Goal: Task Accomplishment & Management: Manage account settings

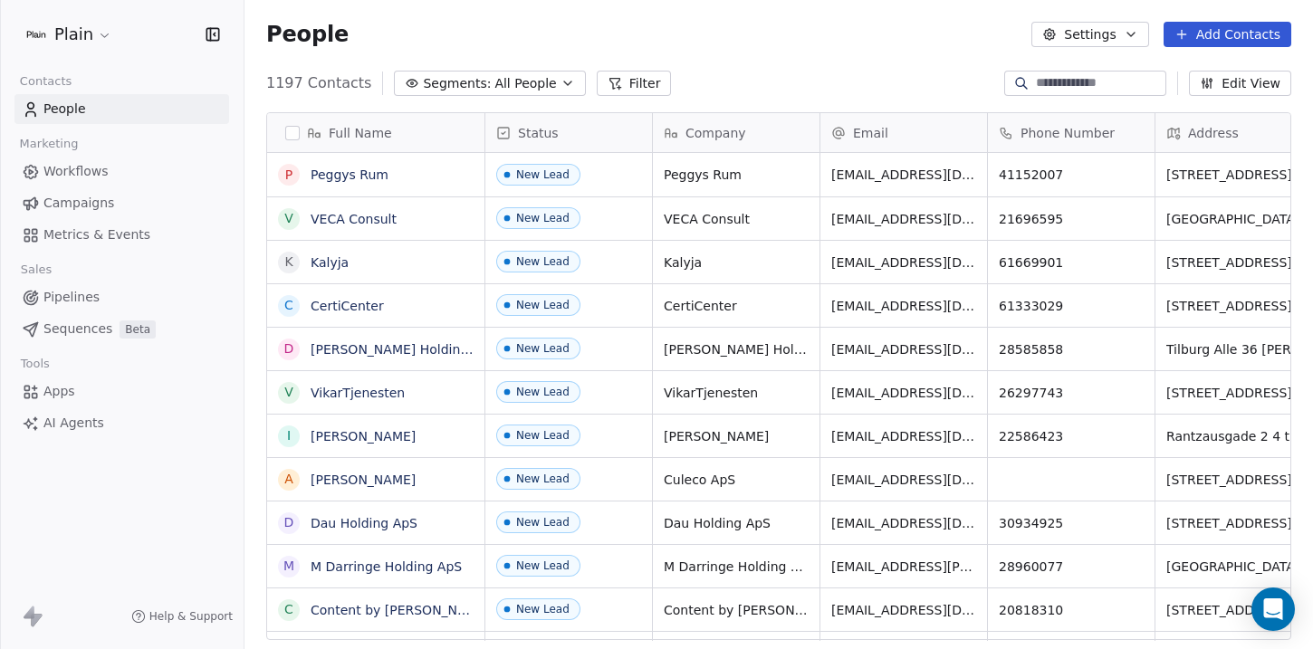
scroll to position [558, 1055]
click at [74, 298] on span "Pipelines" at bounding box center [71, 297] width 56 height 19
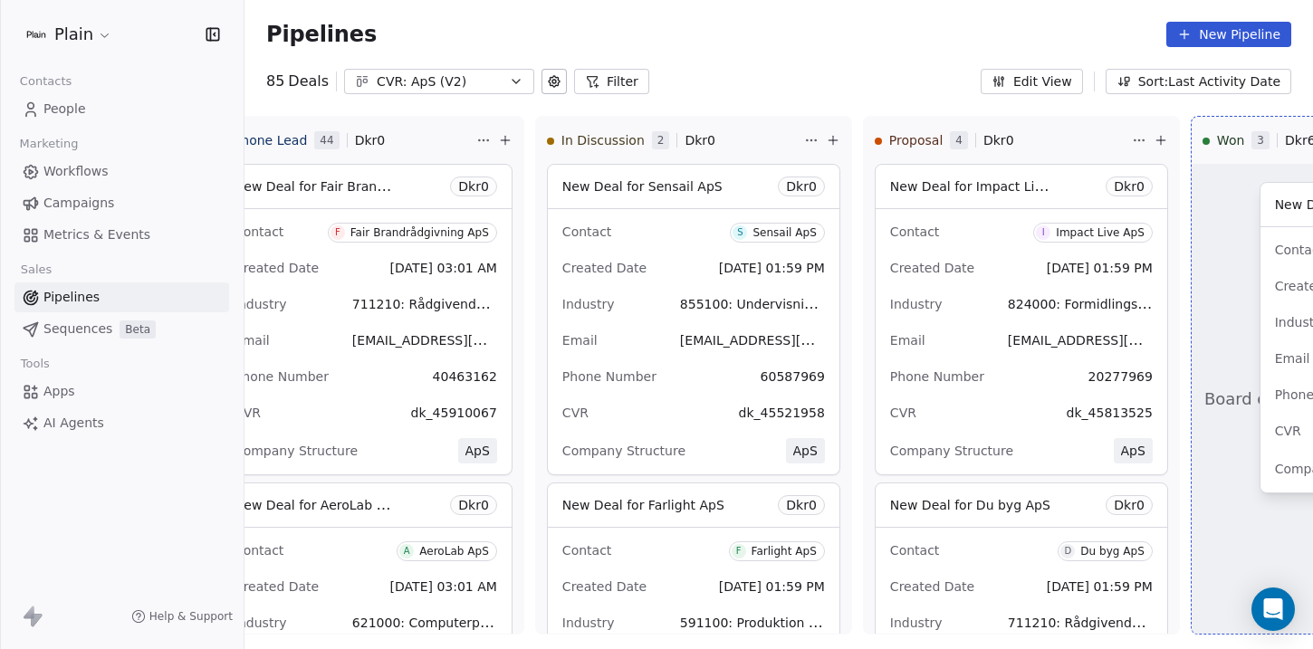
scroll to position [0, 944]
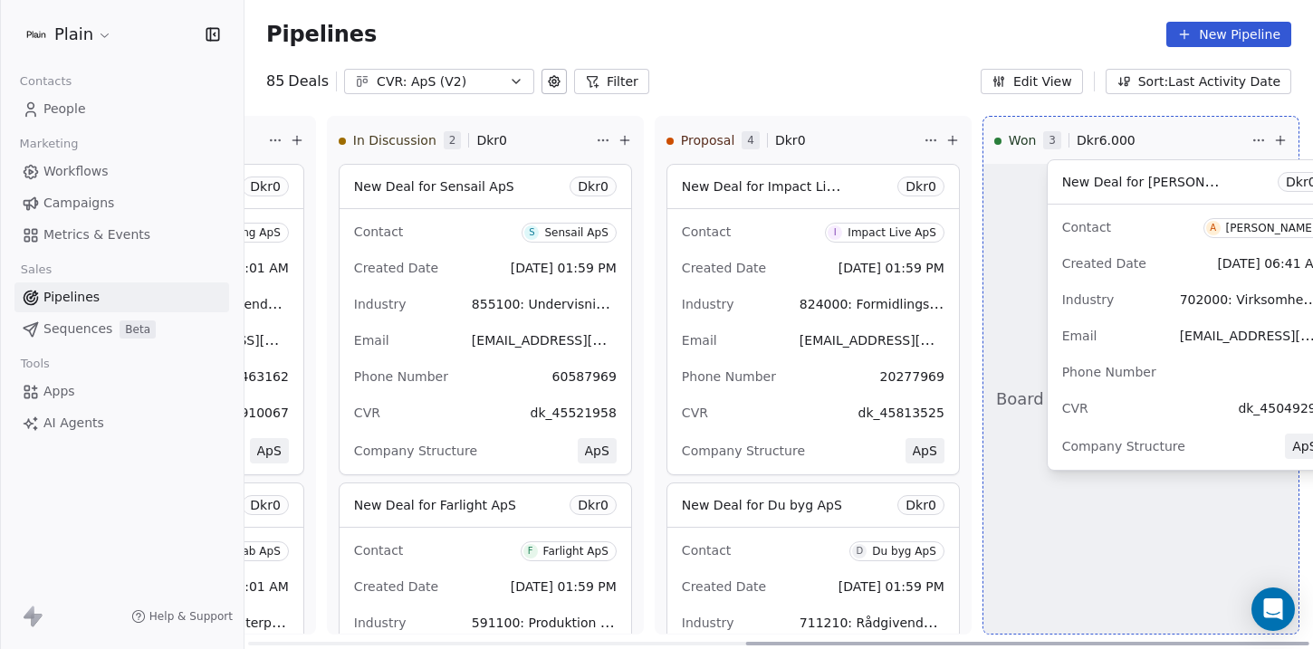
drag, startPoint x: 523, startPoint y: 306, endPoint x: 1119, endPoint y: 302, distance: 596.0
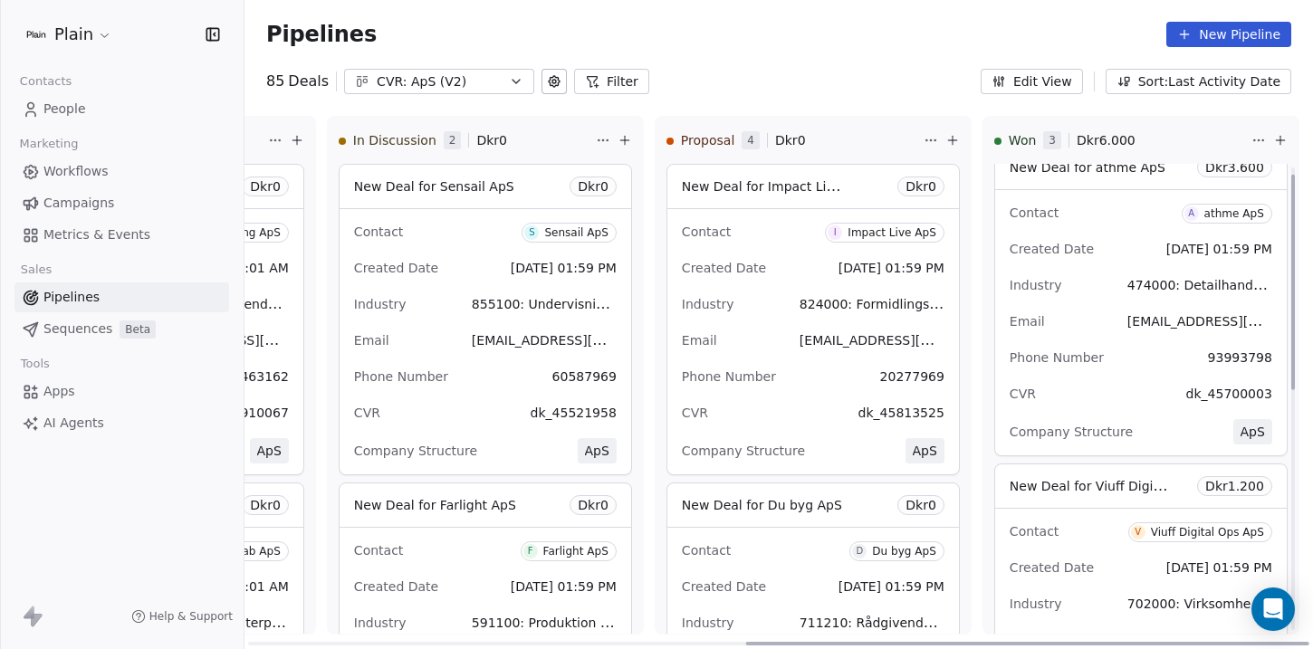
scroll to position [0, 0]
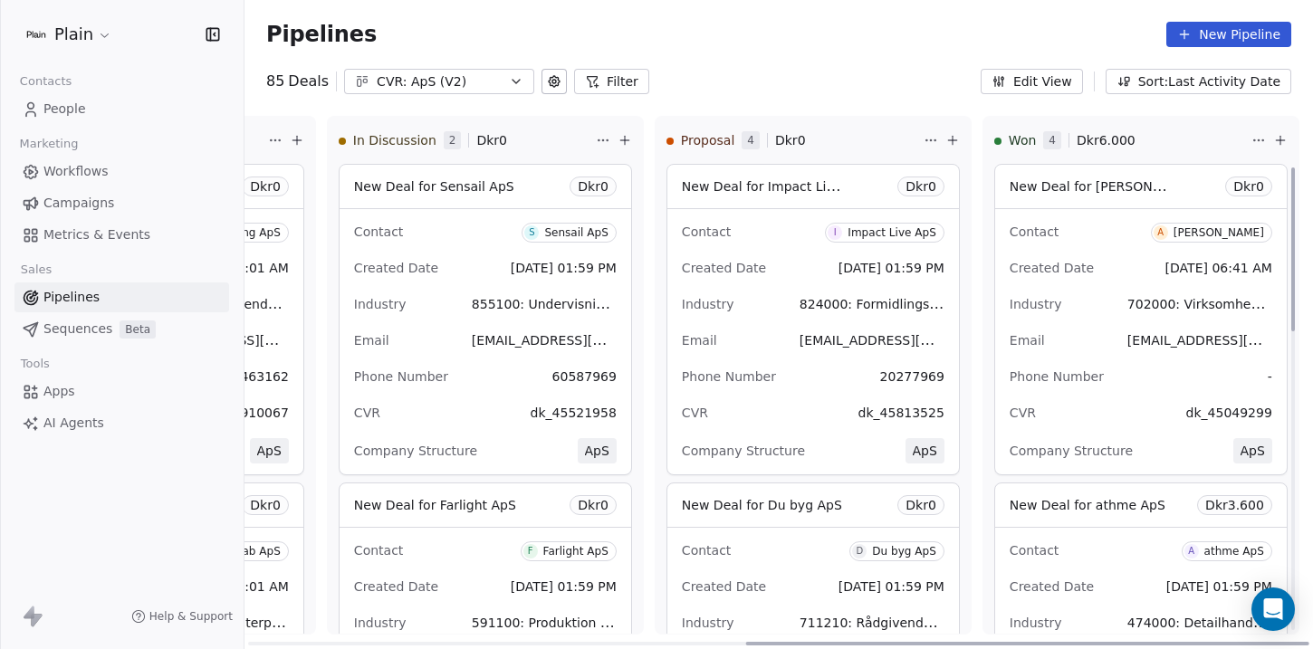
click at [1234, 186] on span "Dkr 0" at bounding box center [1249, 187] width 31 height 18
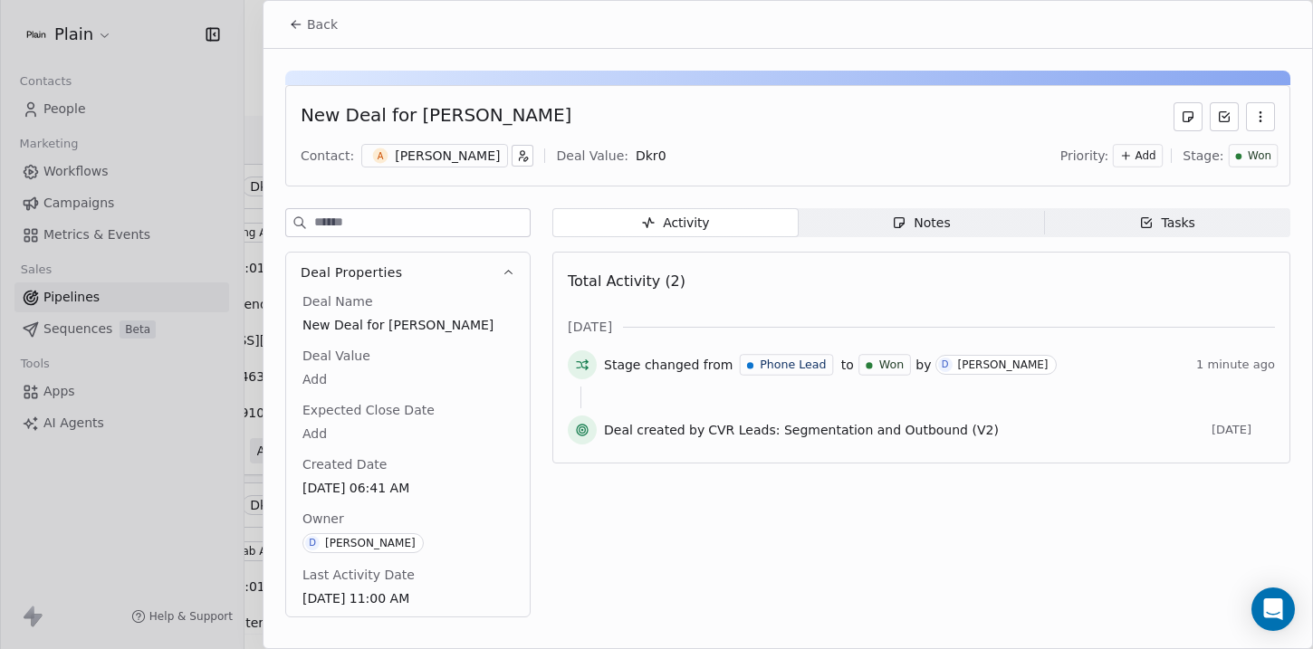
click at [688, 153] on body "Plain Contacts People Marketing Workflows Campaigns Metrics & Events Sales Pipe…" at bounding box center [656, 324] width 1313 height 649
type input "*****"
click at [136, 487] on div at bounding box center [656, 324] width 1313 height 649
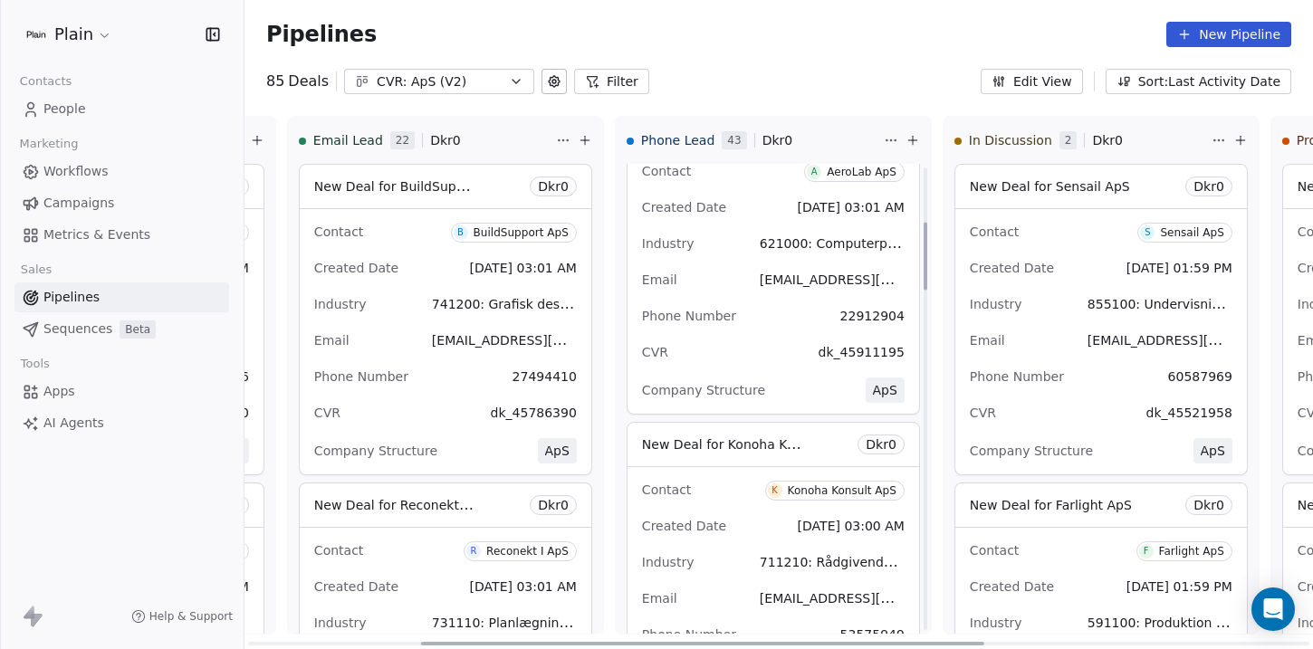
scroll to position [364, 0]
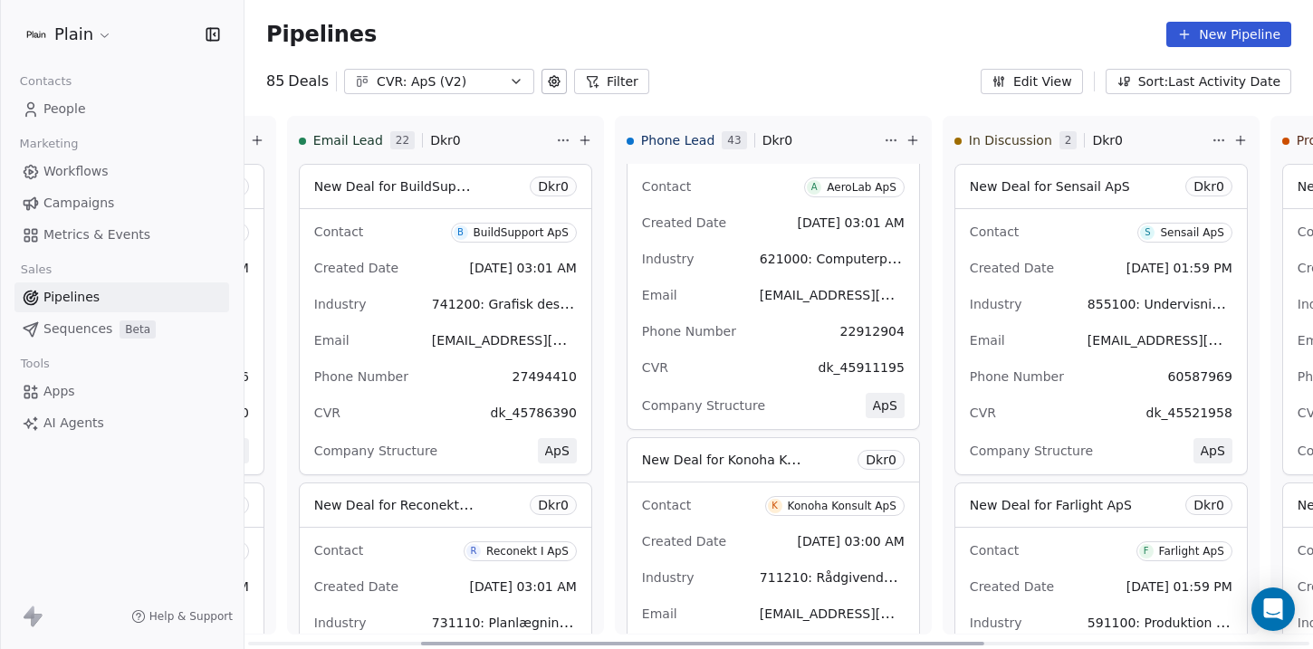
click at [830, 190] on div "AeroLab ApS" at bounding box center [862, 187] width 70 height 13
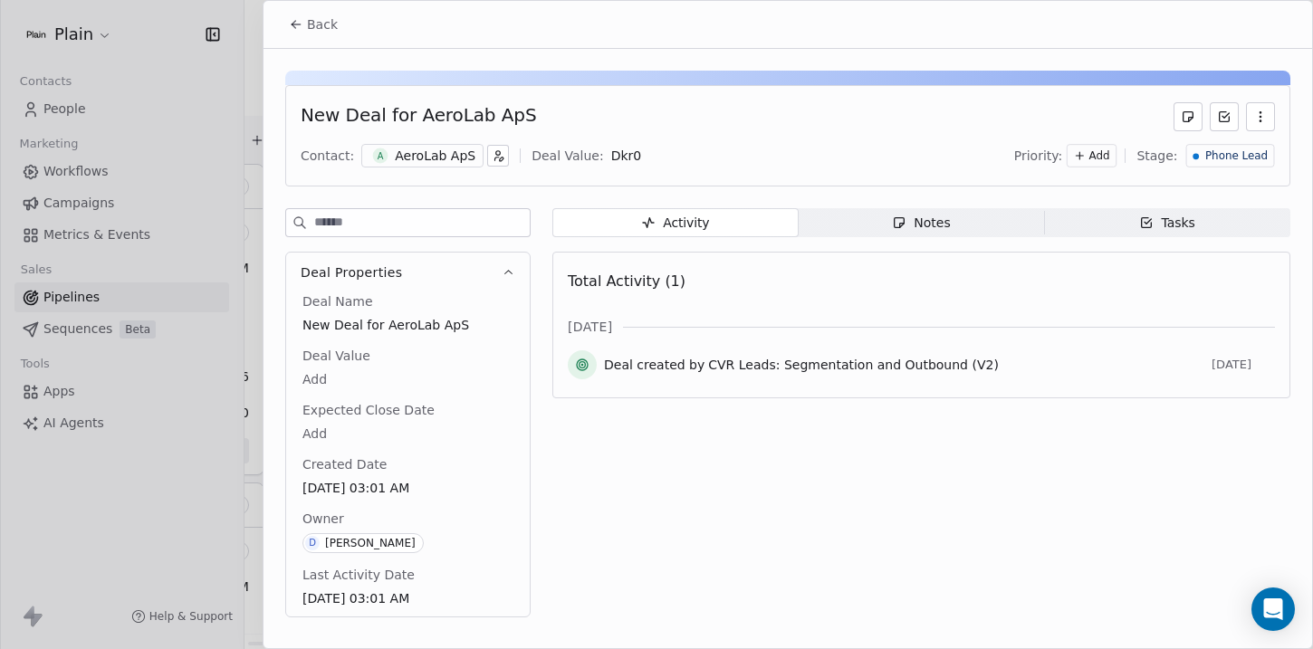
click at [424, 112] on div "New Deal for AeroLab ApS" at bounding box center [419, 116] width 236 height 29
copy div "AeroLab"
click at [303, 26] on button "Back" at bounding box center [313, 24] width 71 height 33
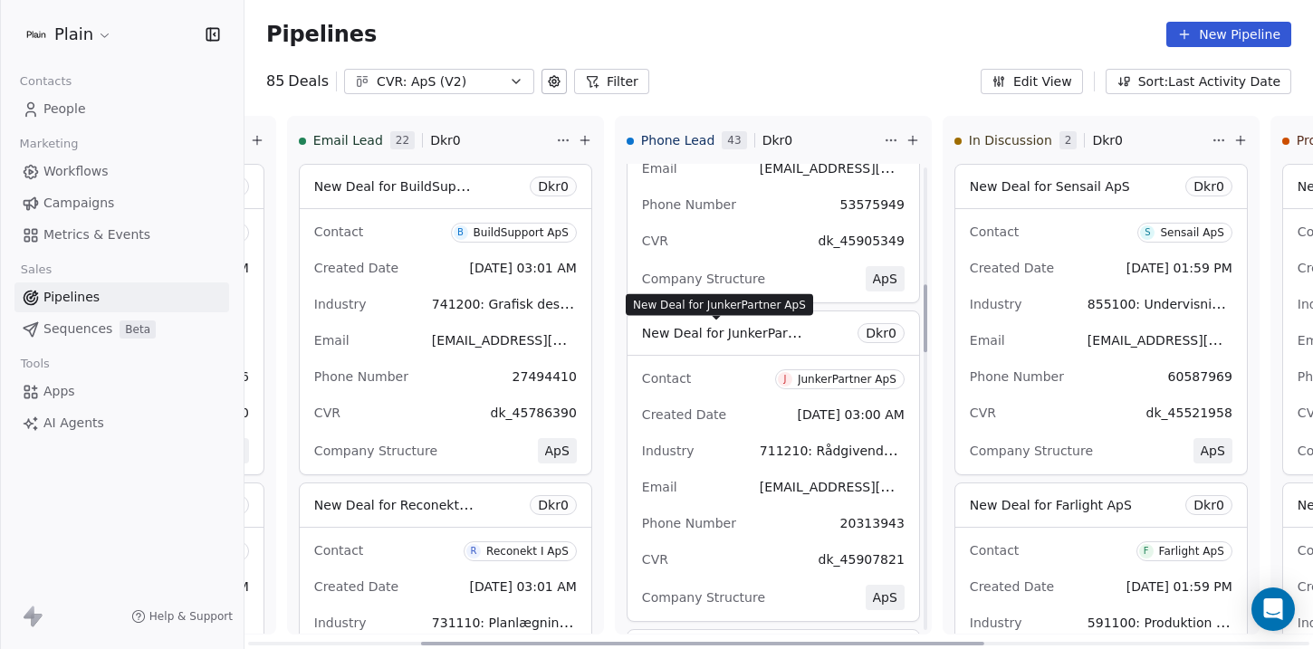
scroll to position [682, 0]
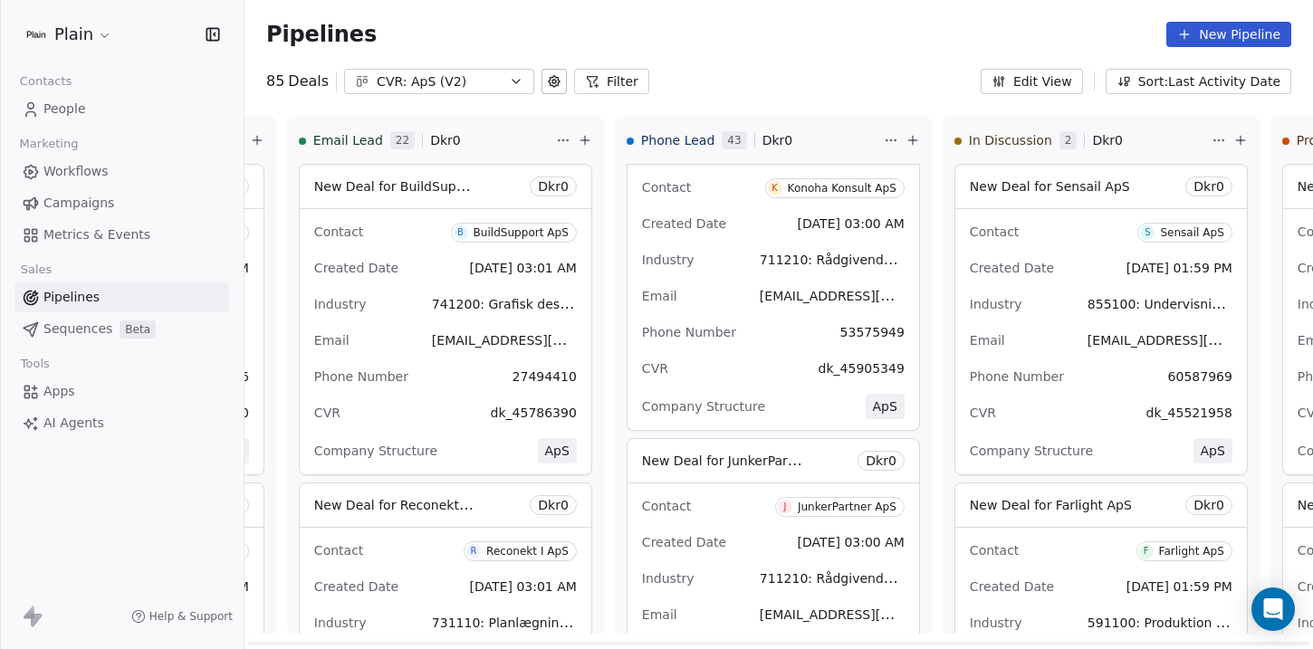
click at [798, 223] on span "[DATE] 03:00 AM" at bounding box center [851, 223] width 107 height 14
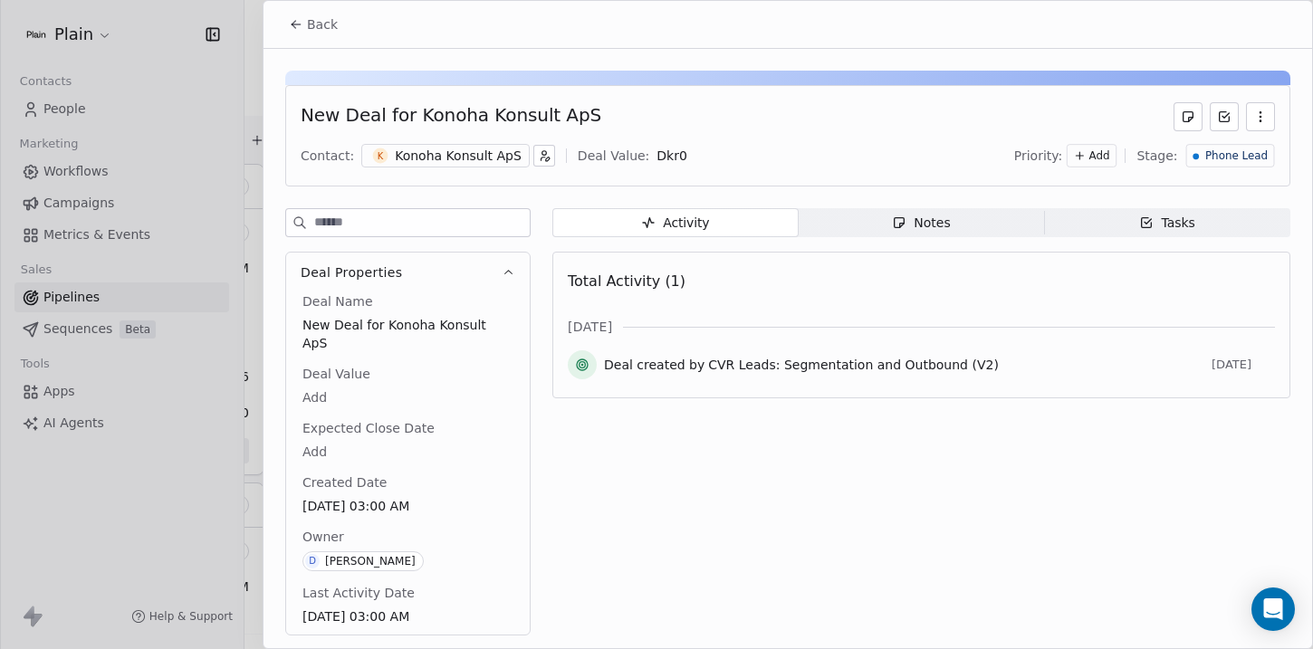
click at [466, 157] on div "Konoha Konsult ApS" at bounding box center [458, 156] width 127 height 18
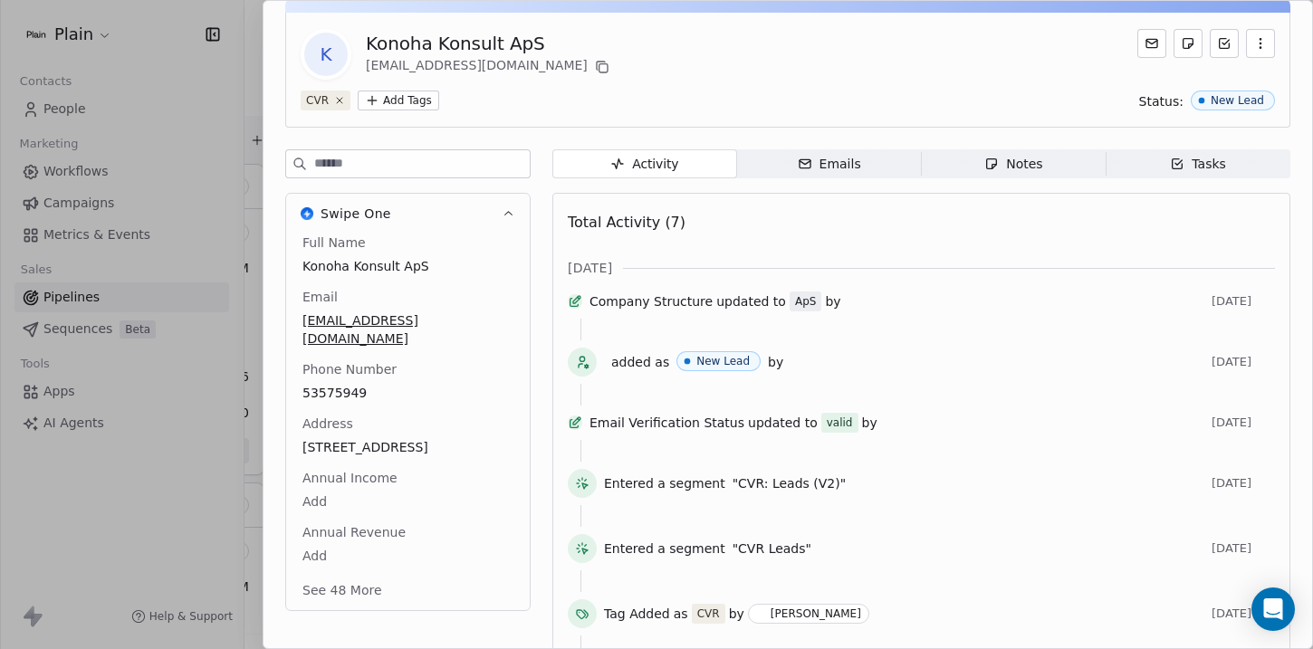
scroll to position [83, 0]
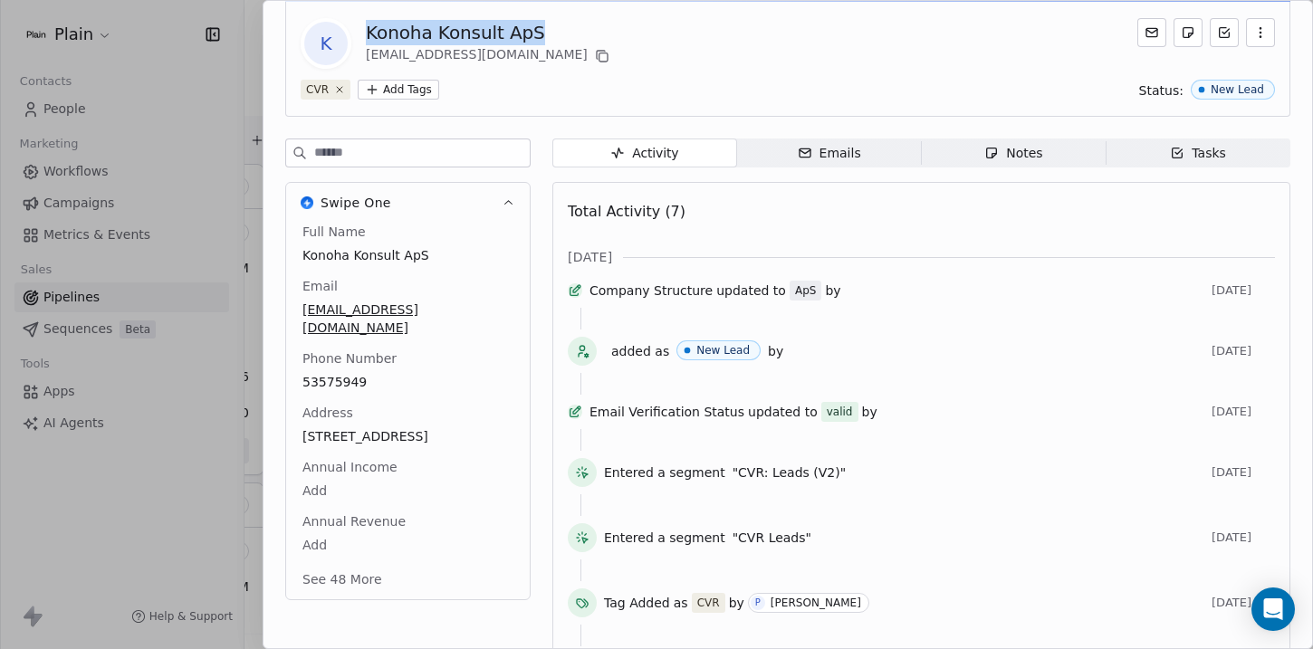
drag, startPoint x: 538, startPoint y: 40, endPoint x: 341, endPoint y: 21, distance: 198.4
click at [341, 21] on div "K Konoha Konsult ApS 45905349@dk.plain.insure" at bounding box center [457, 43] width 312 height 51
copy div "Konoha Konsult ApS"
click at [238, 149] on div at bounding box center [656, 324] width 1313 height 649
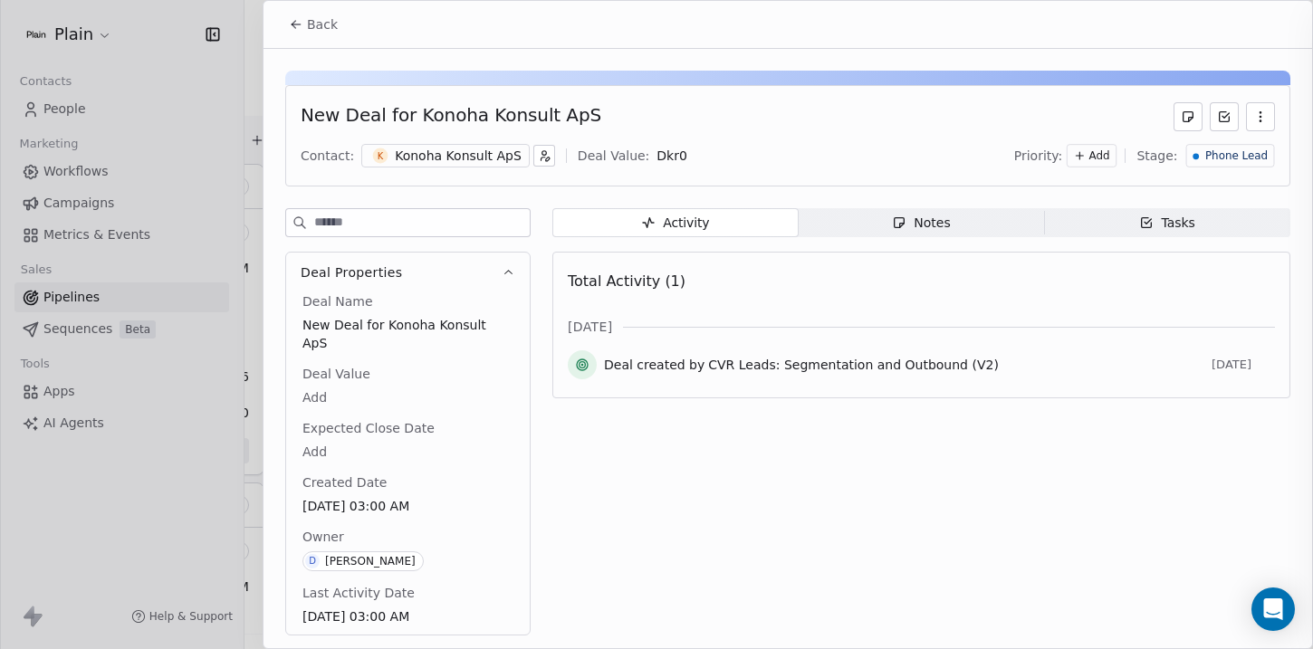
scroll to position [46, 0]
click at [232, 165] on div at bounding box center [656, 324] width 1313 height 649
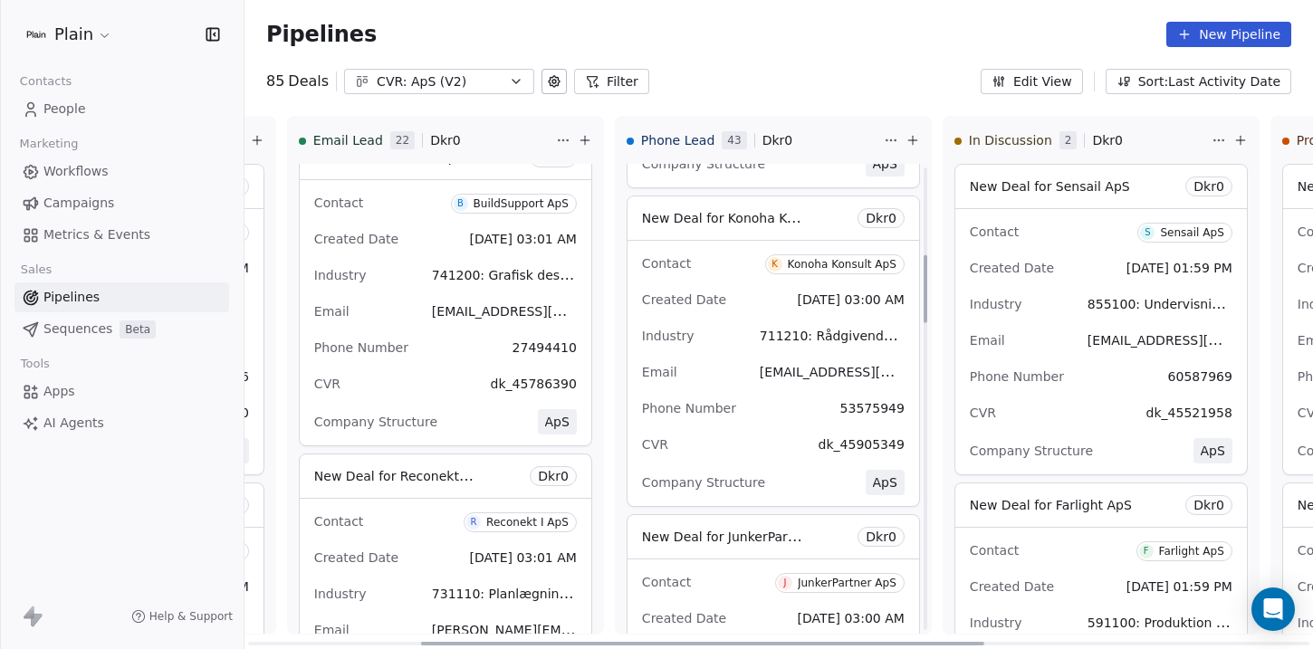
scroll to position [594, 0]
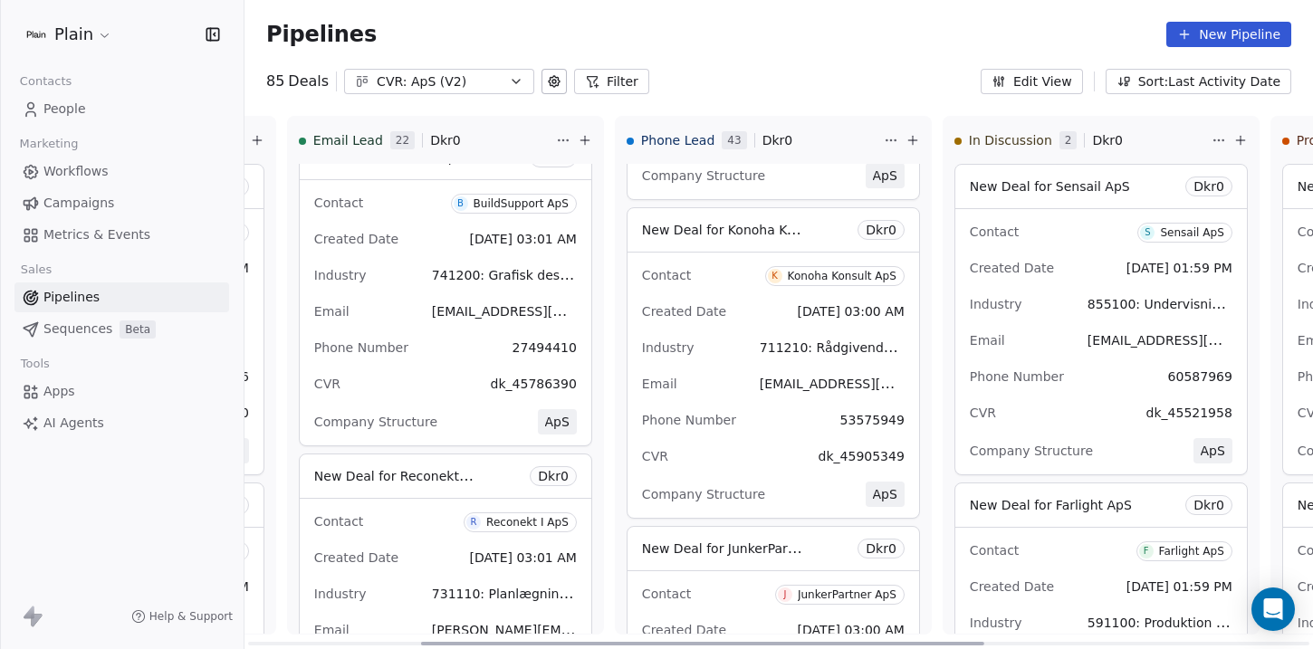
click at [721, 374] on div "Email 45905349@dk.plain.insure" at bounding box center [773, 384] width 263 height 29
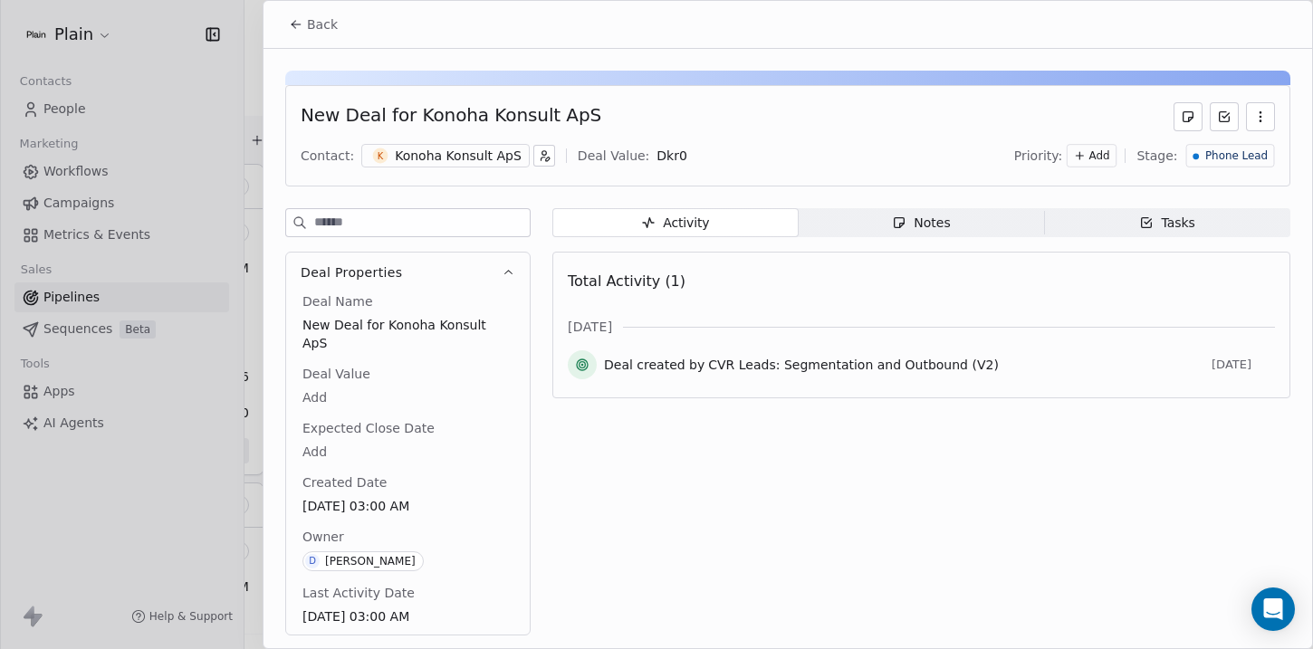
click at [902, 220] on icon "button" at bounding box center [899, 223] width 14 height 14
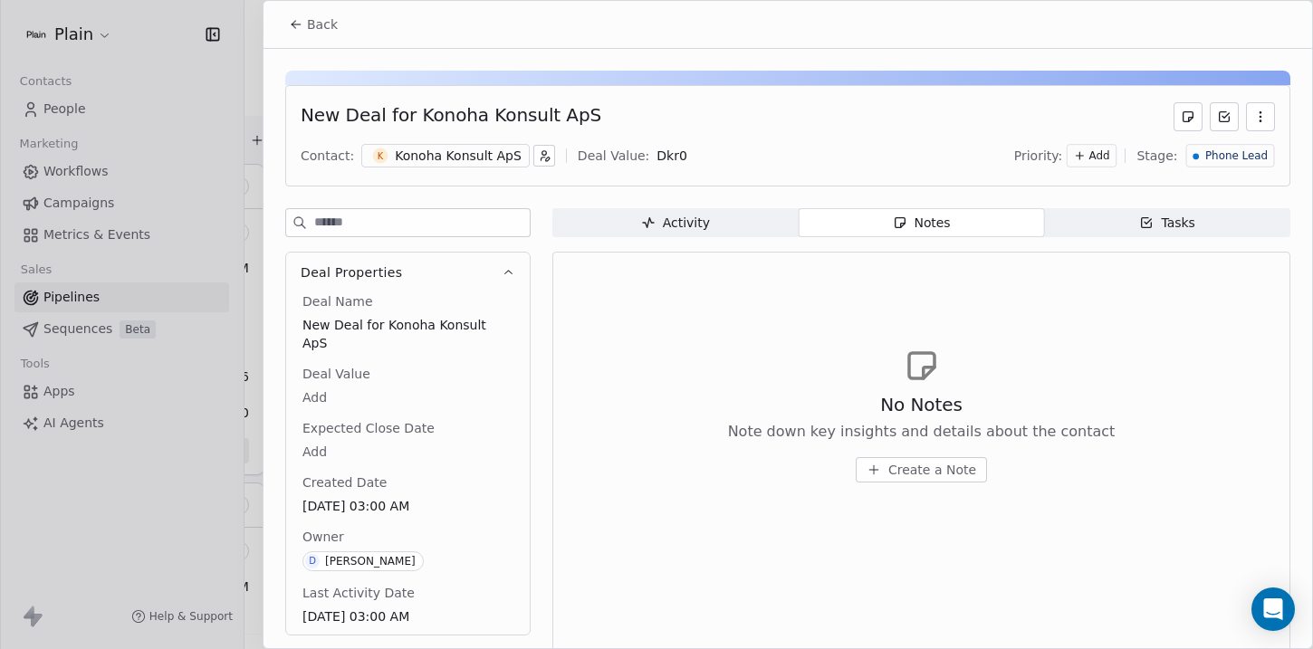
click at [899, 468] on span "Create a Note" at bounding box center [932, 470] width 88 height 18
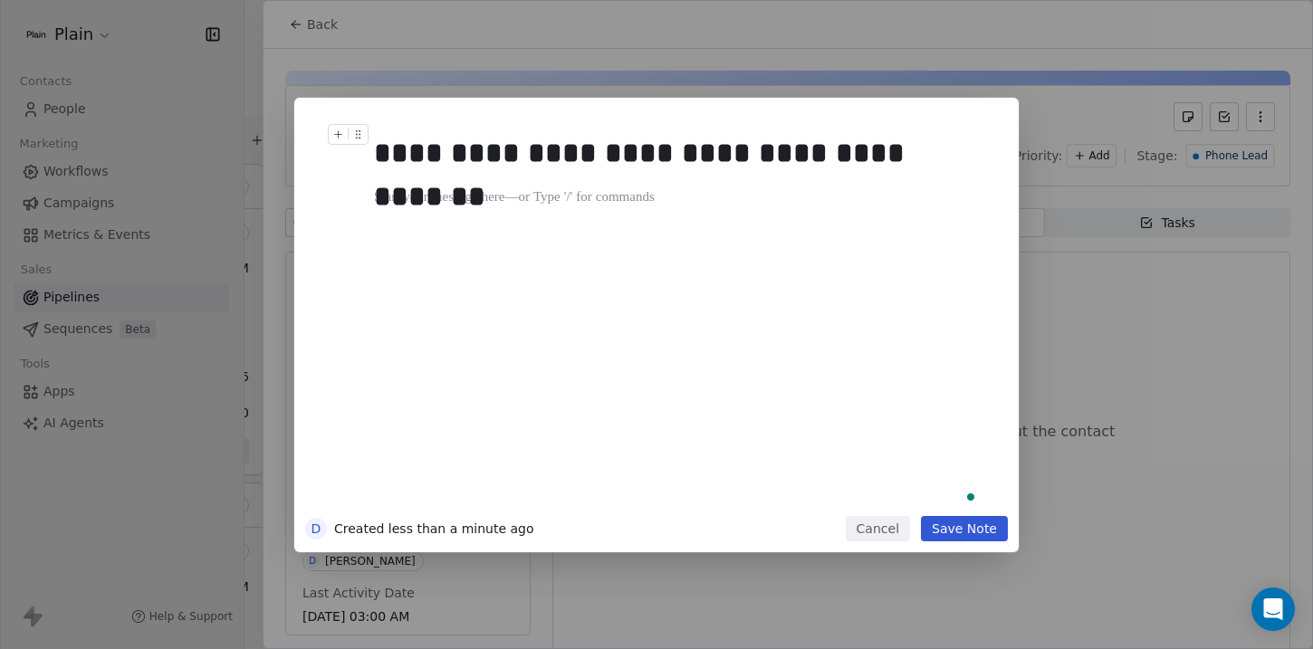
click at [387, 132] on div "**********" at bounding box center [677, 152] width 606 height 43
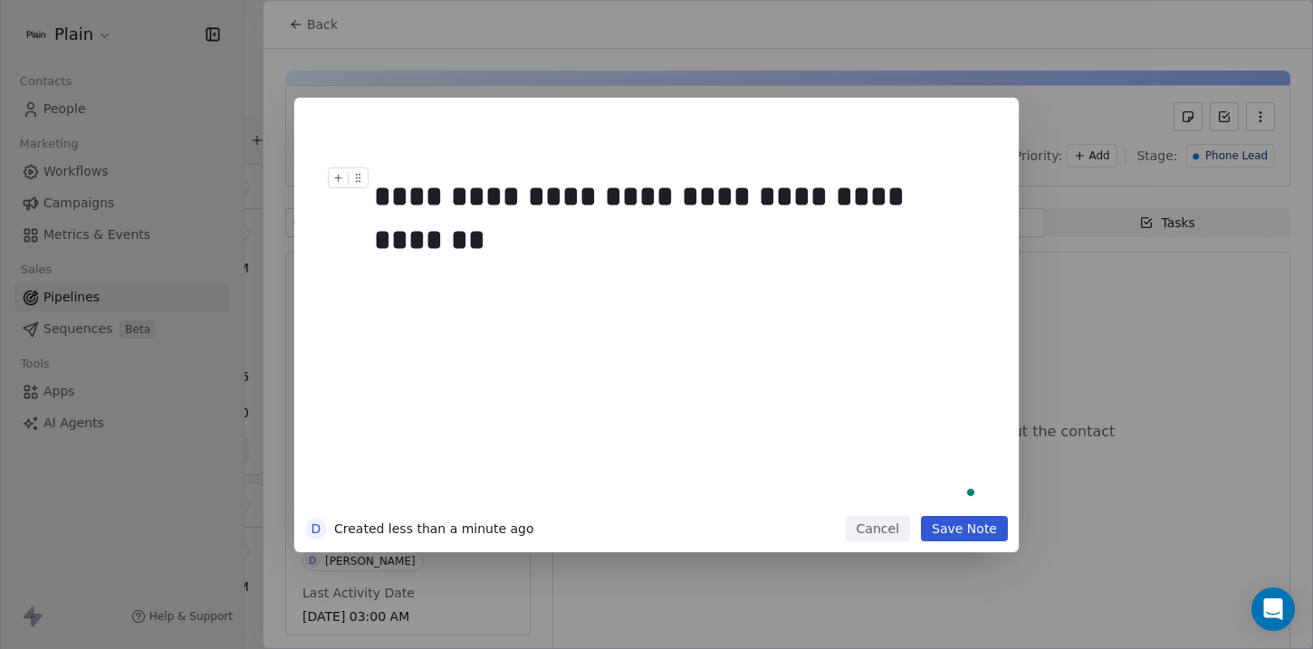
click at [448, 197] on div "**********" at bounding box center [677, 196] width 606 height 43
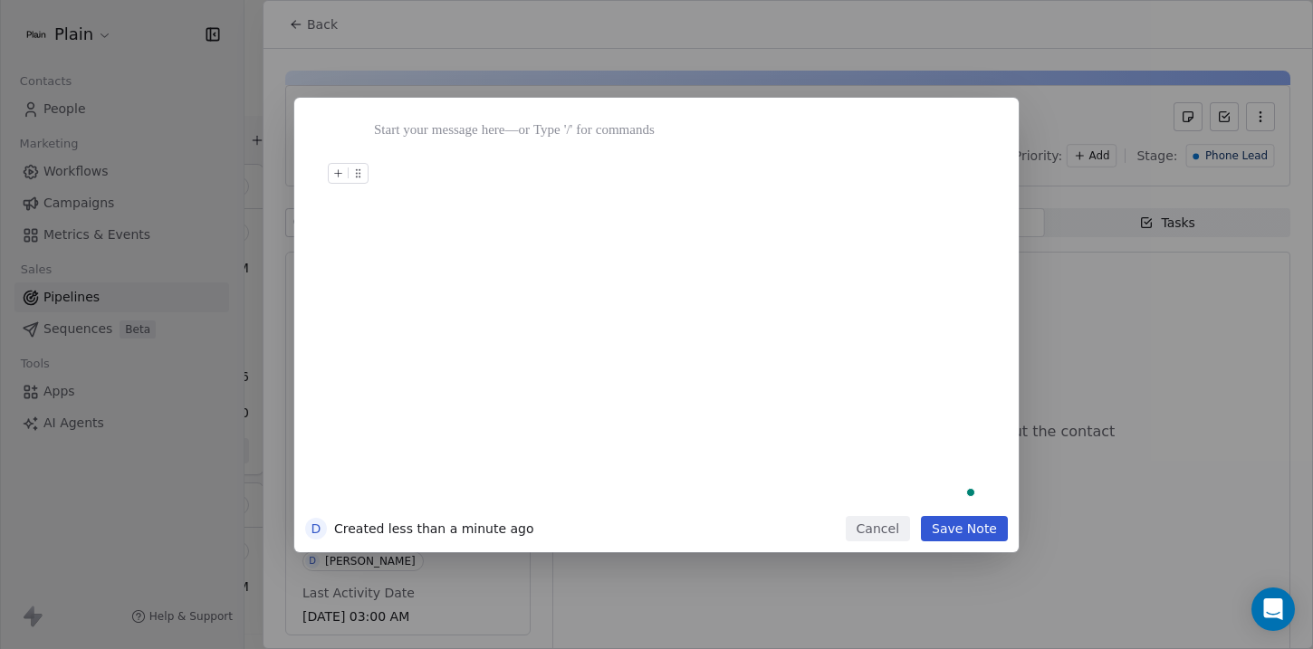
click at [866, 521] on button "Cancel" at bounding box center [878, 528] width 64 height 25
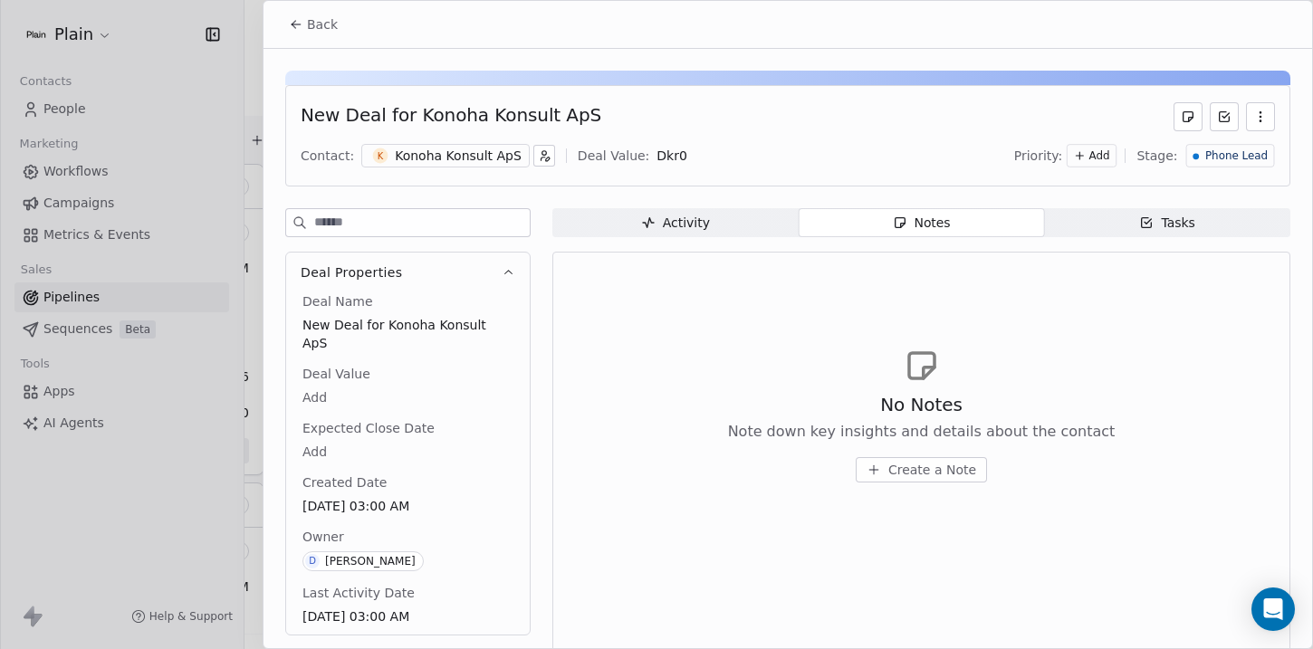
click at [898, 472] on span "Create a Note" at bounding box center [932, 470] width 88 height 18
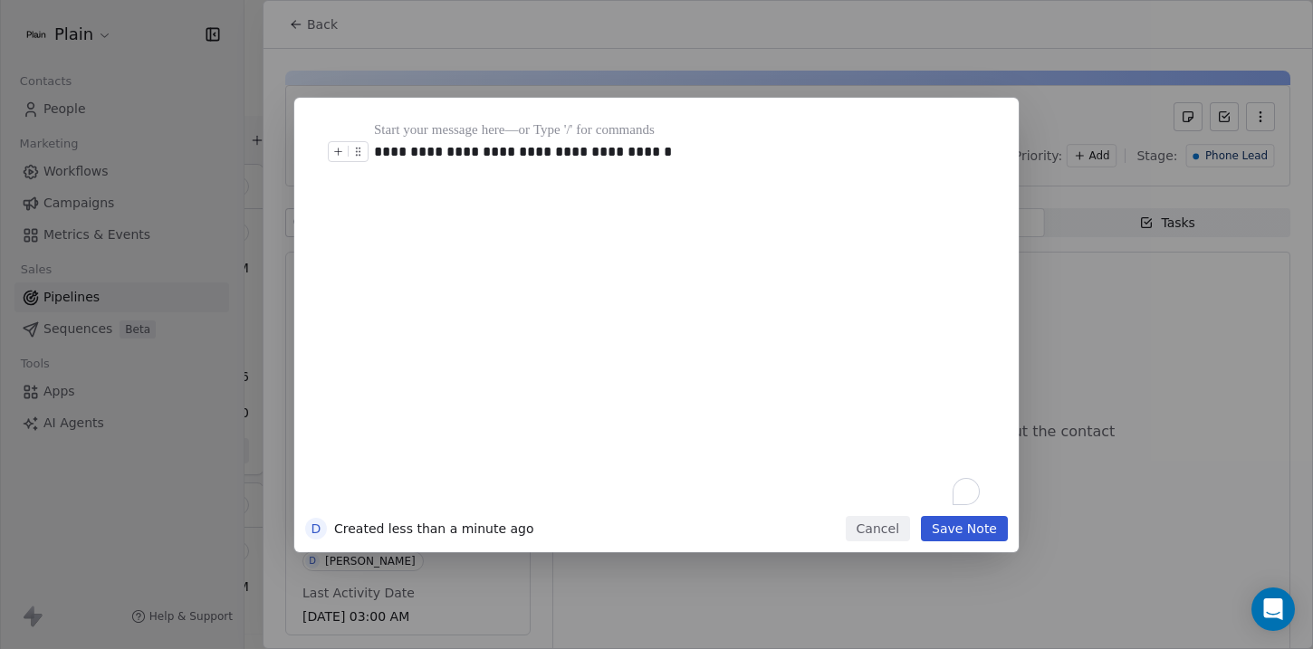
click at [957, 530] on button "Save Note" at bounding box center [964, 528] width 87 height 25
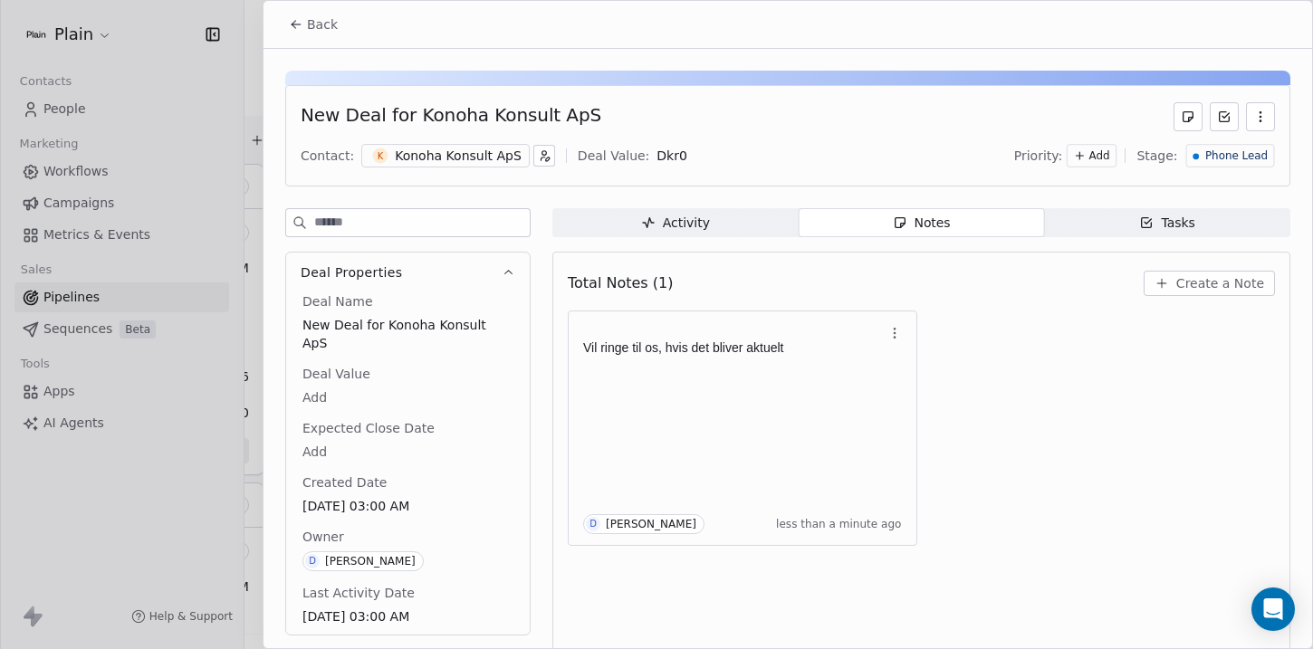
click at [307, 14] on button "Back" at bounding box center [313, 24] width 71 height 33
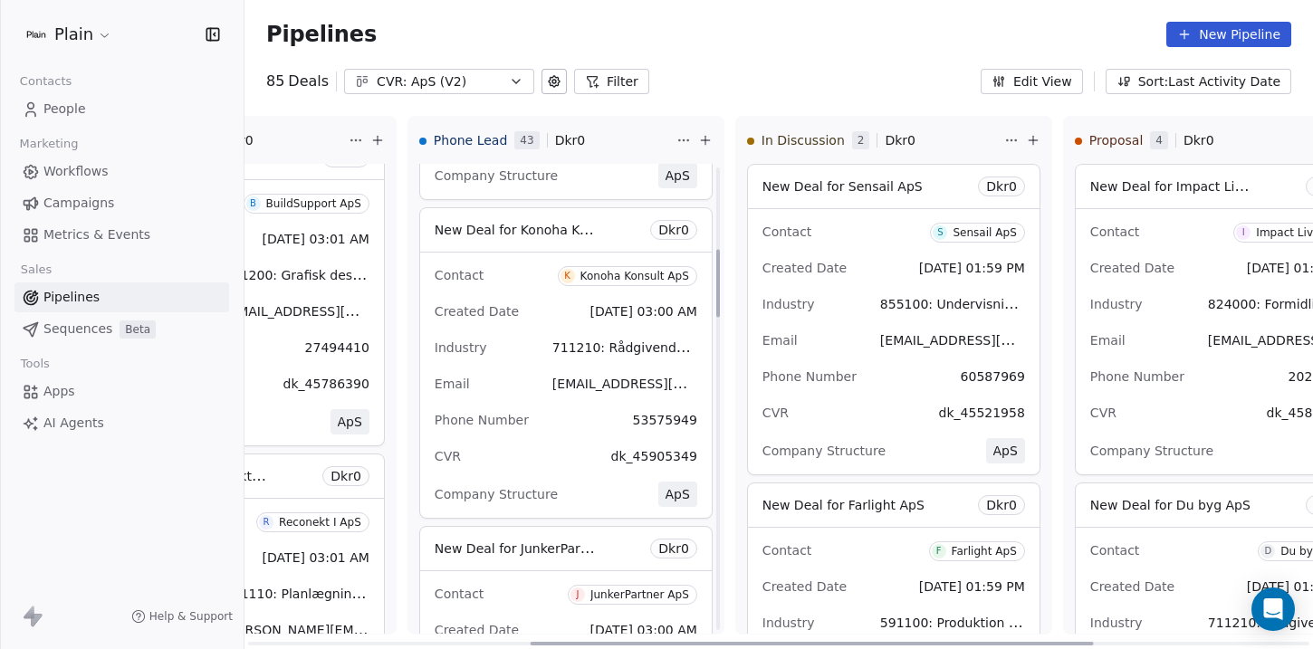
scroll to position [519, 0]
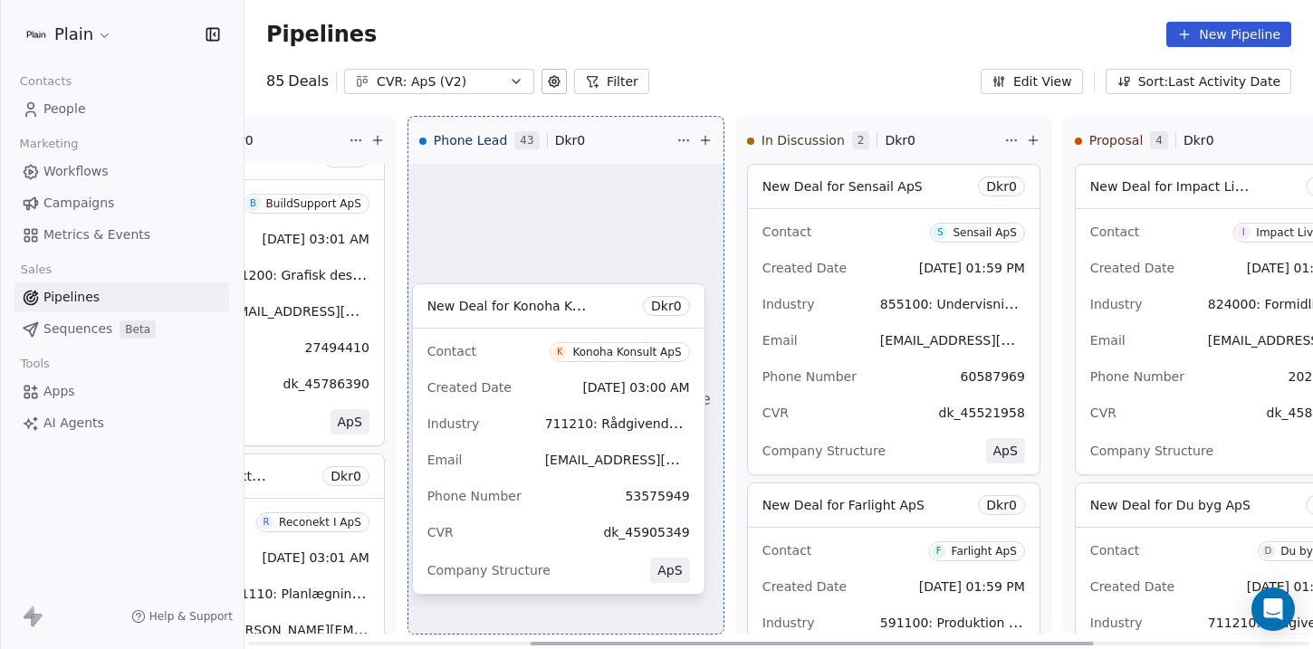
drag, startPoint x: 478, startPoint y: 417, endPoint x: 539, endPoint y: 409, distance: 61.1
click at [539, 409] on div "Lost 10 Dkr 0 New Deal for Azix ApS Dkr 0 Contact A Azix ApS Created Date Aug 2…" at bounding box center [243, 382] width 1069 height 533
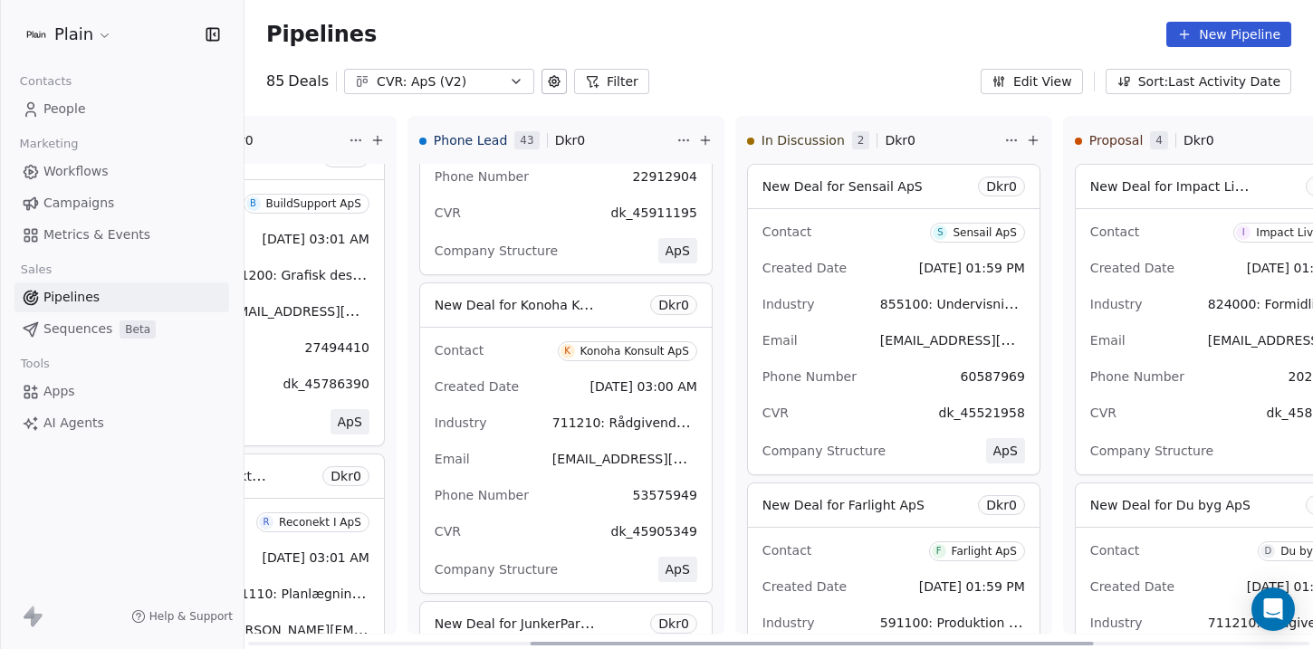
click at [487, 390] on span "Created Date" at bounding box center [477, 386] width 84 height 14
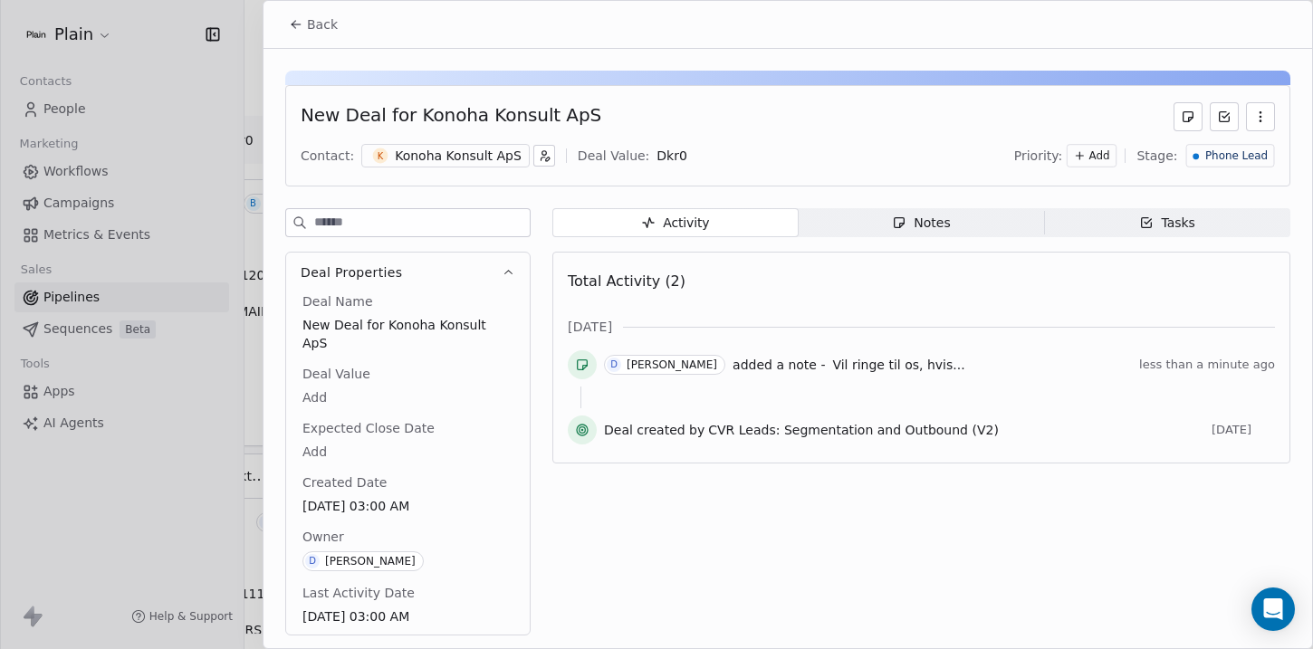
click at [1146, 231] on div "Tasks" at bounding box center [1167, 223] width 56 height 19
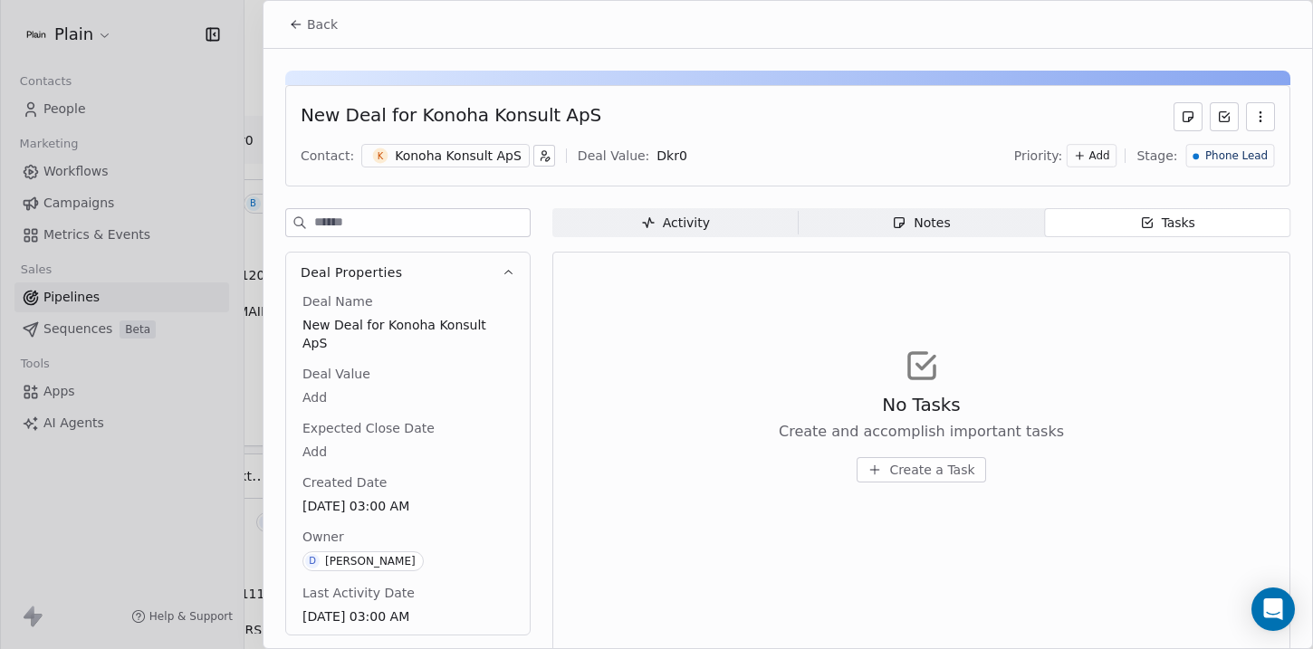
click at [908, 471] on span "Create a Task" at bounding box center [931, 470] width 85 height 18
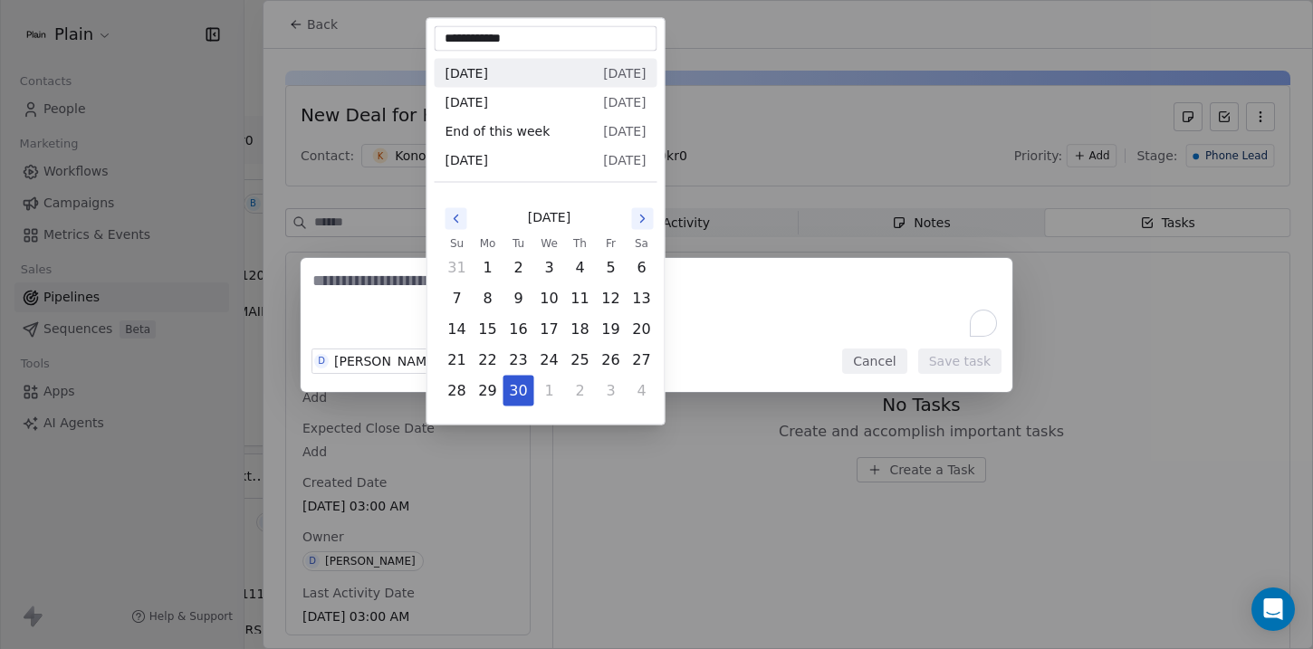
click at [486, 358] on body "Plain Contacts People Marketing Workflows Campaigns Metrics & Events Sales Pipe…" at bounding box center [656, 324] width 1313 height 649
click at [370, 300] on div "D Daniel Borup Tue, 30 Sep 2025 Reminder Cancel Save task" at bounding box center [656, 325] width 1313 height 134
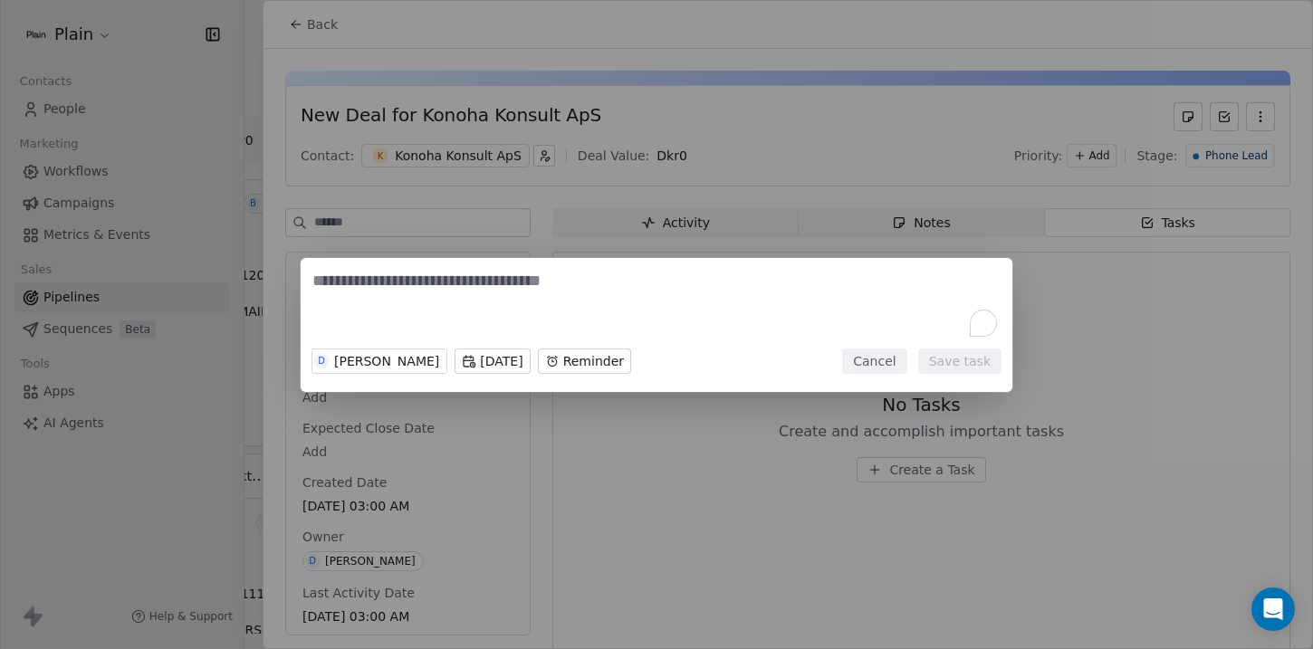
click at [349, 279] on textarea "To enrich screen reader interactions, please activate Accessibility in Grammarl…" at bounding box center [656, 305] width 688 height 71
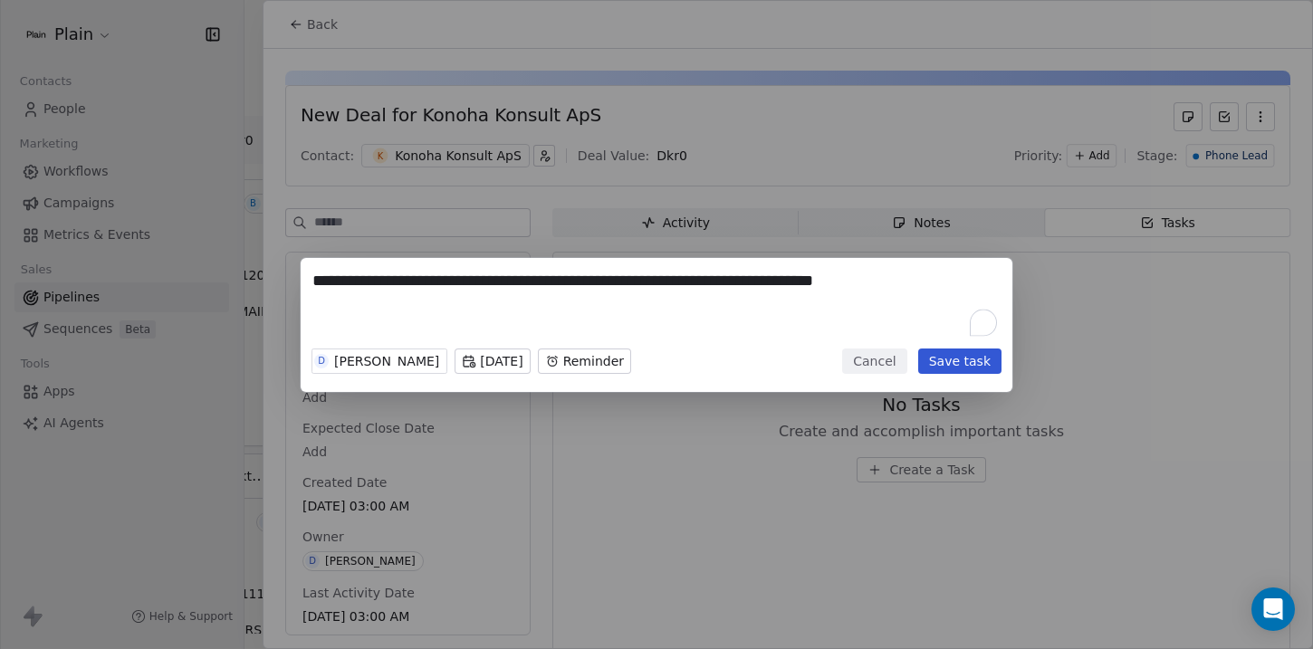
type textarea "**********"
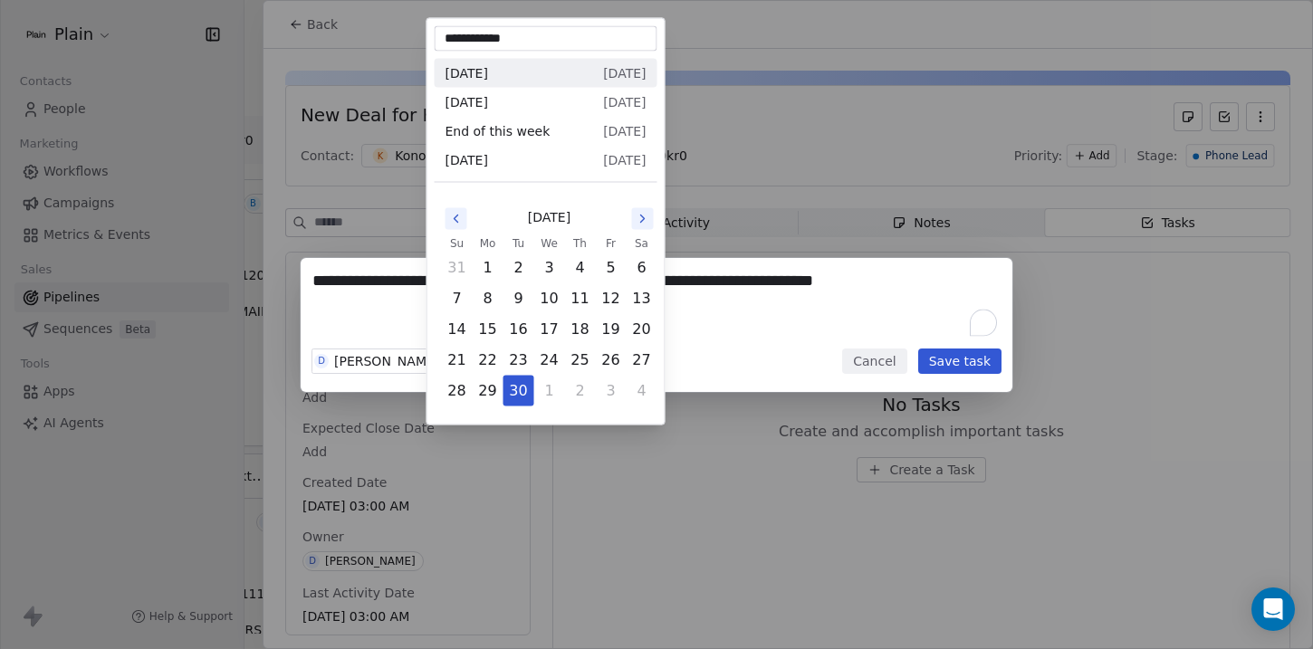
click at [478, 364] on body "Plain Contacts People Marketing Workflows Campaigns Metrics & Events Sales Pipe…" at bounding box center [656, 324] width 1313 height 649
click at [640, 216] on icon "Go to the Next Month" at bounding box center [643, 219] width 14 height 14
click at [486, 362] on button "20" at bounding box center [488, 360] width 29 height 29
type input "**********"
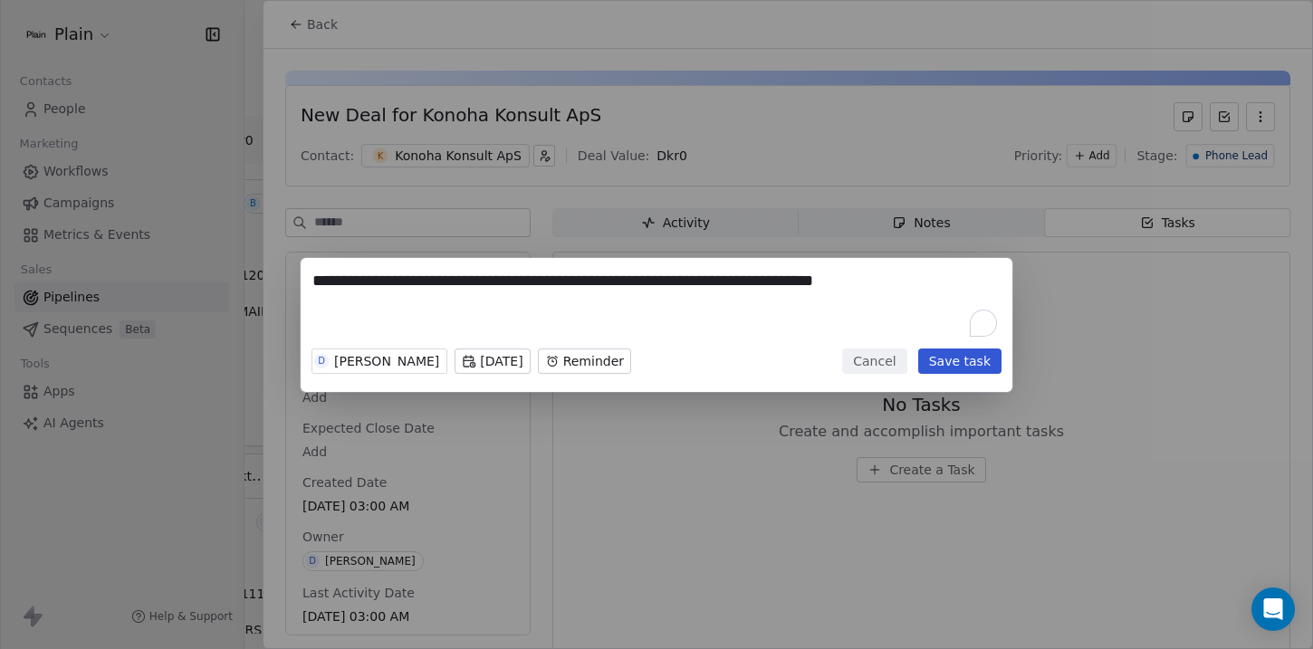
click at [512, 361] on body "Plain Contacts People Marketing Workflows Campaigns Metrics & Events Sales Pipe…" at bounding box center [656, 324] width 1313 height 649
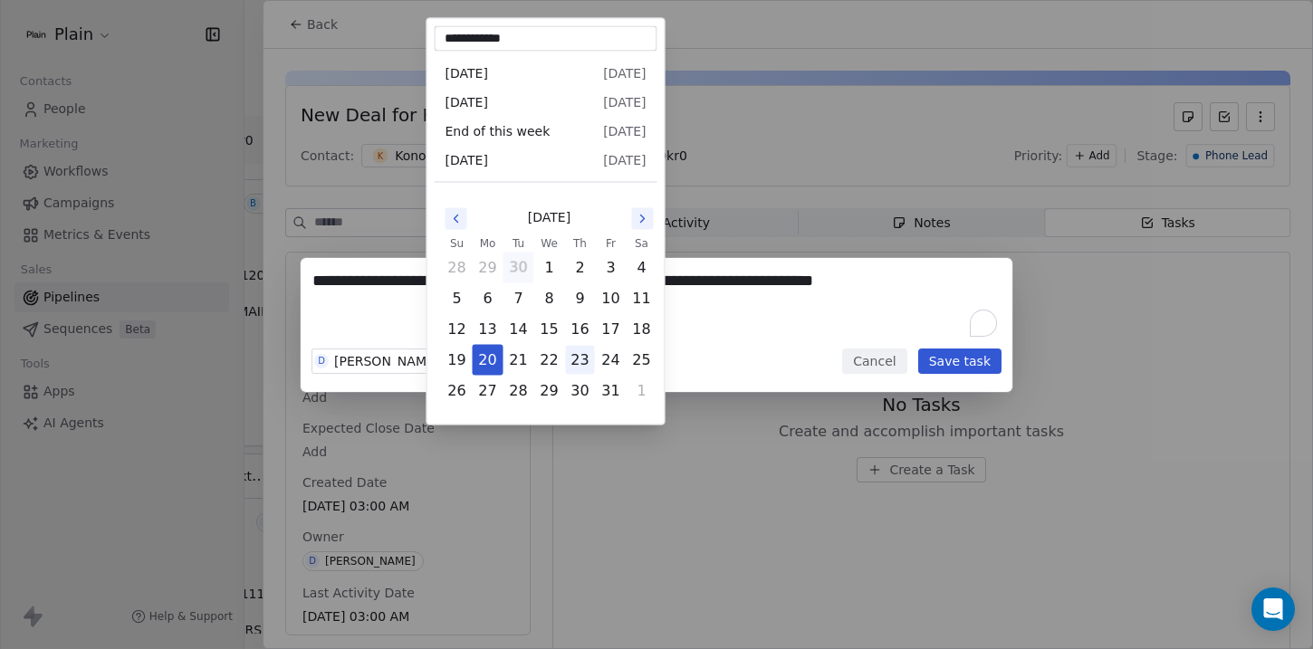
click at [585, 362] on button "23" at bounding box center [580, 360] width 29 height 29
type input "**********"
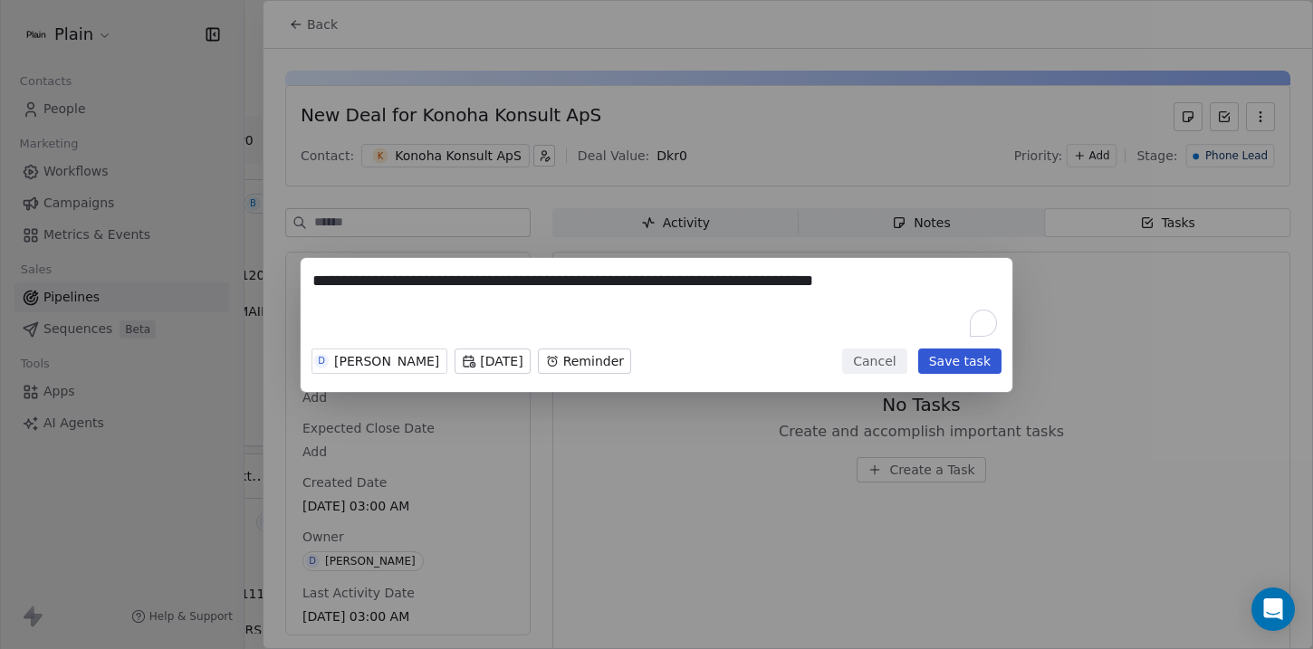
click at [626, 363] on body "Plain Contacts People Marketing Workflows Campaigns Metrics & Events Sales Pipe…" at bounding box center [656, 324] width 1313 height 649
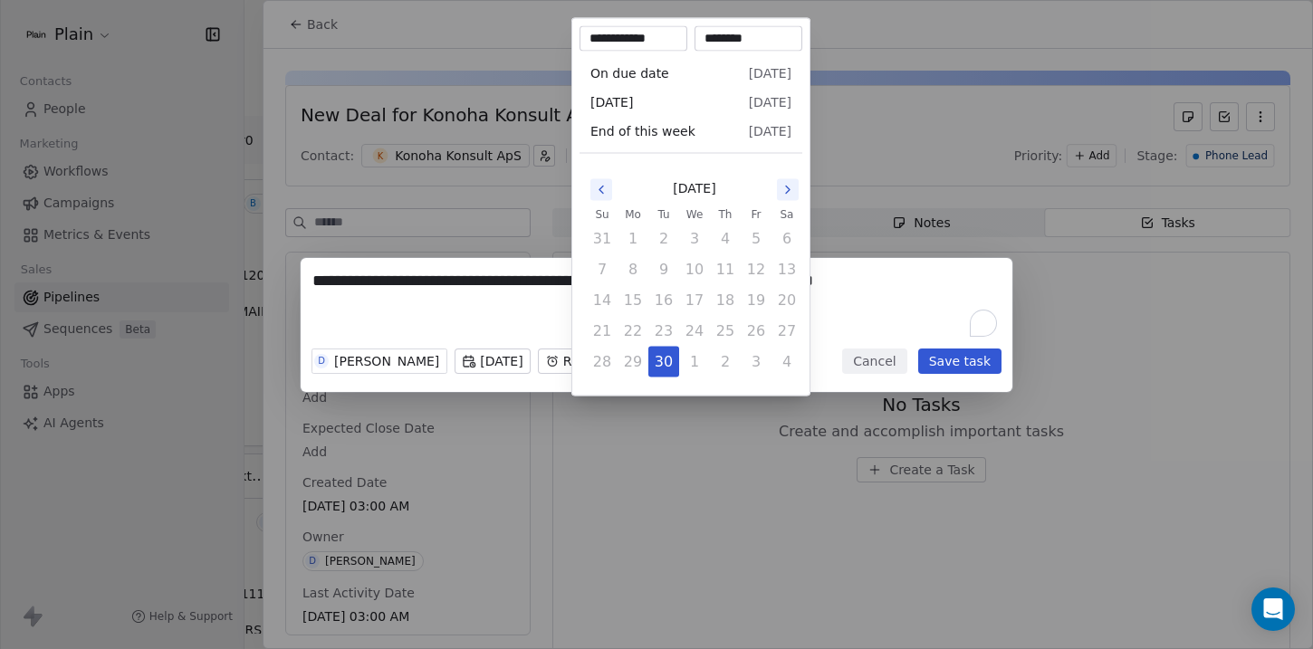
click at [788, 187] on icon "Go to the Next Month" at bounding box center [788, 190] width 14 height 14
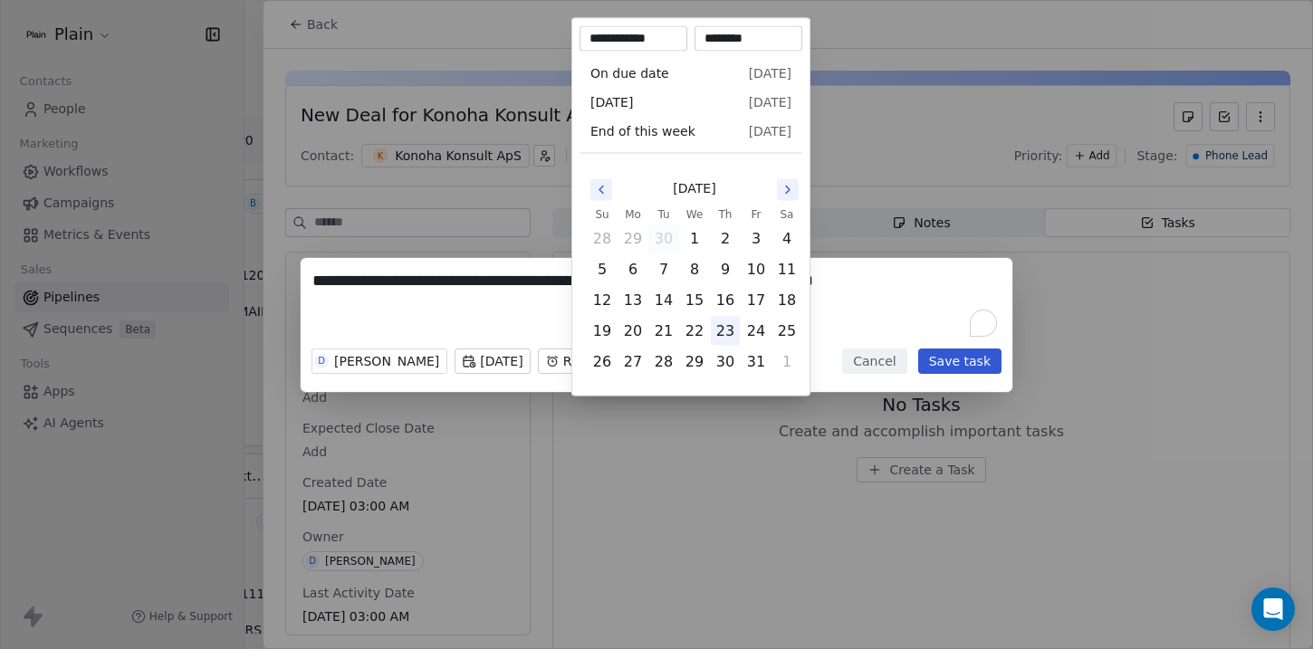
click at [718, 326] on button "23" at bounding box center [725, 331] width 29 height 29
type input "**********"
drag, startPoint x: 764, startPoint y: 39, endPoint x: 626, endPoint y: 37, distance: 137.7
click at [626, 37] on div "**********" at bounding box center [691, 38] width 223 height 25
type input "********"
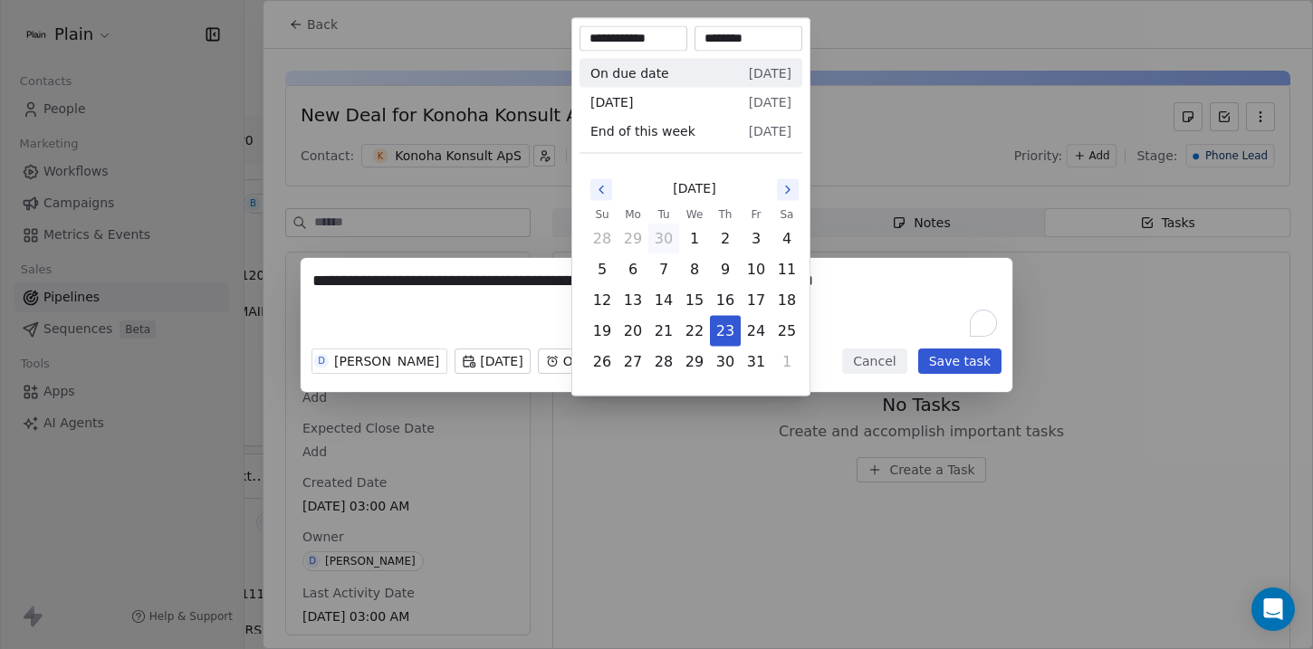
click at [879, 293] on div "**********" at bounding box center [656, 325] width 1313 height 134
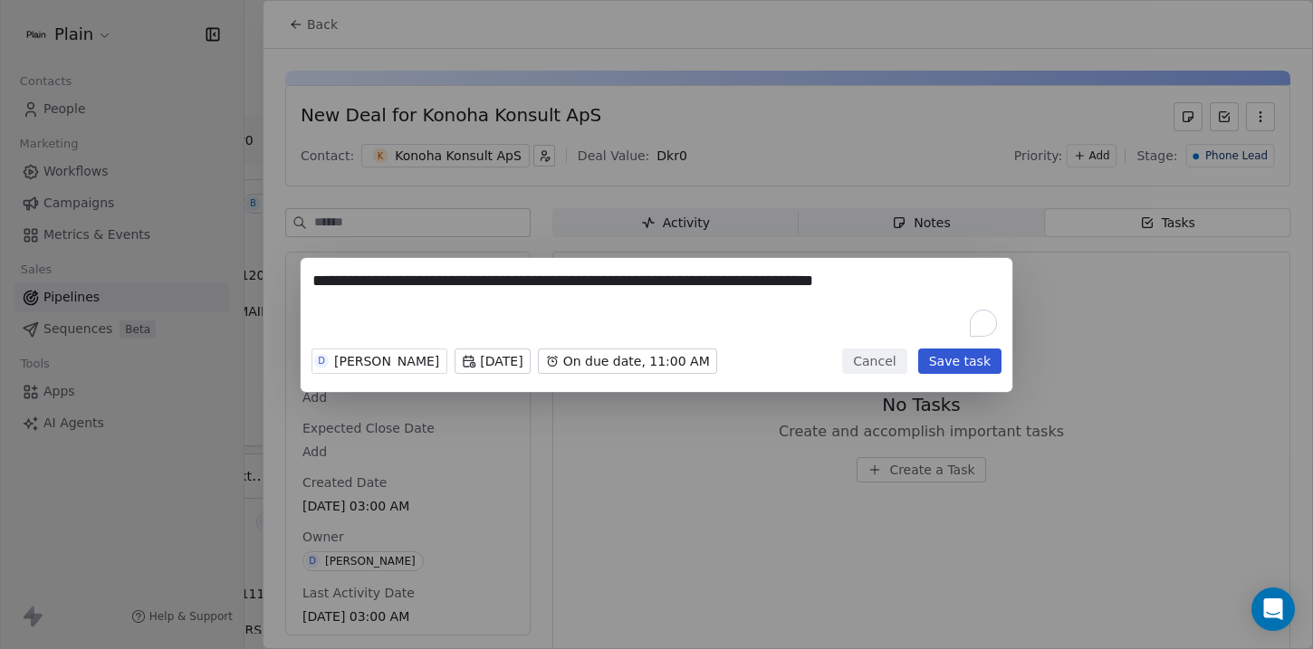
click at [846, 286] on textarea "**********" at bounding box center [656, 305] width 688 height 71
click at [962, 360] on button "Save task" at bounding box center [959, 361] width 83 height 25
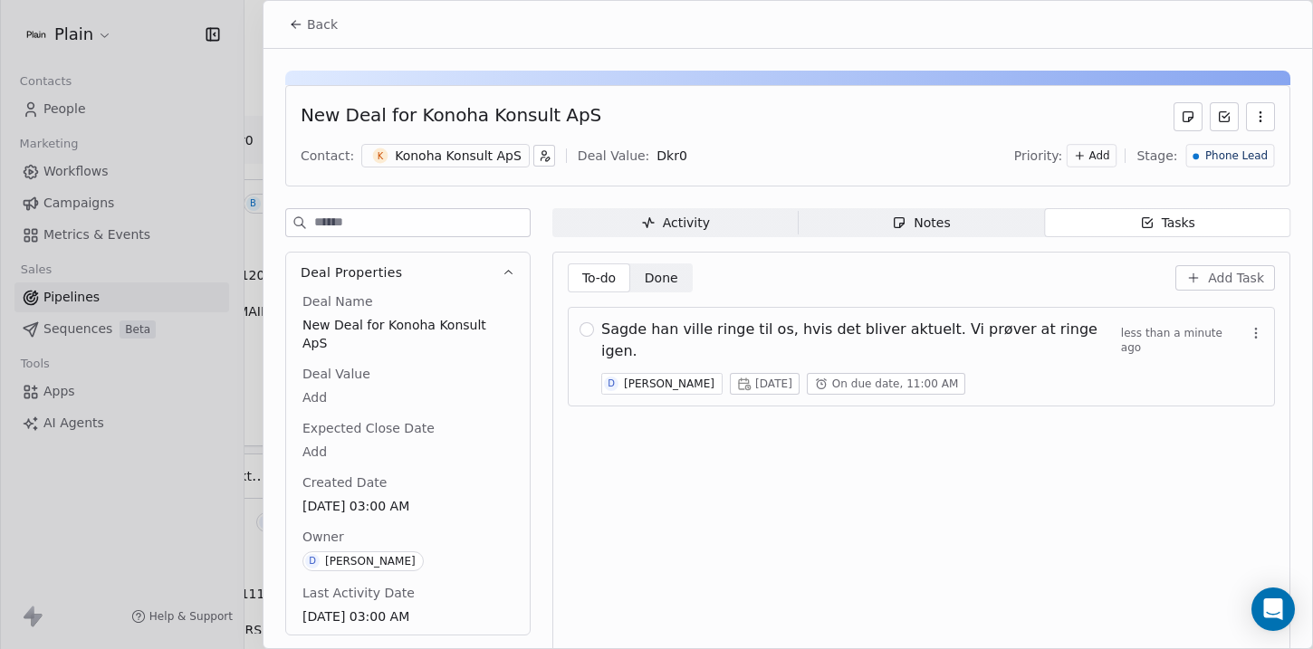
click at [309, 10] on button "Back" at bounding box center [313, 24] width 71 height 33
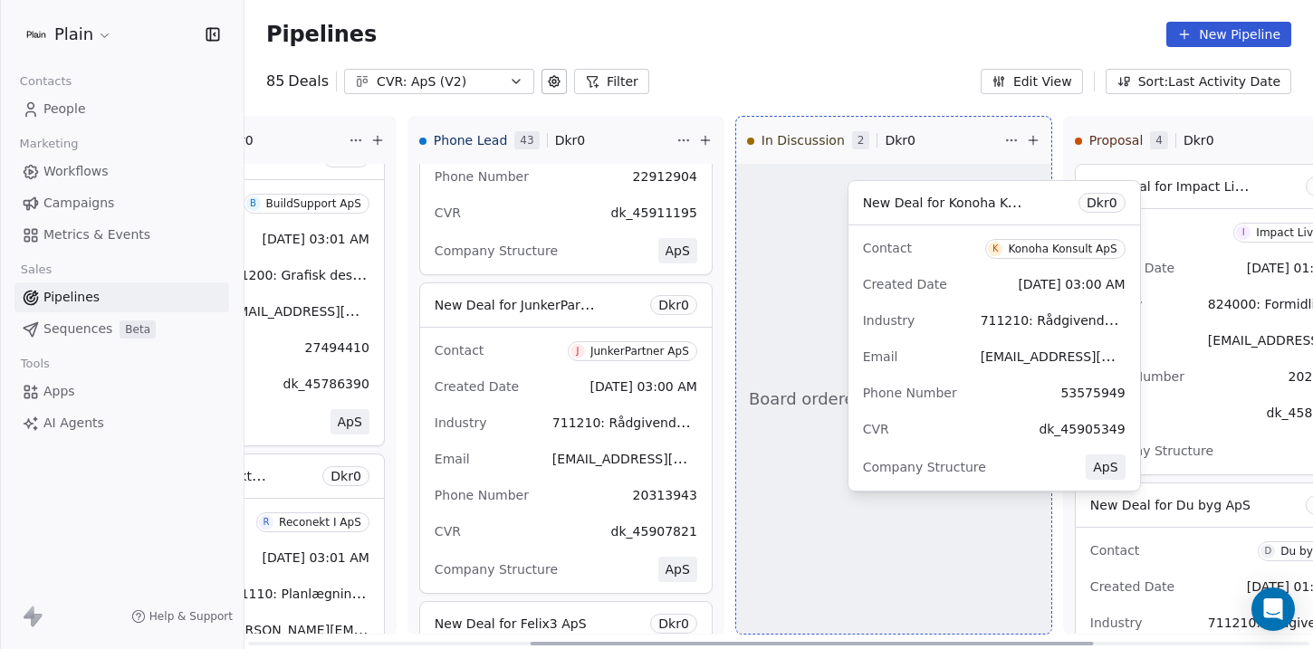
scroll to position [322, 0]
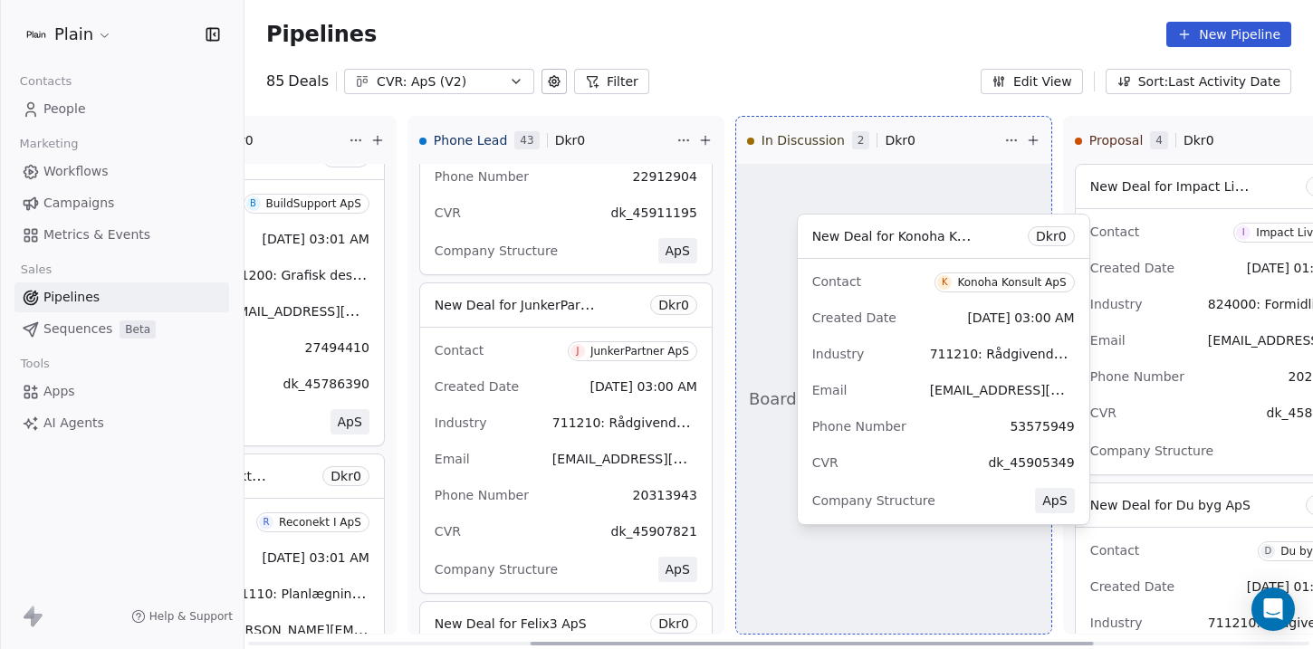
drag, startPoint x: 482, startPoint y: 370, endPoint x: 865, endPoint y: 295, distance: 390.2
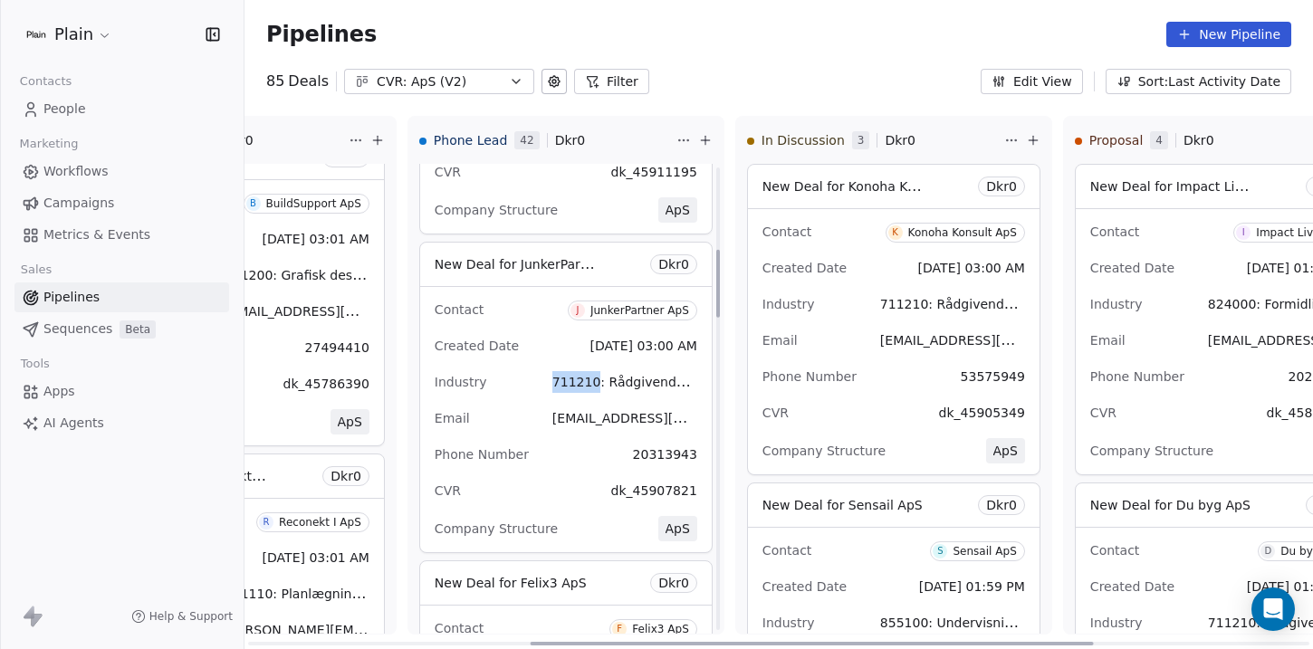
scroll to position [554, 0]
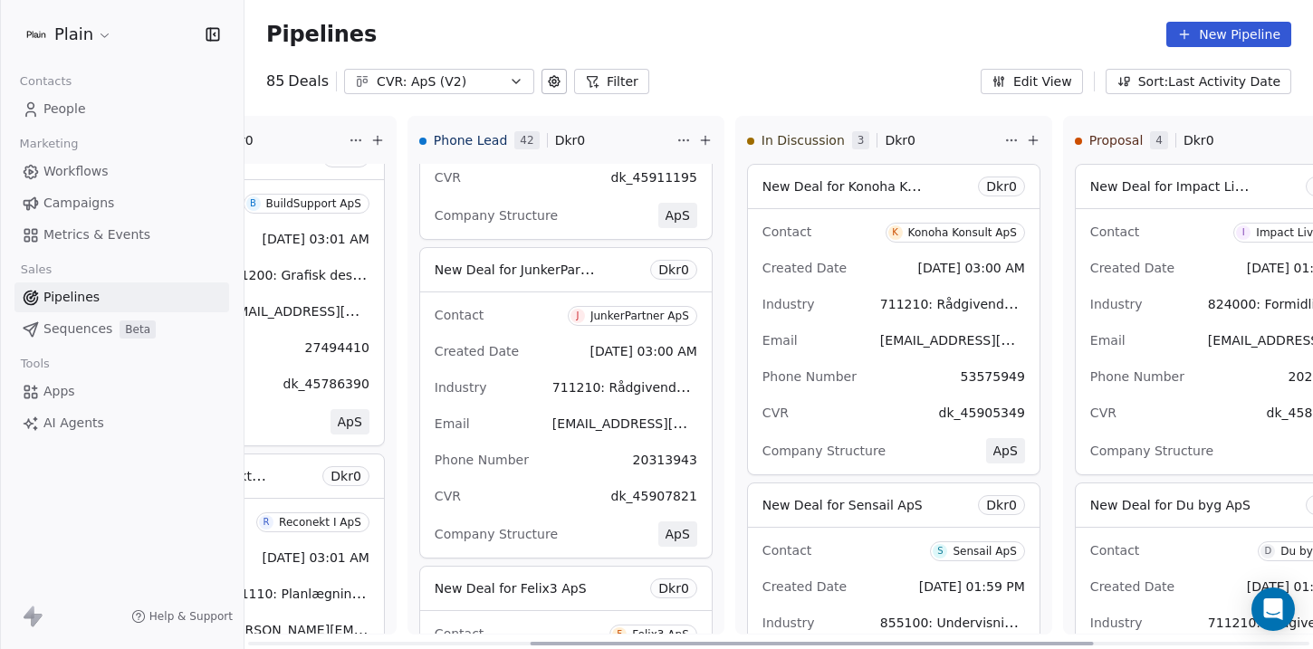
click at [640, 323] on span "J JunkerPartner ApS" at bounding box center [633, 316] width 130 height 20
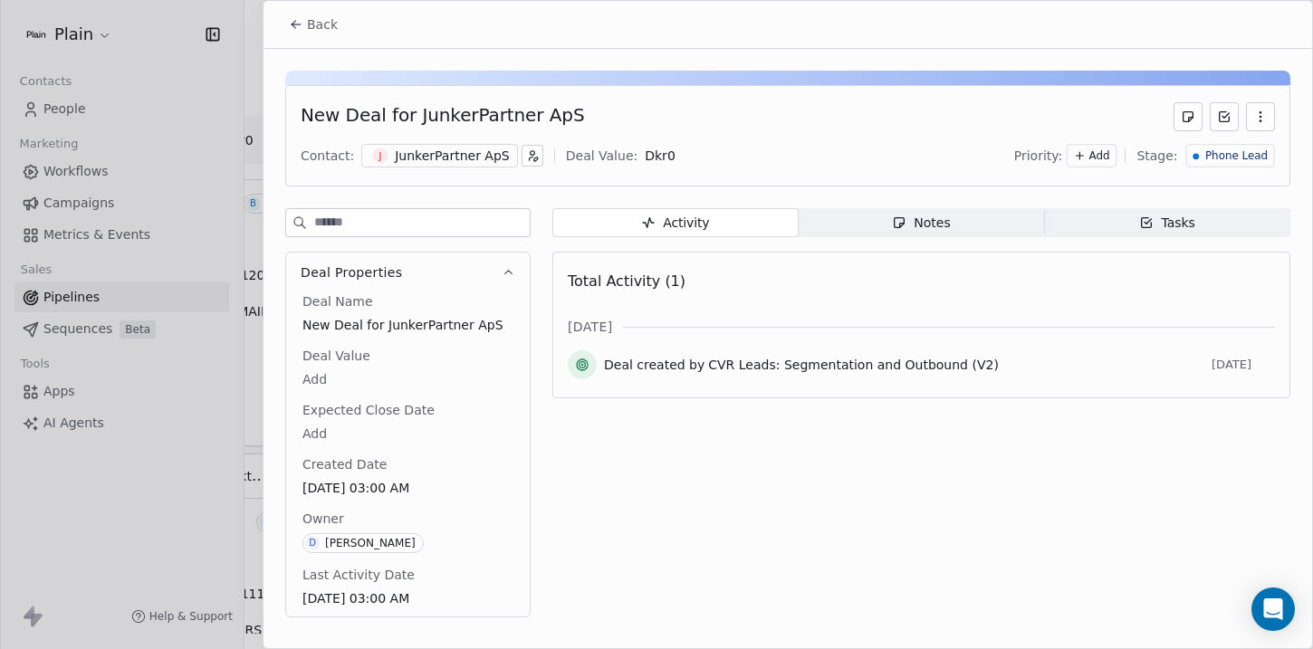
click at [456, 117] on div "New Deal for JunkerPartner ApS" at bounding box center [442, 116] width 283 height 29
copy div "JunkerPartner"
click at [305, 22] on button "Back" at bounding box center [313, 24] width 71 height 33
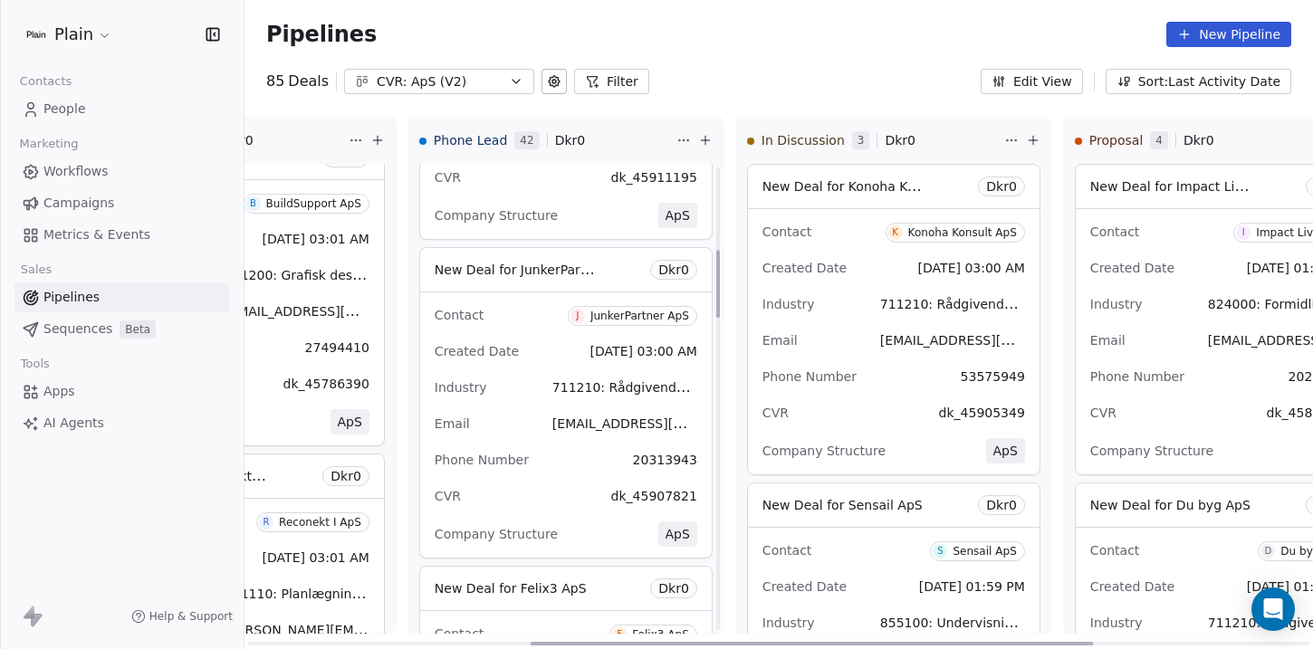
scroll to position [576, 0]
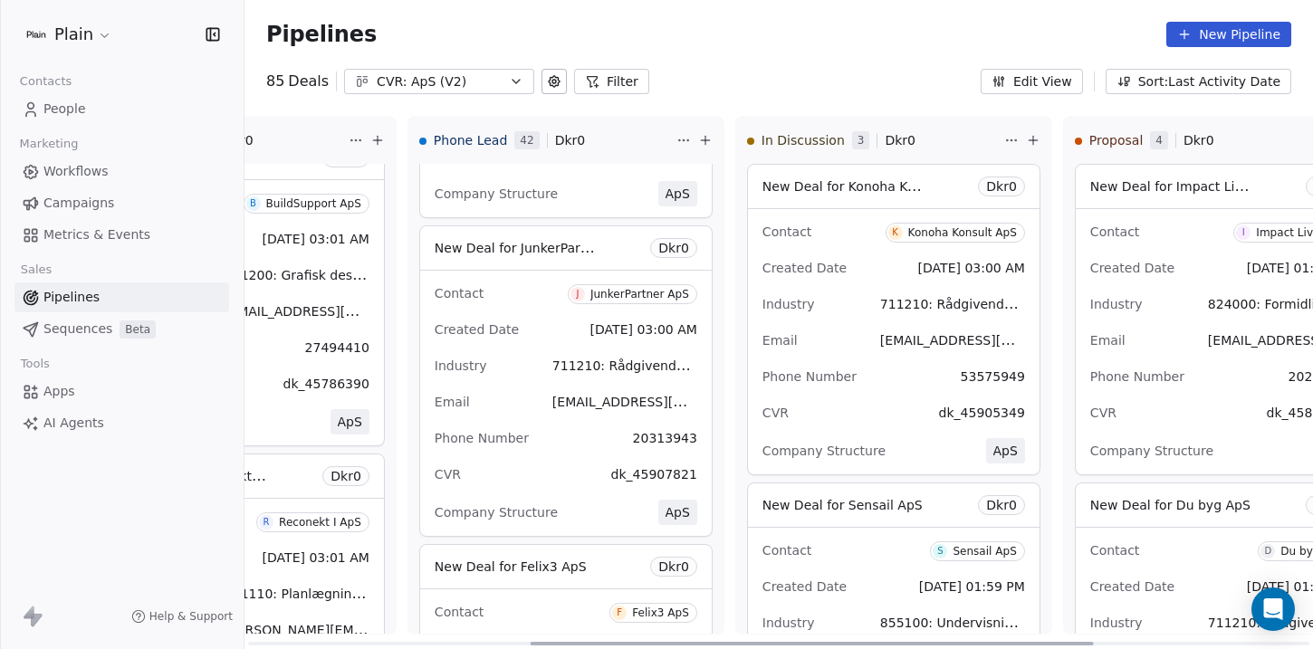
click at [622, 294] on div "JunkerPartner ApS" at bounding box center [640, 294] width 99 height 13
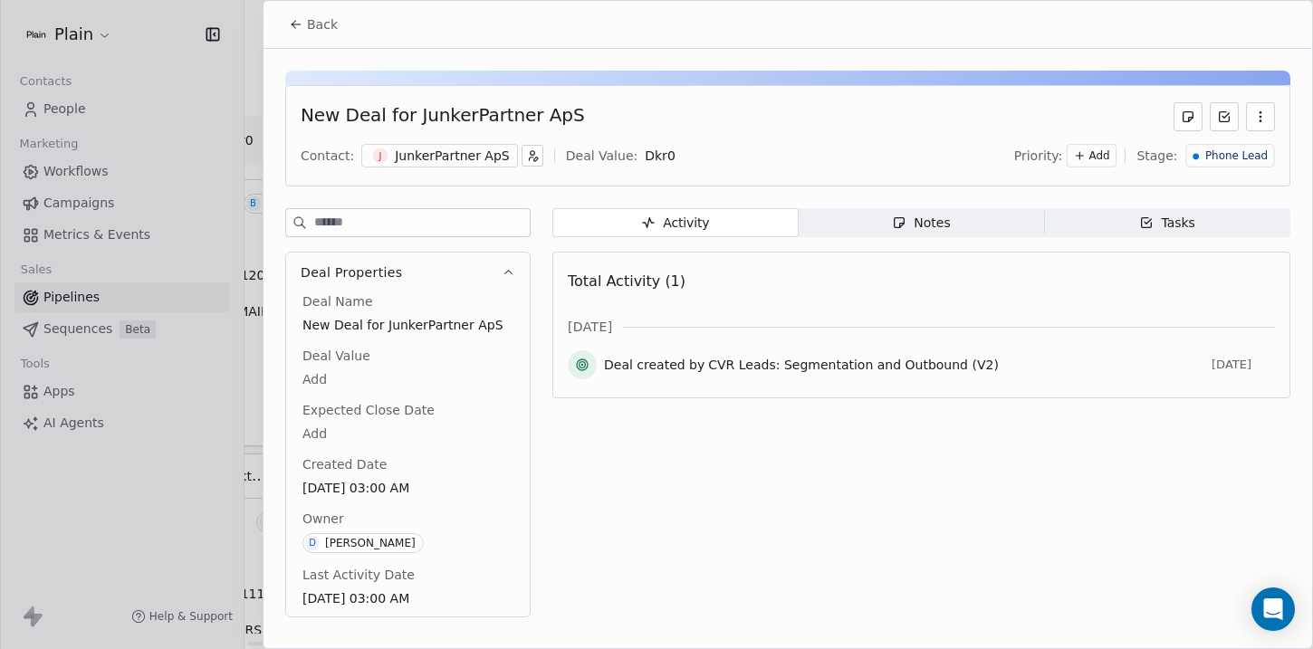
click at [448, 120] on div "New Deal for JunkerPartner ApS" at bounding box center [442, 116] width 283 height 29
copy div "JunkerPartner"
click at [241, 303] on div at bounding box center [656, 324] width 1313 height 649
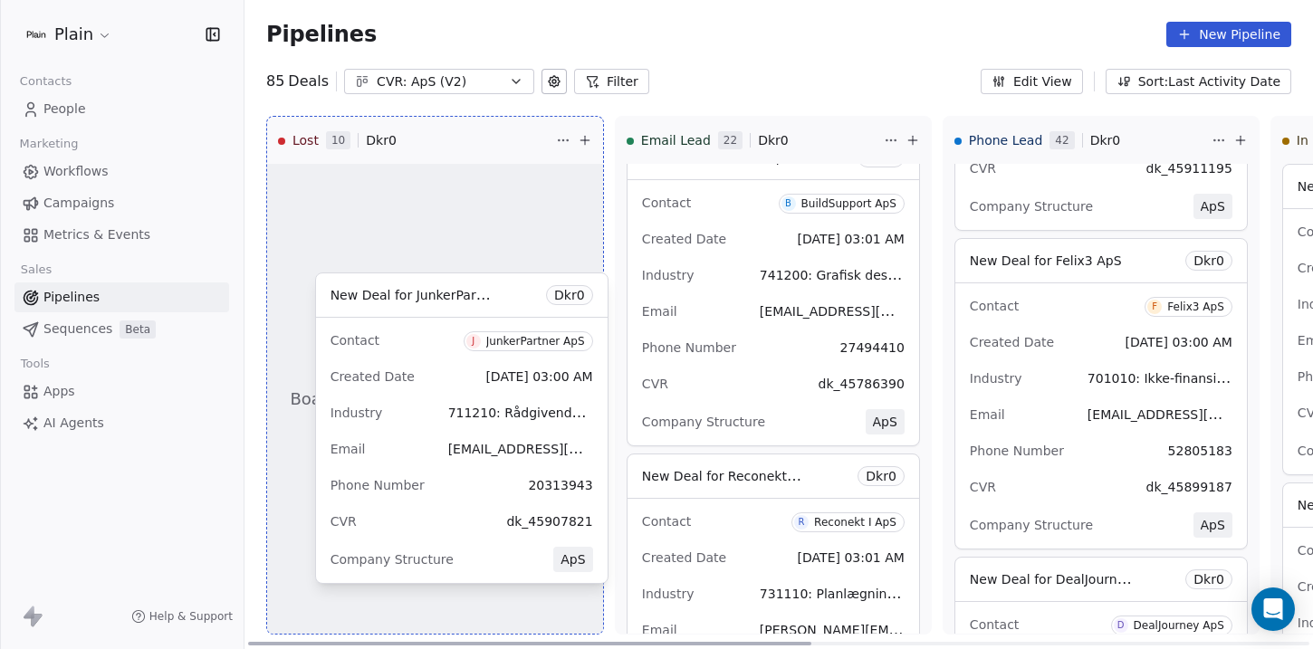
drag, startPoint x: 998, startPoint y: 399, endPoint x: 418, endPoint y: 432, distance: 580.6
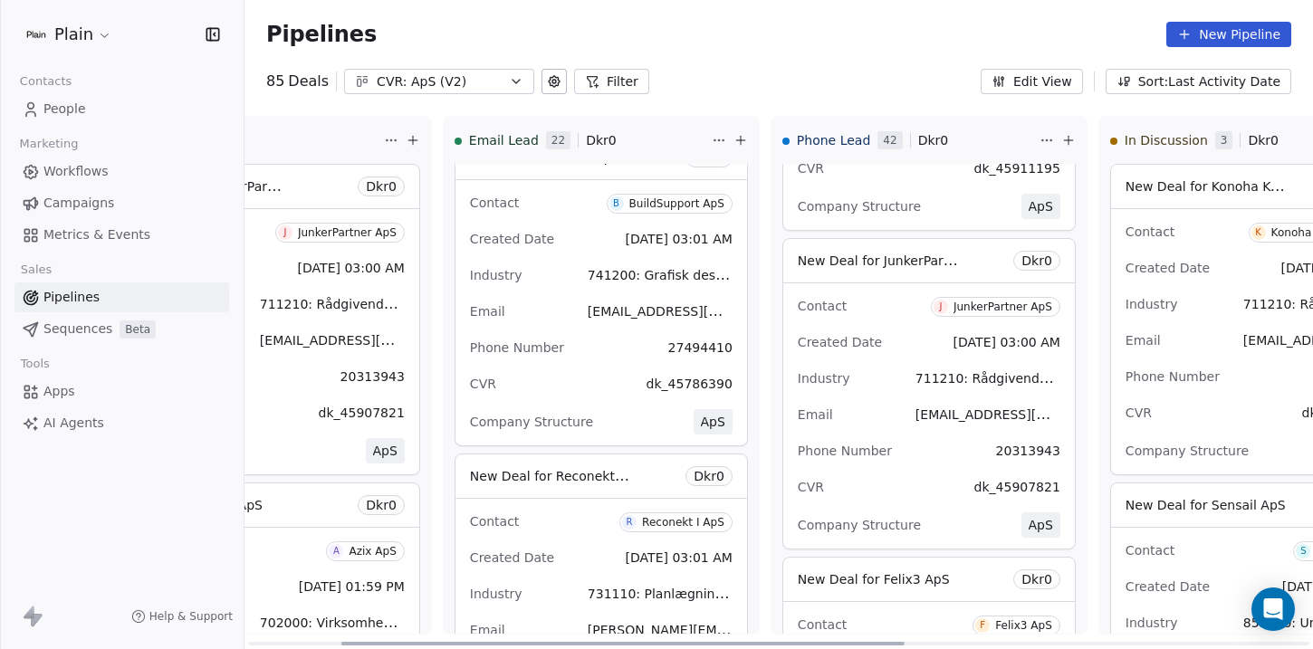
scroll to position [0, 178]
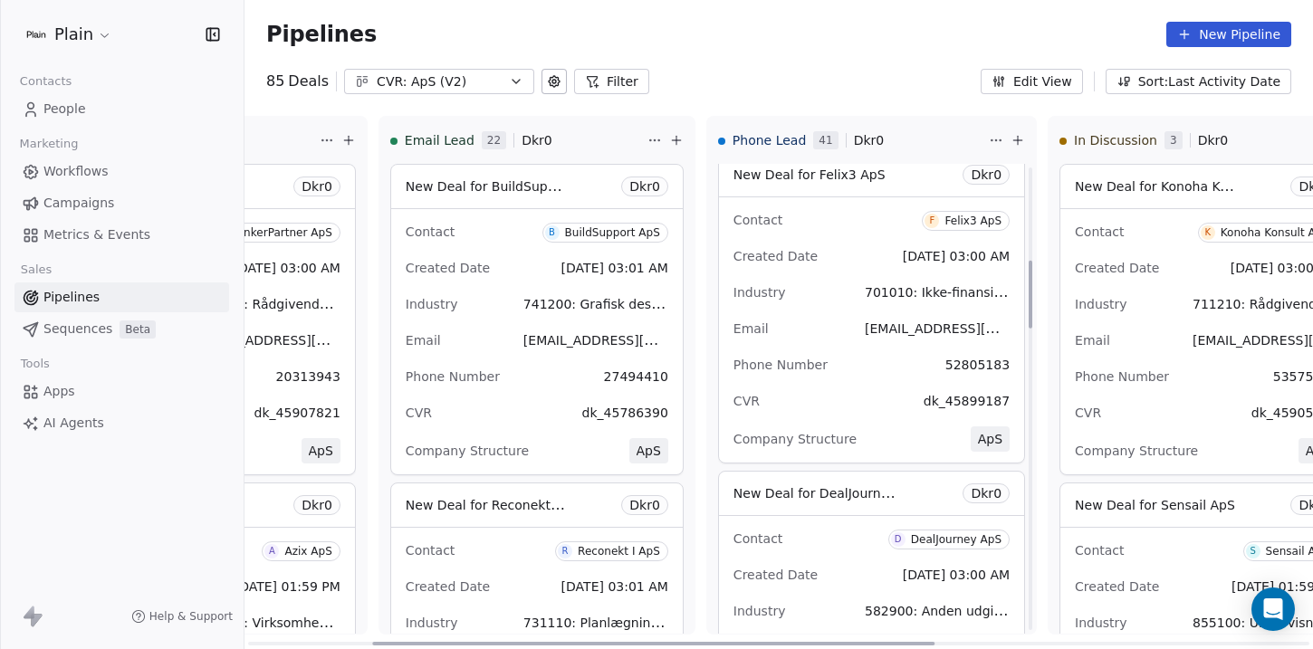
scroll to position [643, 0]
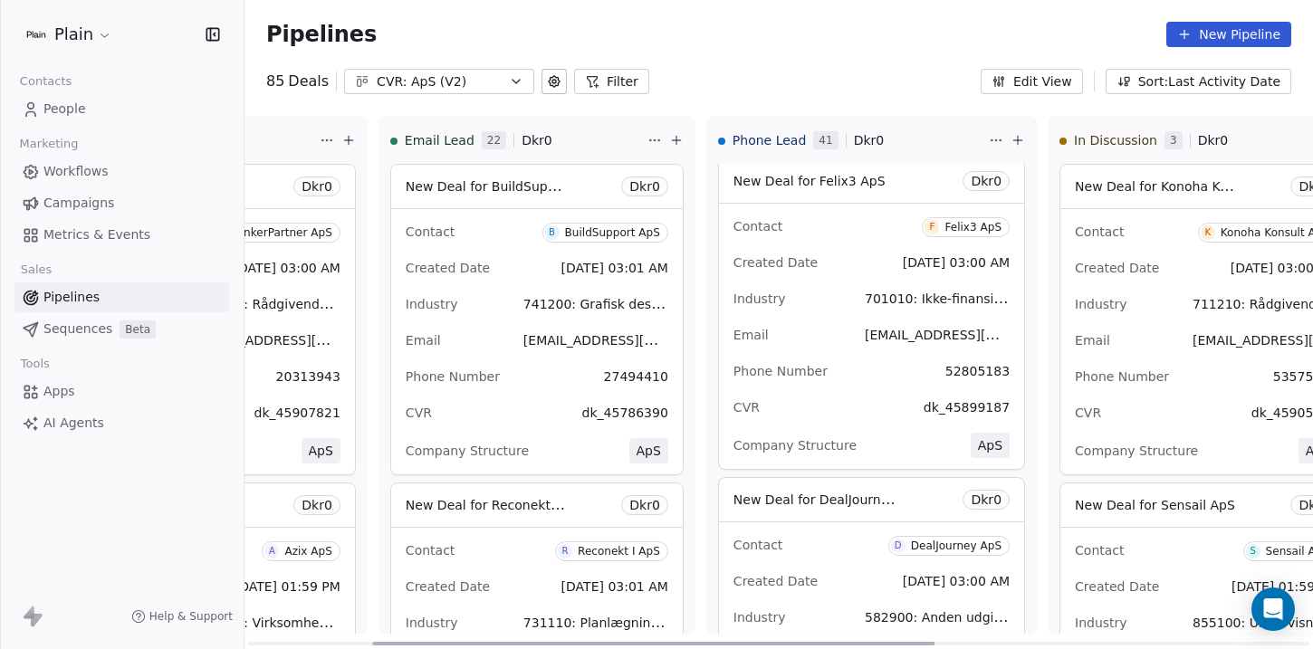
click at [947, 230] on div "Felix3 ApS" at bounding box center [973, 227] width 57 height 13
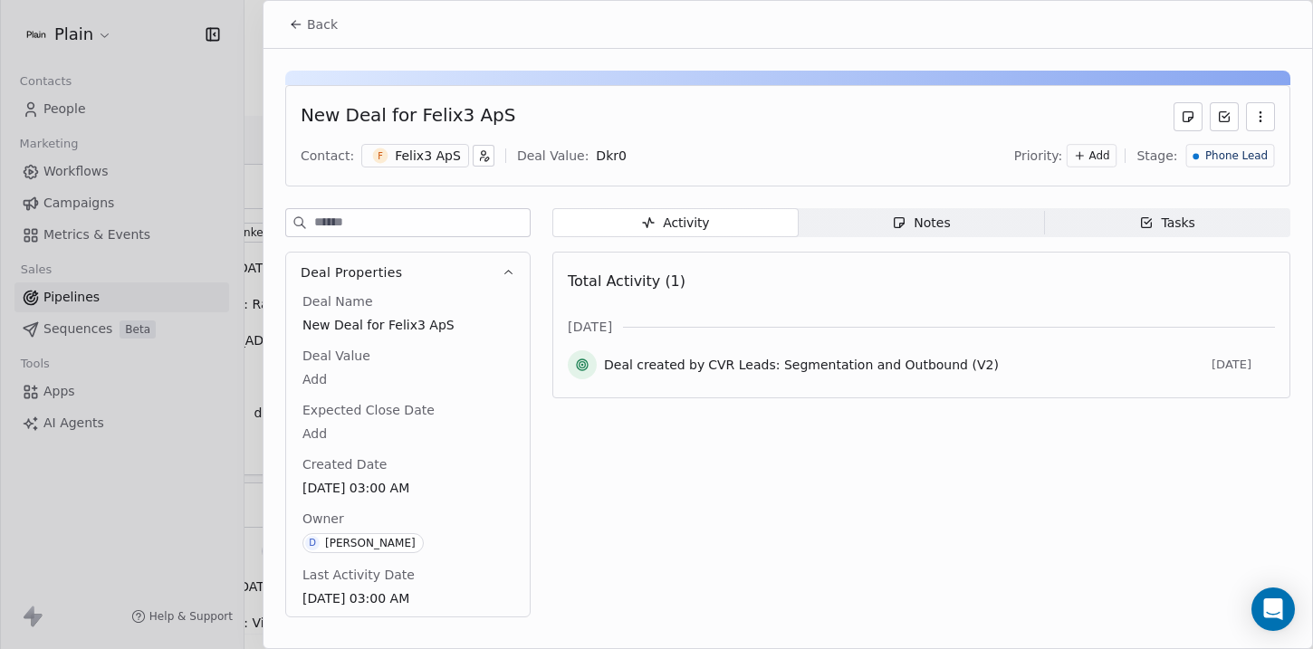
click at [422, 121] on div "New Deal for Felix3 ApS" at bounding box center [408, 116] width 215 height 29
copy div "Felix3"
click at [253, 42] on div at bounding box center [656, 324] width 1313 height 649
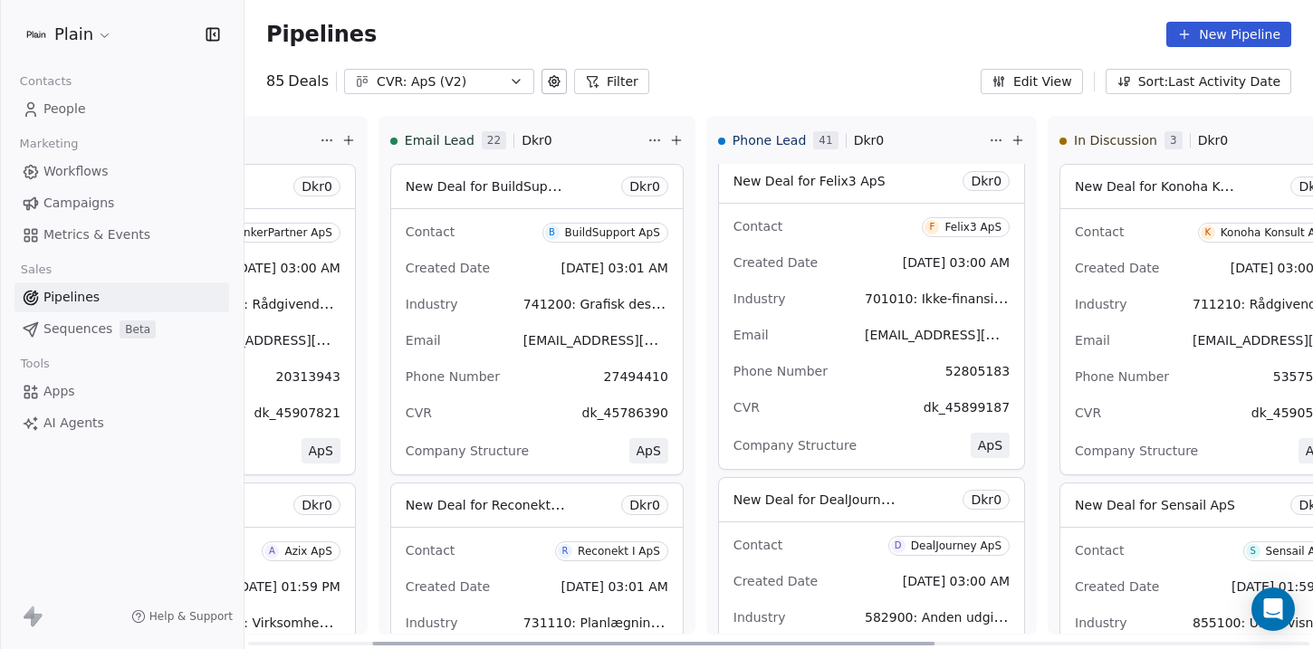
scroll to position [663, 0]
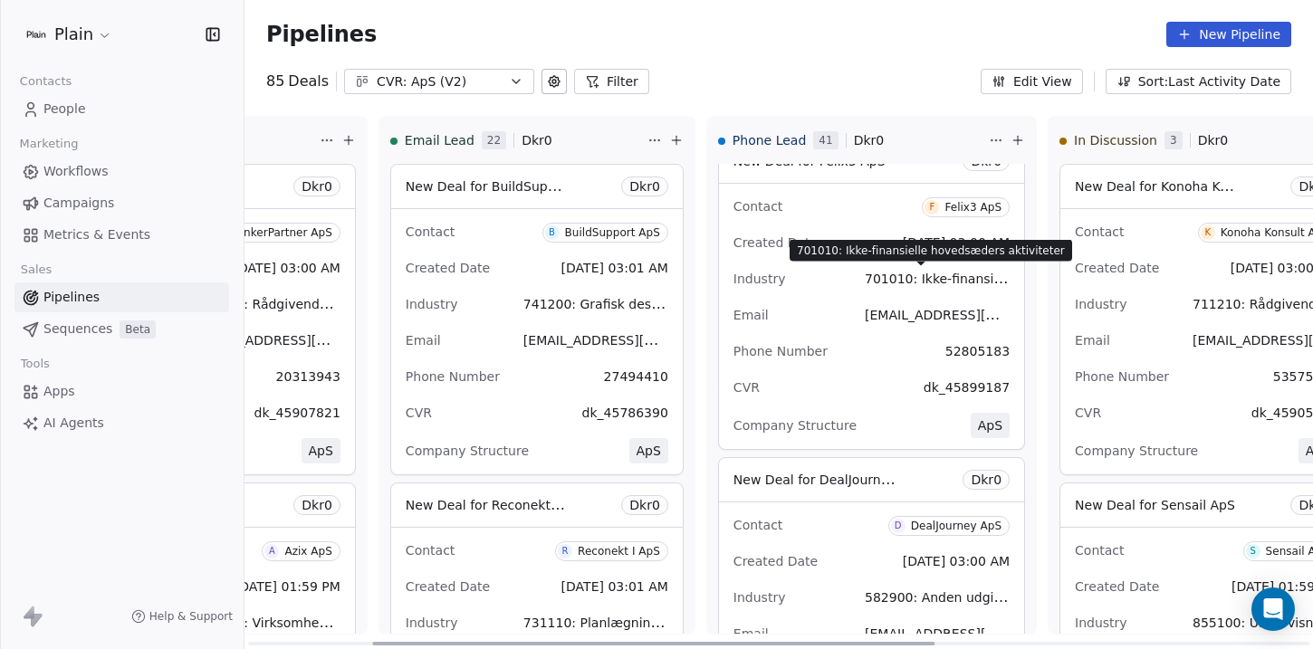
click at [934, 281] on span "701010: Ikke-finansielle hovedsæders aktiviteter" at bounding box center [1020, 278] width 311 height 17
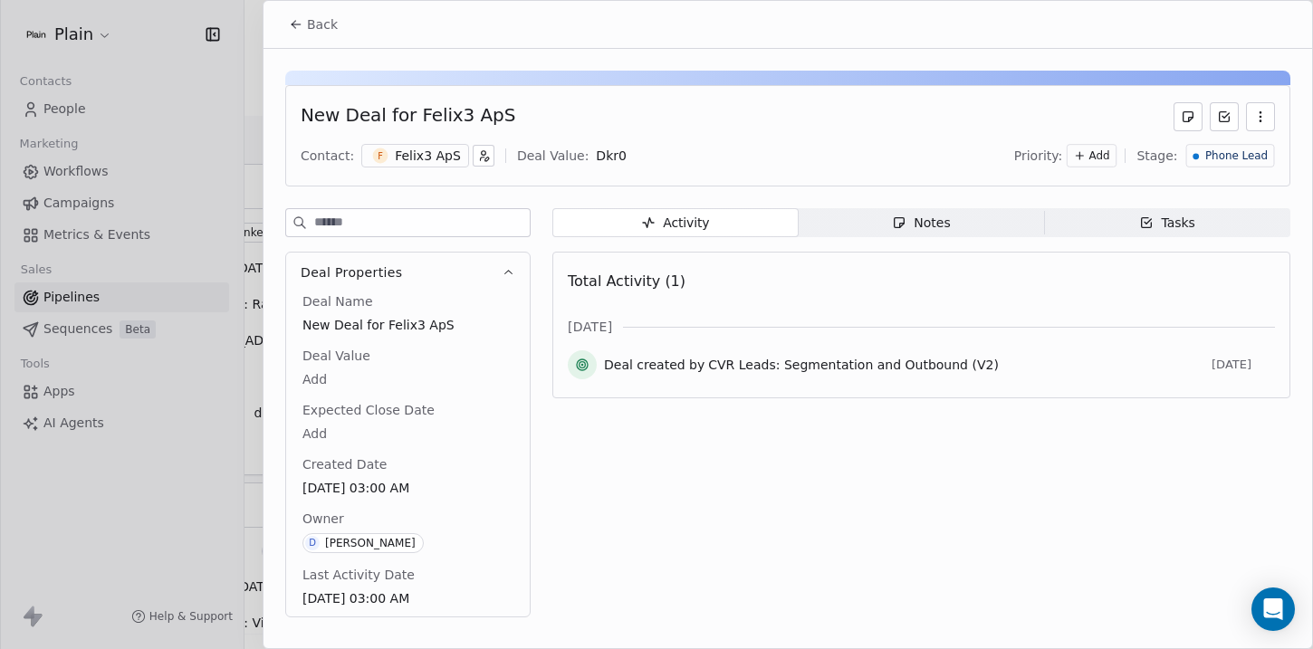
click at [435, 117] on div "New Deal for Felix3 ApS" at bounding box center [408, 116] width 215 height 29
click at [535, 103] on div "New Deal for Felix3 ApS" at bounding box center [788, 116] width 975 height 29
drag, startPoint x: 504, startPoint y: 111, endPoint x: 418, endPoint y: 114, distance: 87.0
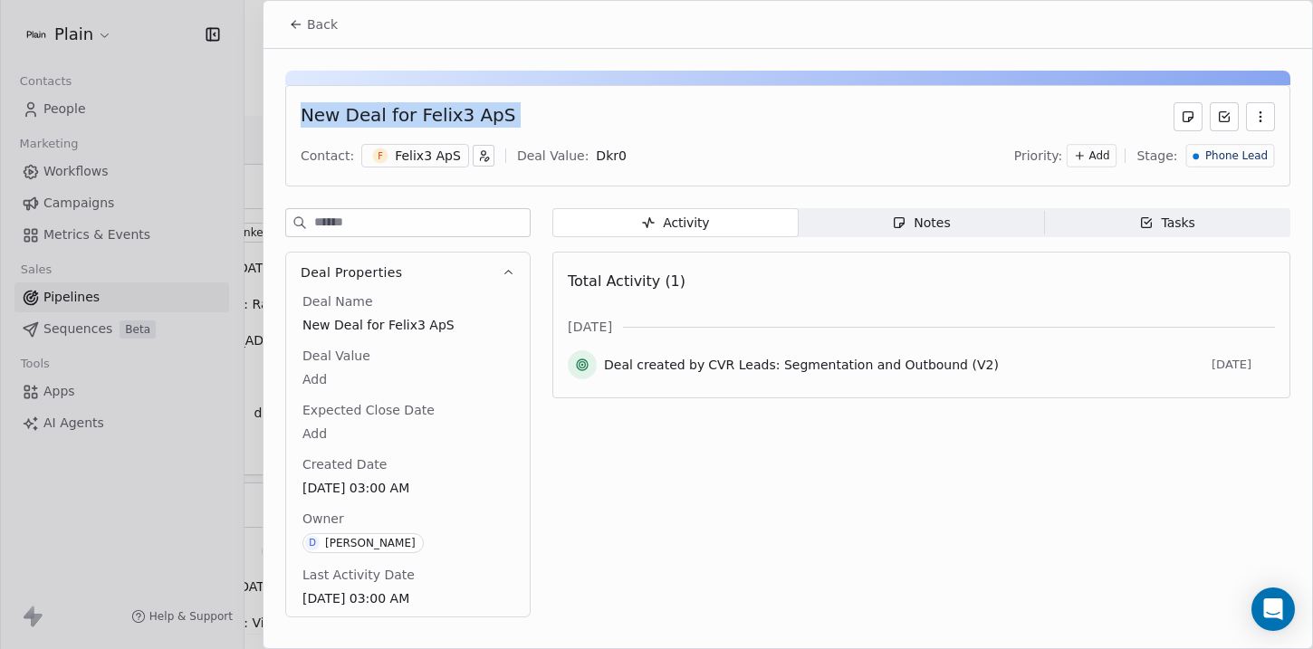
click at [418, 113] on div "New Deal for Felix3 ApS" at bounding box center [788, 116] width 975 height 29
click at [418, 114] on div "New Deal for Felix3 ApS" at bounding box center [408, 116] width 215 height 29
drag, startPoint x: 409, startPoint y: 114, endPoint x: 494, endPoint y: 114, distance: 84.2
click at [494, 114] on div "New Deal for Felix3 ApS" at bounding box center [788, 116] width 975 height 29
copy div "Felix3 ApS"
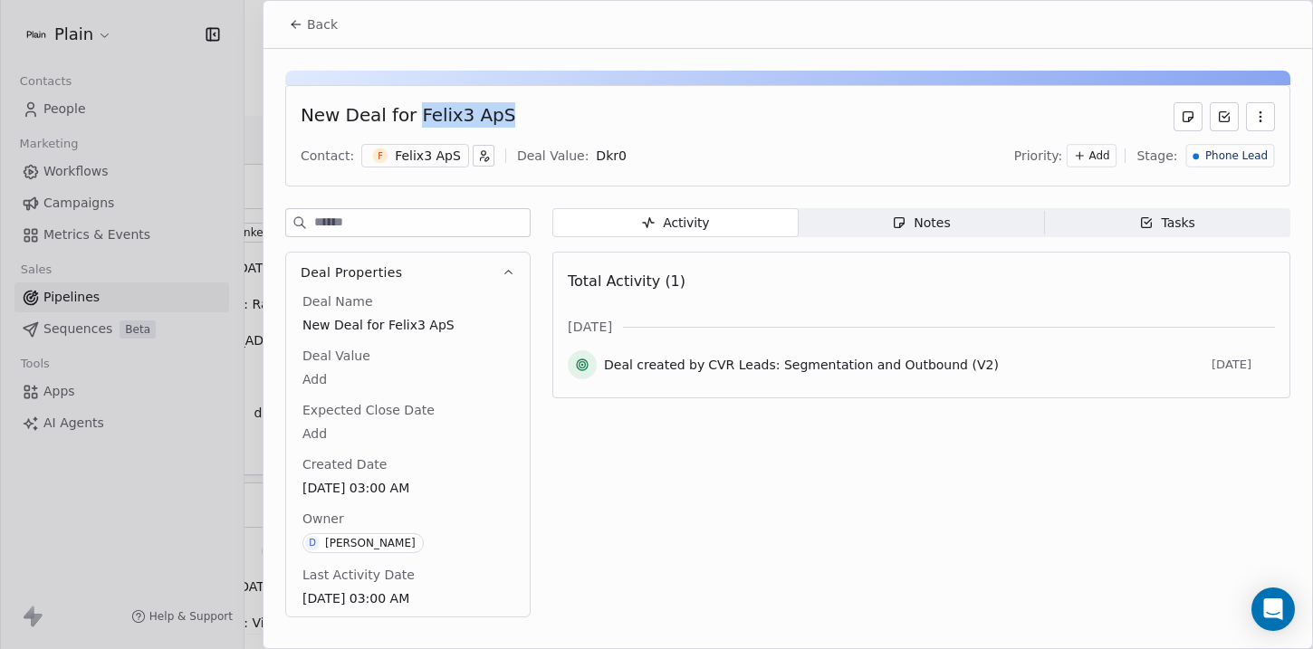
click at [312, 22] on span "Back" at bounding box center [322, 24] width 31 height 18
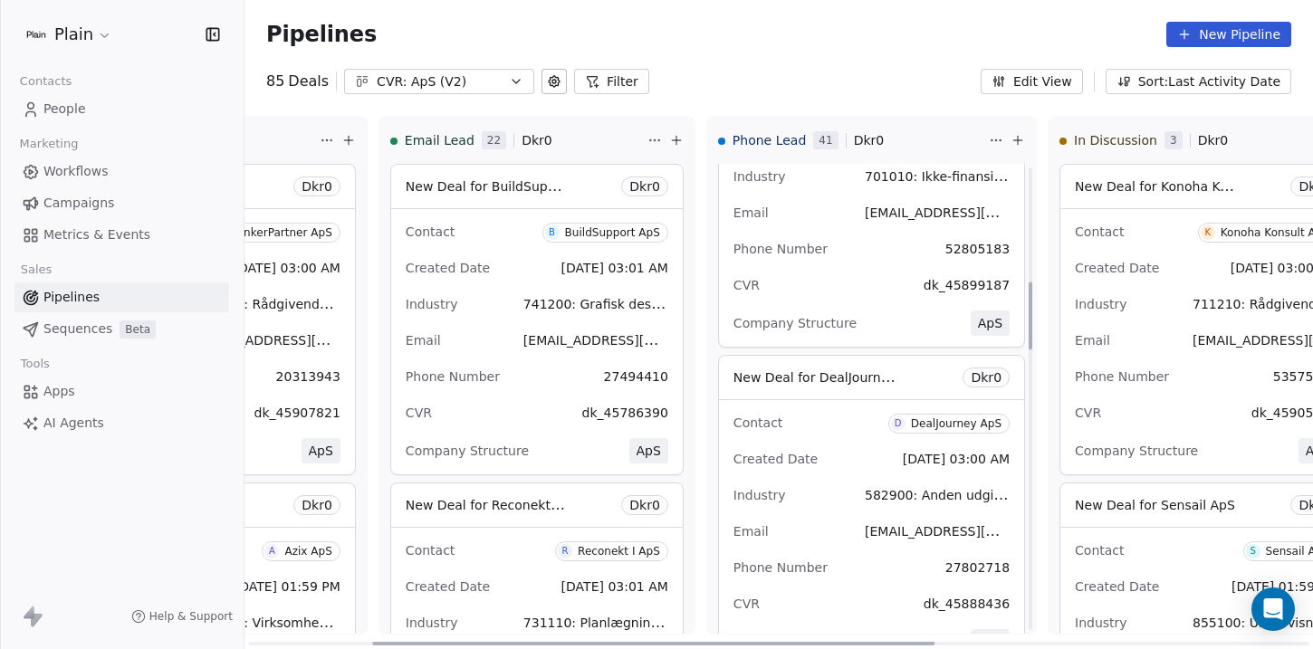
scroll to position [790, 0]
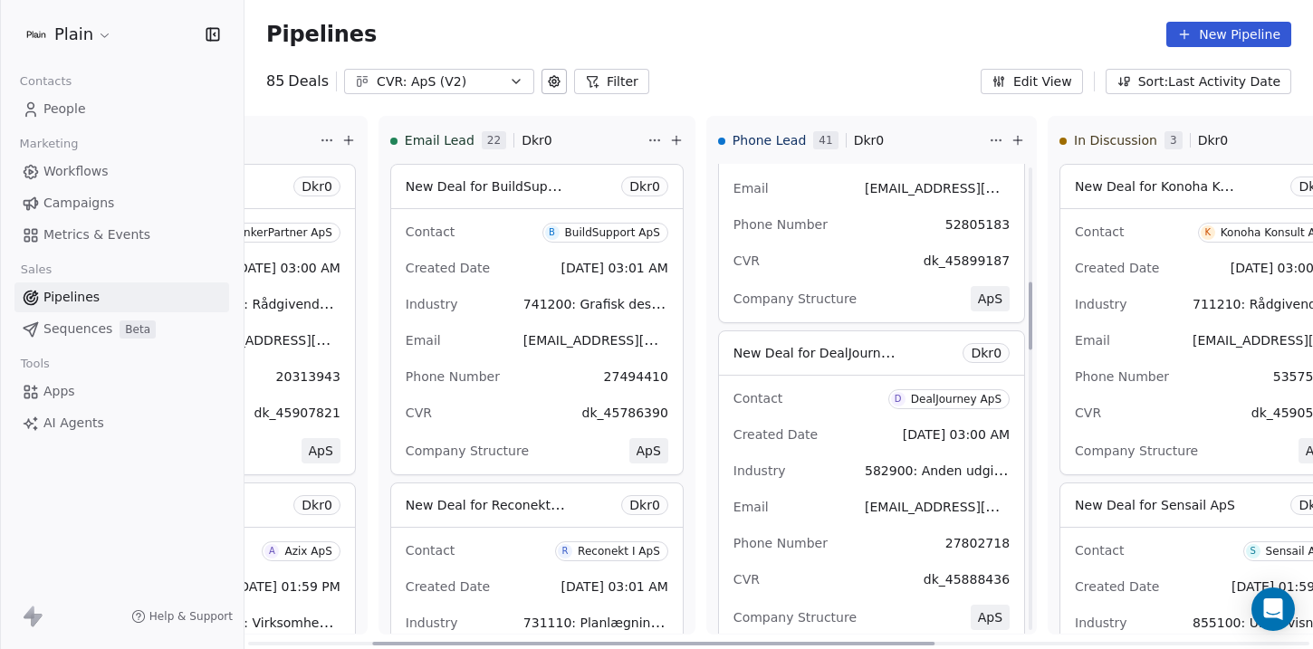
click at [915, 392] on span "D DealJourney ApS" at bounding box center [948, 399] width 121 height 20
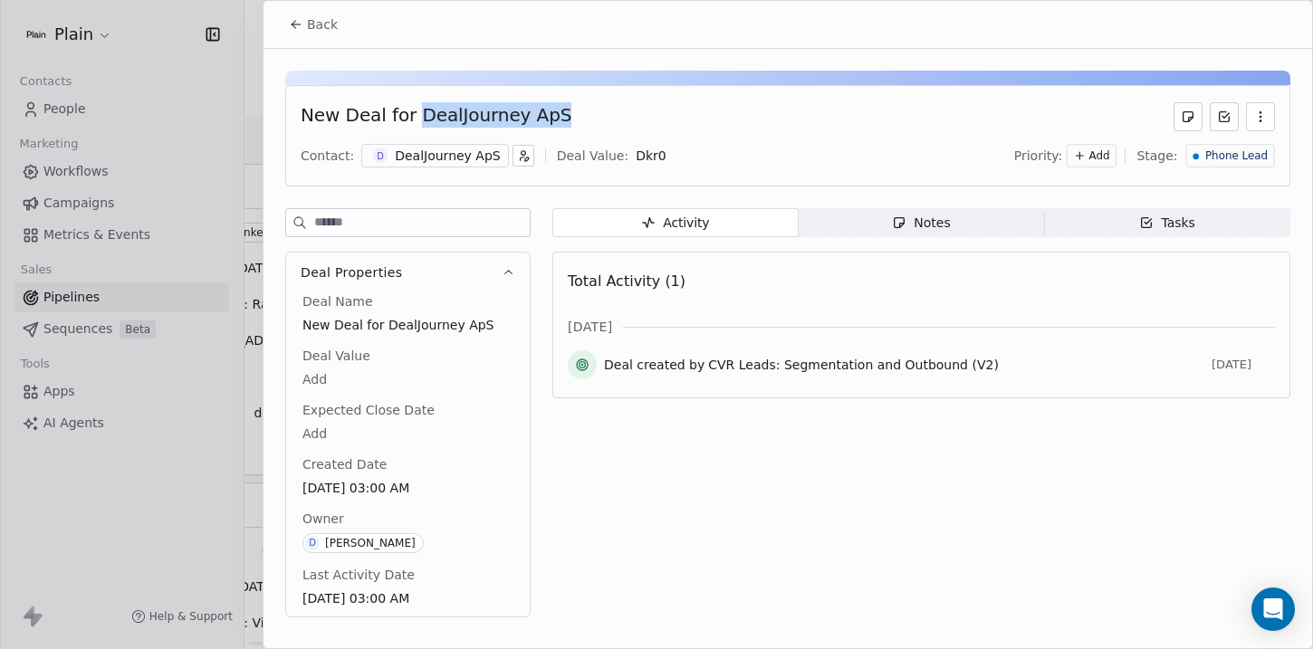
drag, startPoint x: 409, startPoint y: 116, endPoint x: 629, endPoint y: 116, distance: 220.1
click at [630, 116] on div "New Deal for DealJourney ApS" at bounding box center [788, 116] width 975 height 29
copy div "DealJourney ApS"
click at [298, 25] on icon at bounding box center [296, 24] width 14 height 14
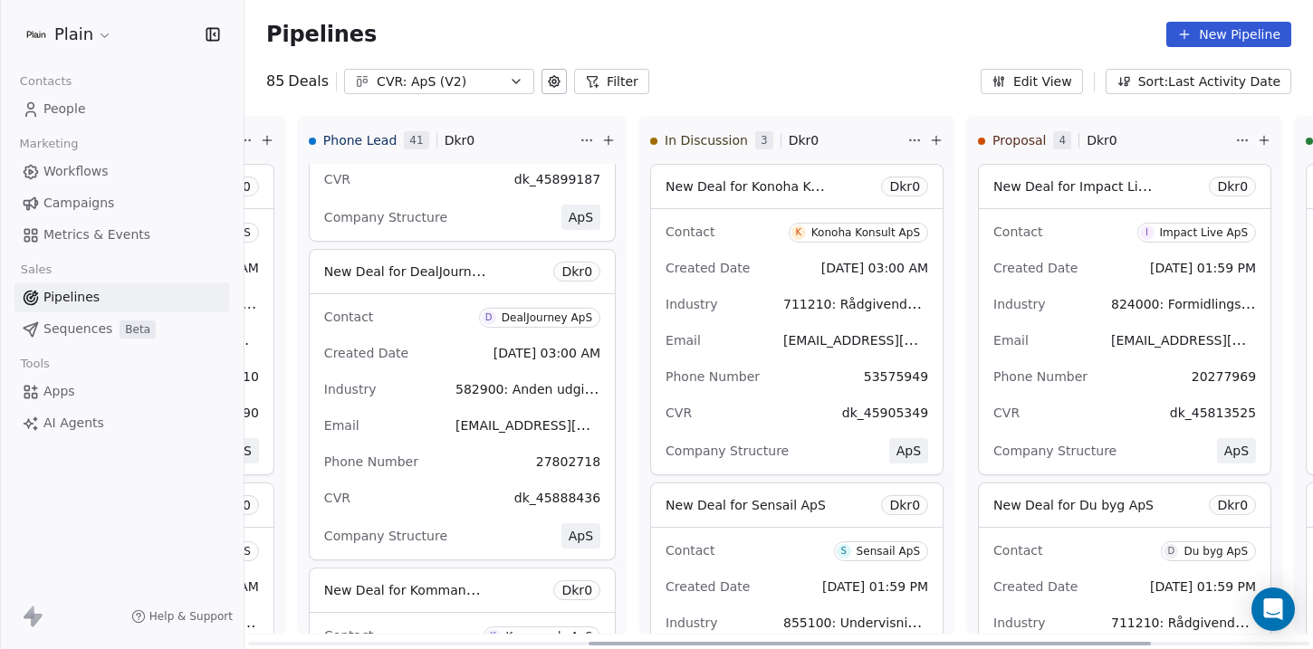
scroll to position [0, 648]
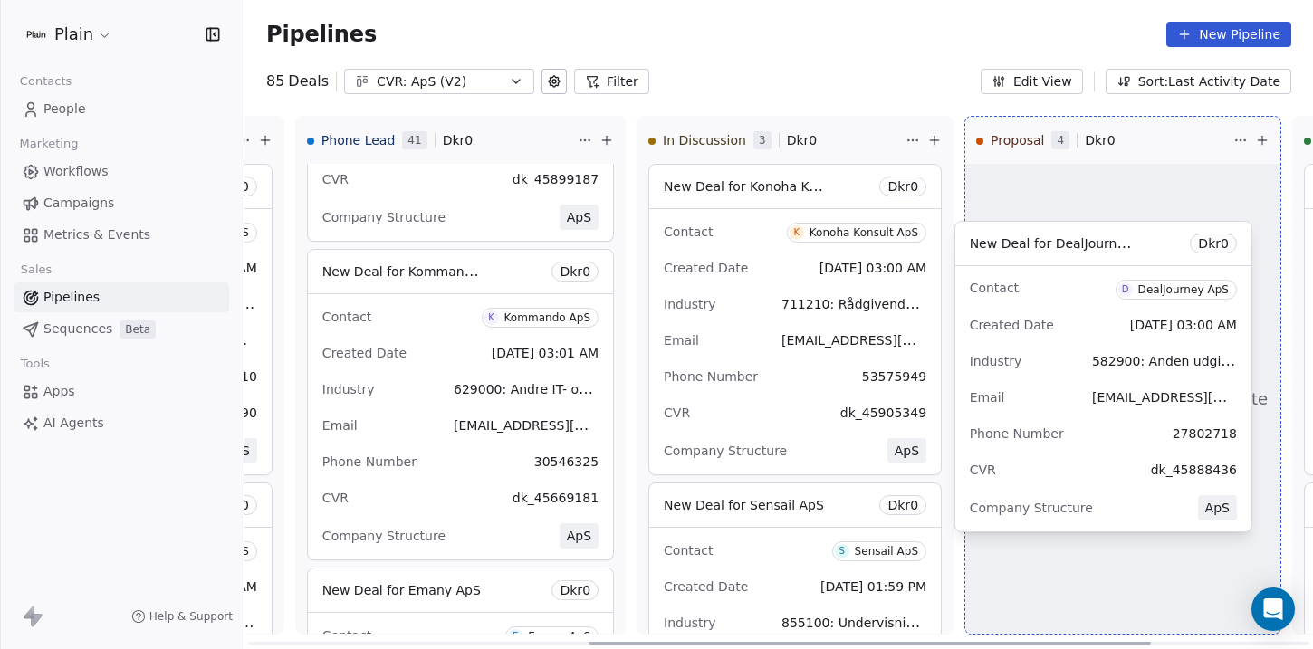
drag, startPoint x: 399, startPoint y: 328, endPoint x: 1052, endPoint y: 296, distance: 654.7
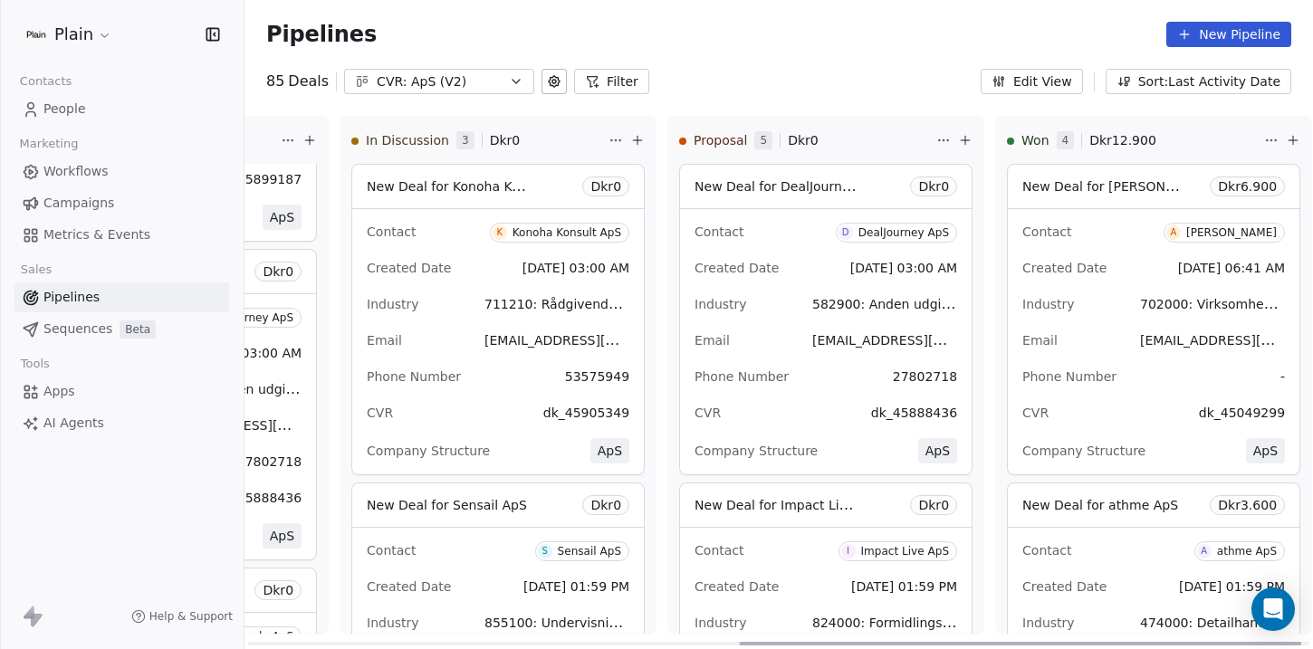
scroll to position [0, 946]
click at [920, 185] on span "Dkr 0" at bounding box center [932, 187] width 31 height 18
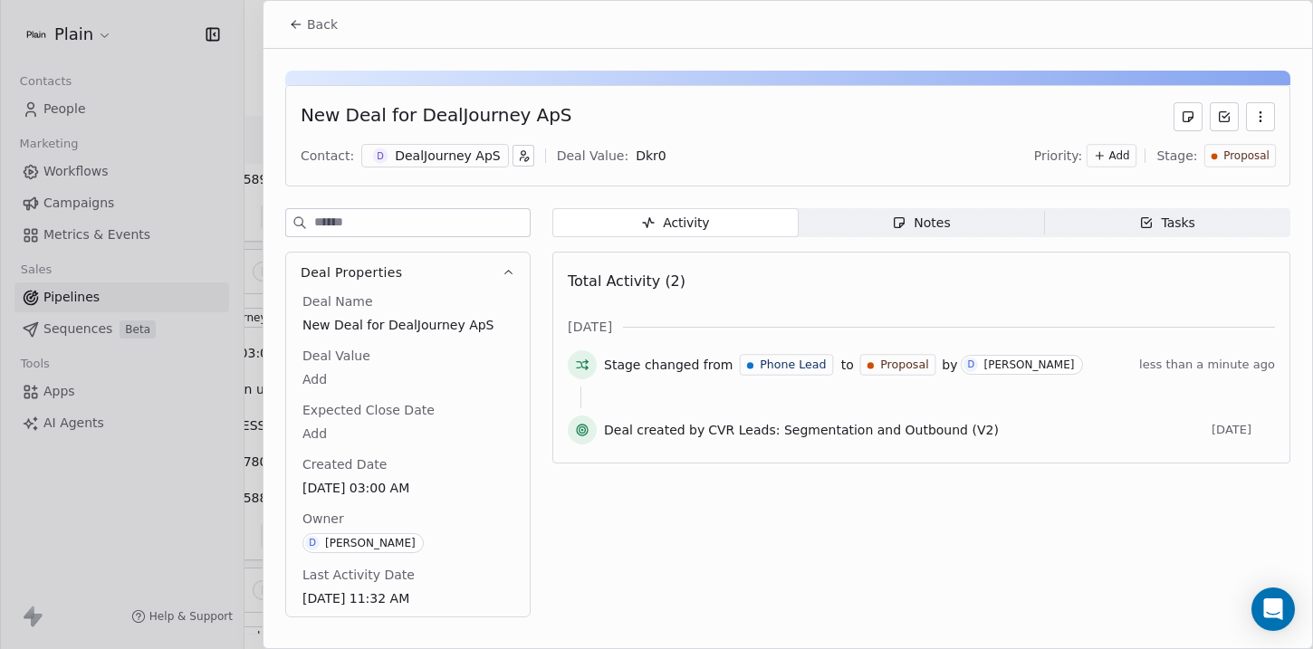
click at [622, 156] on body "Plain Contacts People Marketing Workflows Campaigns Metrics & Events Sales Pipe…" at bounding box center [656, 324] width 1313 height 649
type input "*****"
click at [315, 13] on button "Back" at bounding box center [313, 24] width 71 height 33
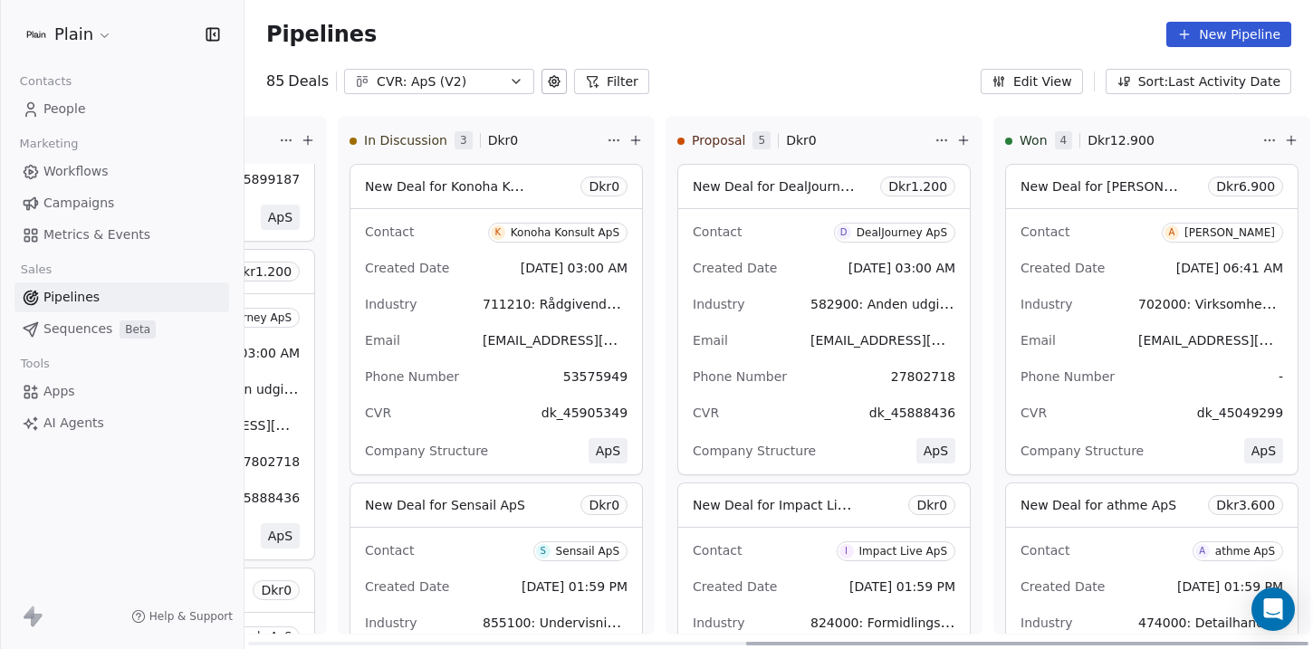
click at [759, 247] on div "Contact D DealJourney ApS Created Date Sep 19, 2025 03:00 AM Industry 582900: A…" at bounding box center [824, 341] width 292 height 265
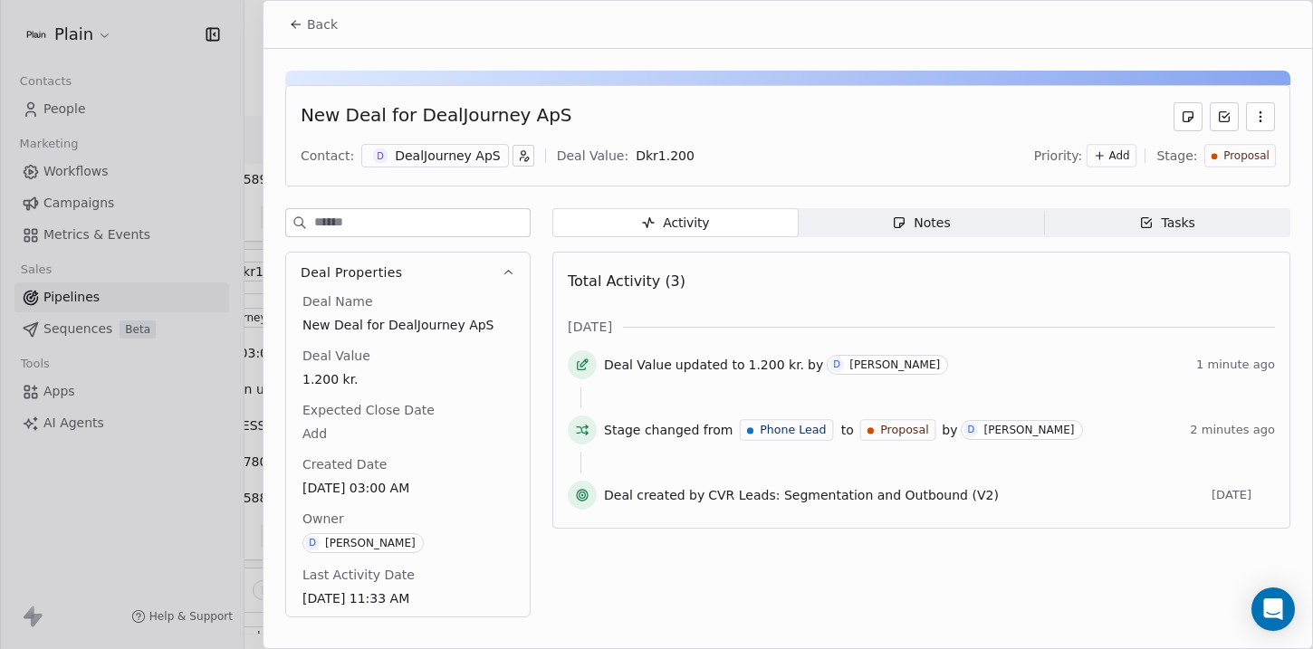
click at [873, 218] on span "Notes Notes" at bounding box center [922, 222] width 246 height 29
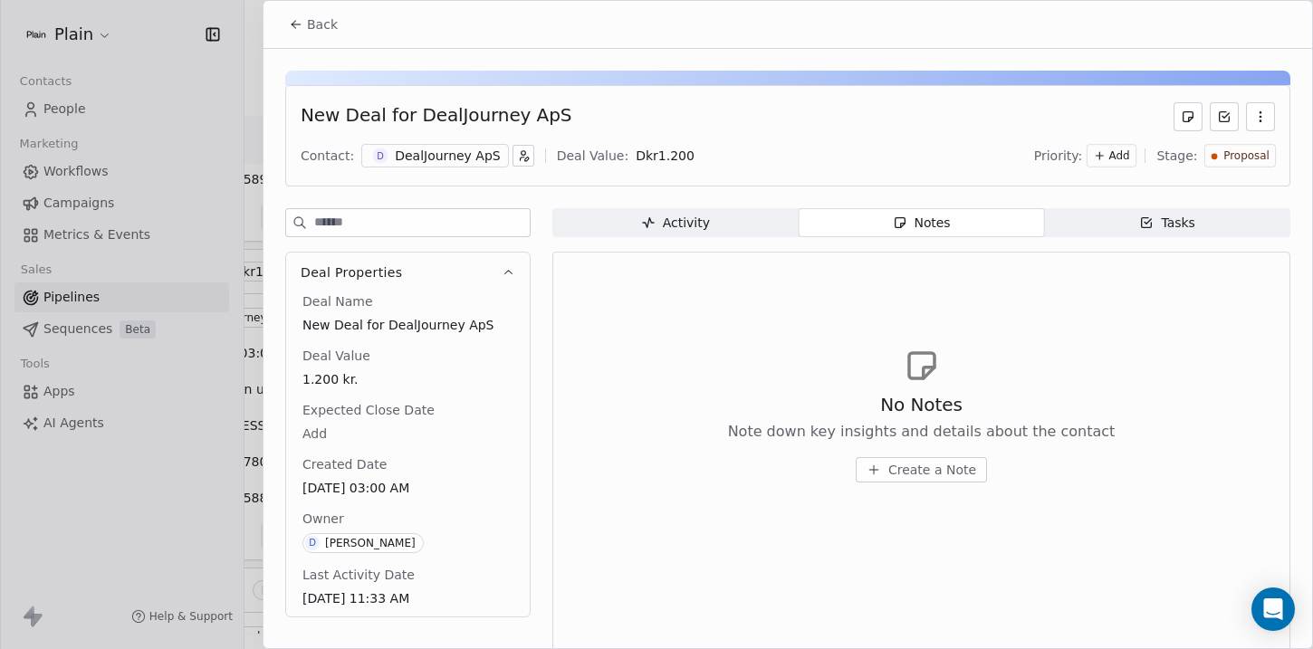
click at [1098, 219] on span "Tasks Tasks" at bounding box center [1167, 222] width 246 height 29
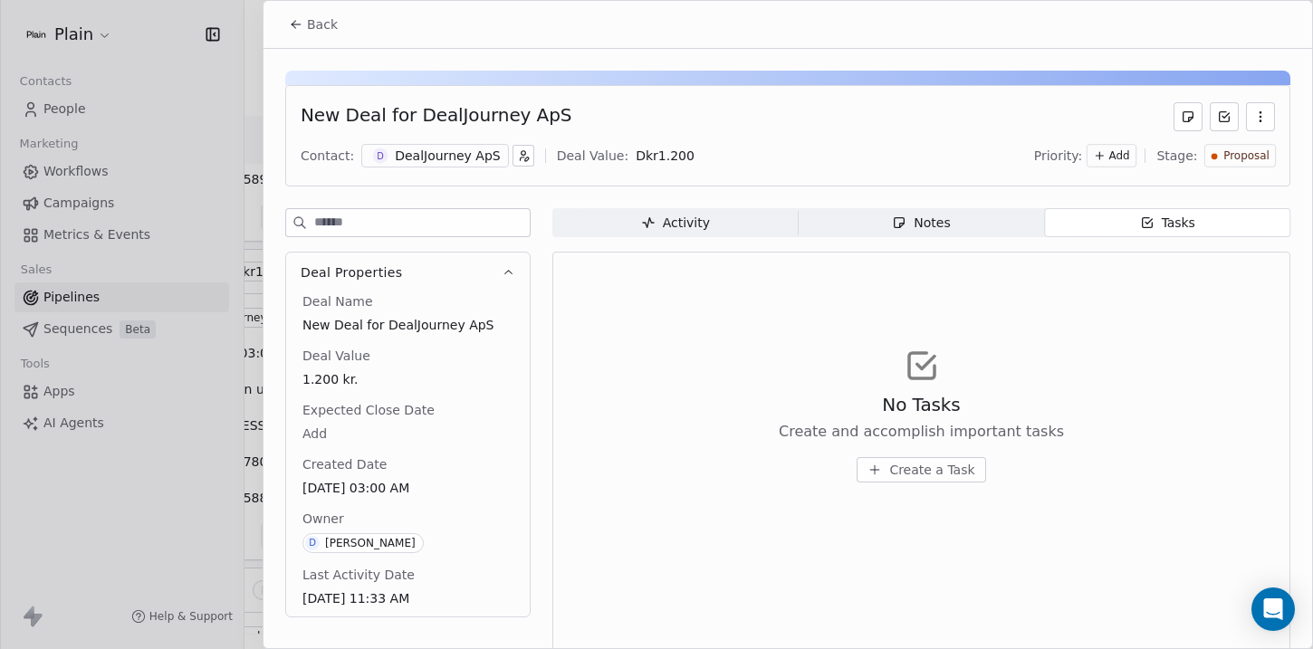
click at [912, 466] on span "Create a Task" at bounding box center [931, 470] width 85 height 18
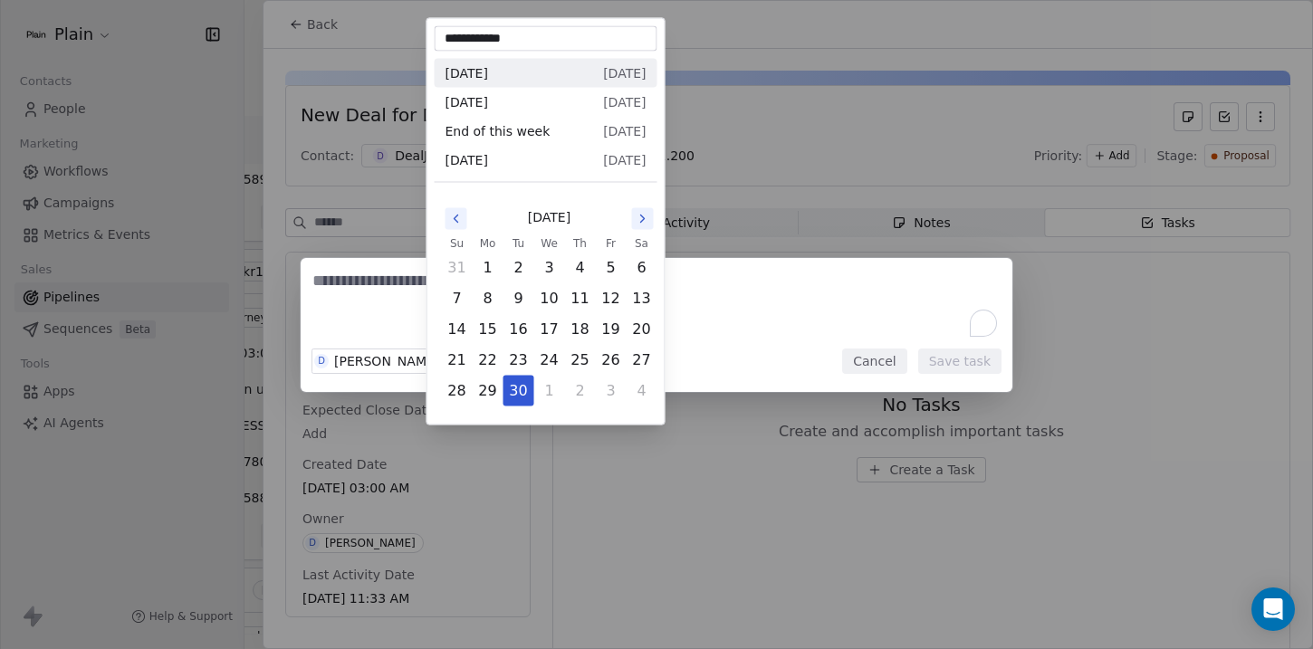
click at [487, 365] on body "Plain Contacts People Marketing Workflows Campaigns Metrics & Events Sales Pipe…" at bounding box center [656, 324] width 1313 height 649
click at [645, 219] on icon "Go to the Next Month" at bounding box center [643, 219] width 14 height 14
click at [581, 355] on button "23" at bounding box center [580, 360] width 29 height 29
type input "**********"
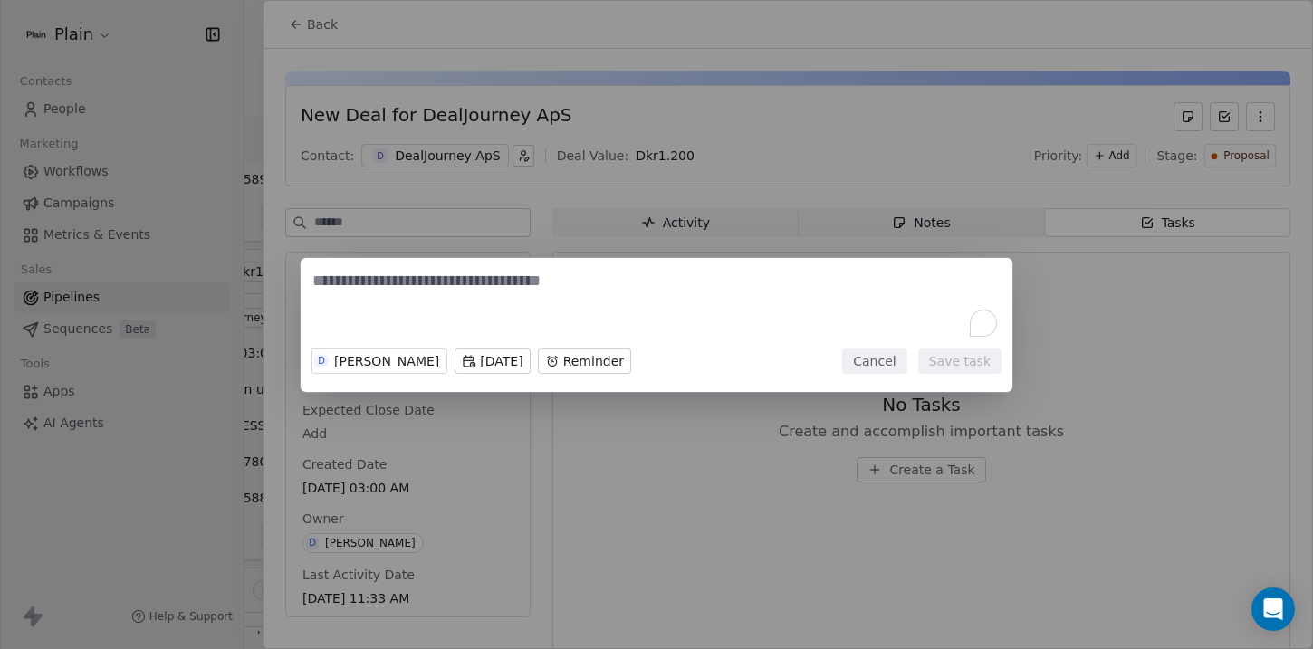
click at [610, 363] on body "Plain Contacts People Marketing Workflows Campaigns Metrics & Events Sales Pipe…" at bounding box center [656, 324] width 1313 height 649
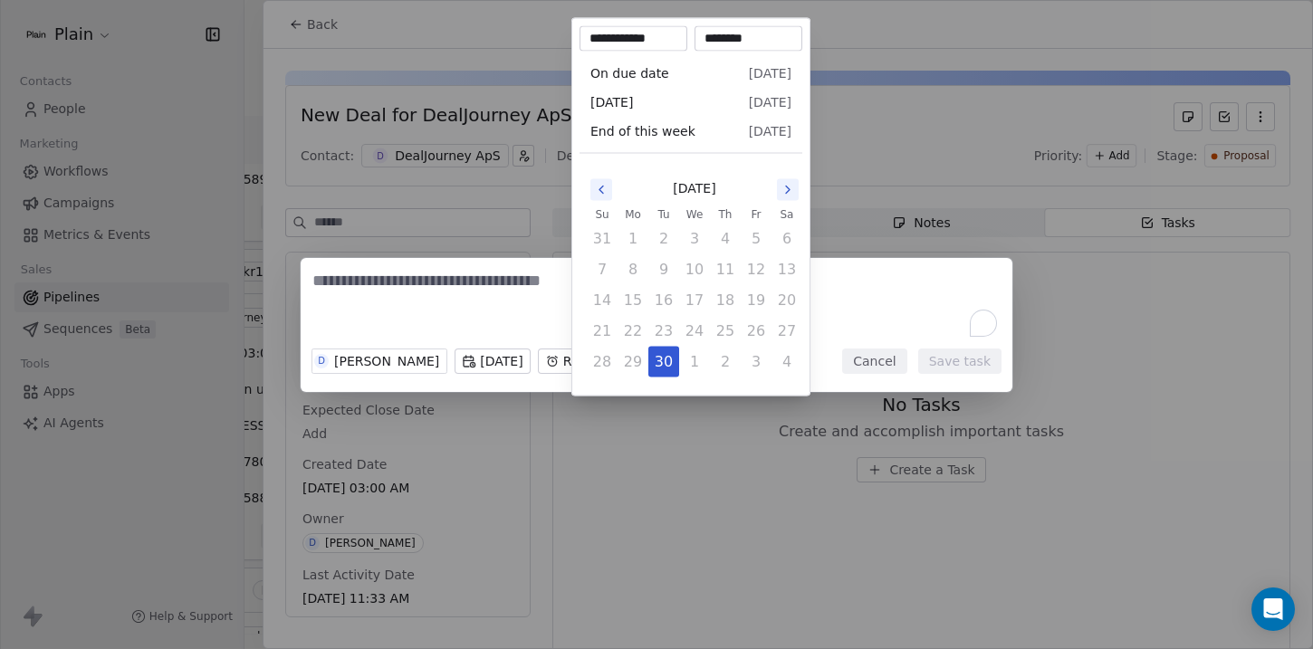
click at [783, 190] on icon "Go to the Next Month" at bounding box center [788, 190] width 14 height 14
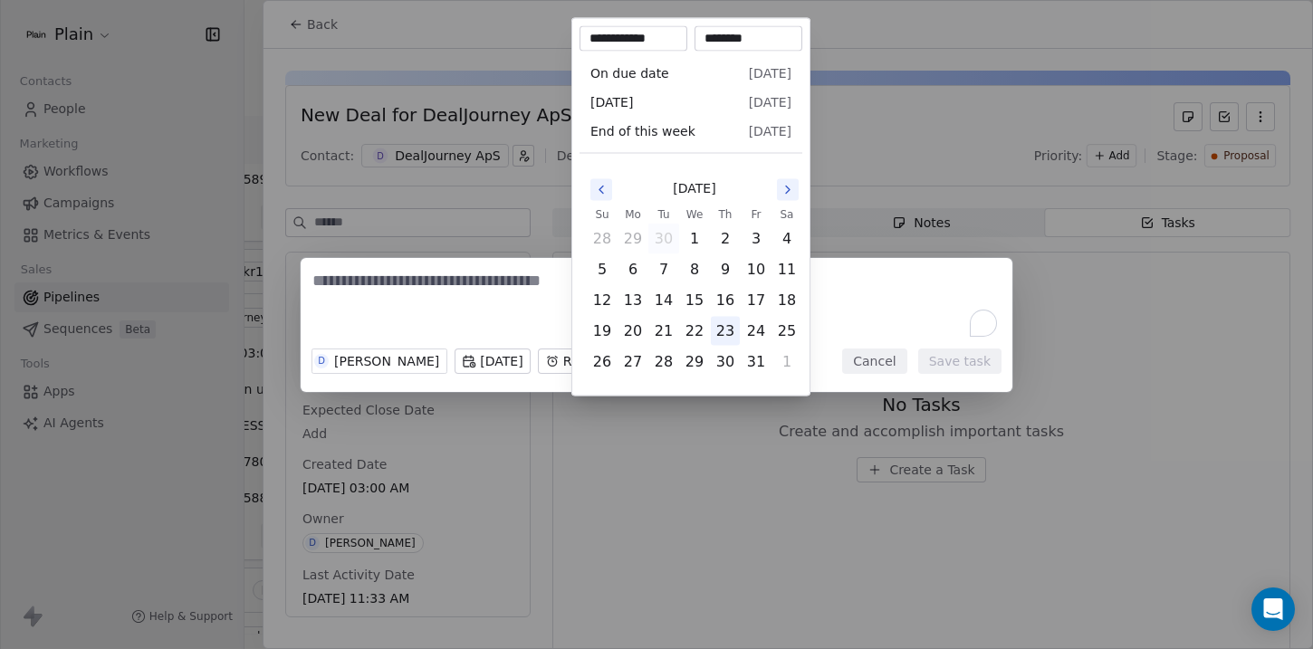
click at [731, 332] on button "23" at bounding box center [725, 331] width 29 height 29
type input "**********"
click at [456, 303] on div "D Daniel Borup Thu, 23 Oct 2025 On due date, 11:34 AM Cancel Save task" at bounding box center [656, 325] width 1313 height 134
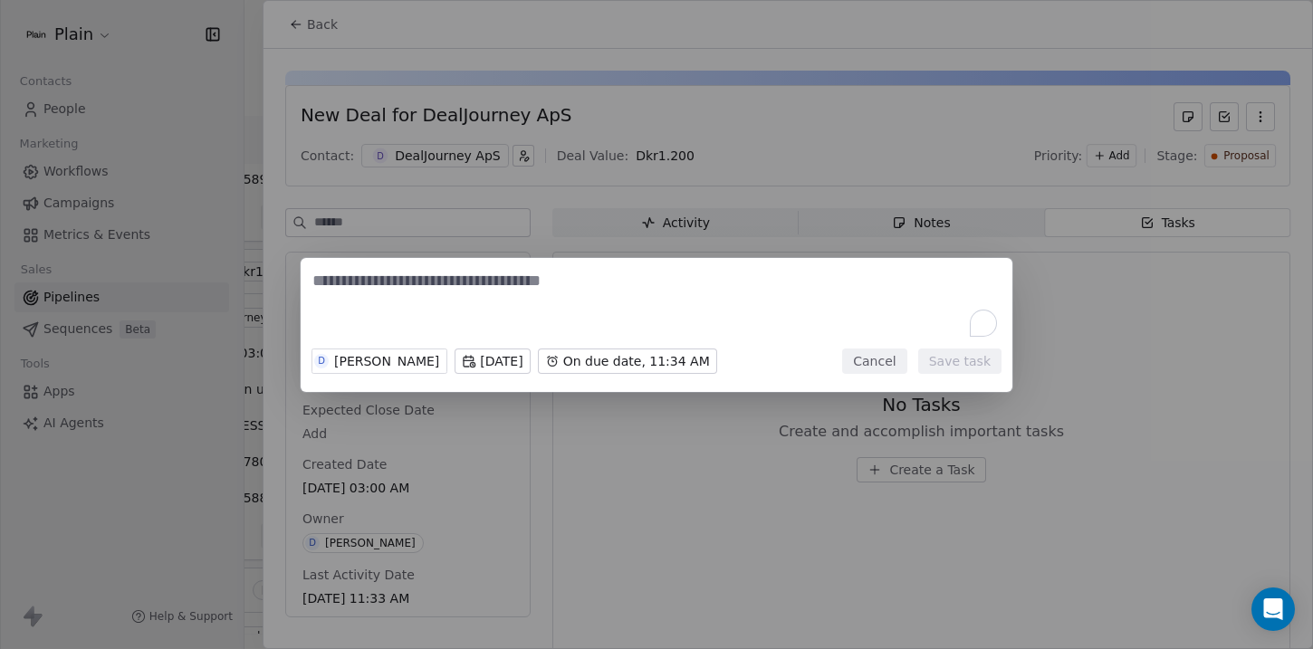
click at [437, 284] on textarea "To enrich screen reader interactions, please activate Accessibility in Grammarl…" at bounding box center [656, 305] width 688 height 71
type textarea "*"
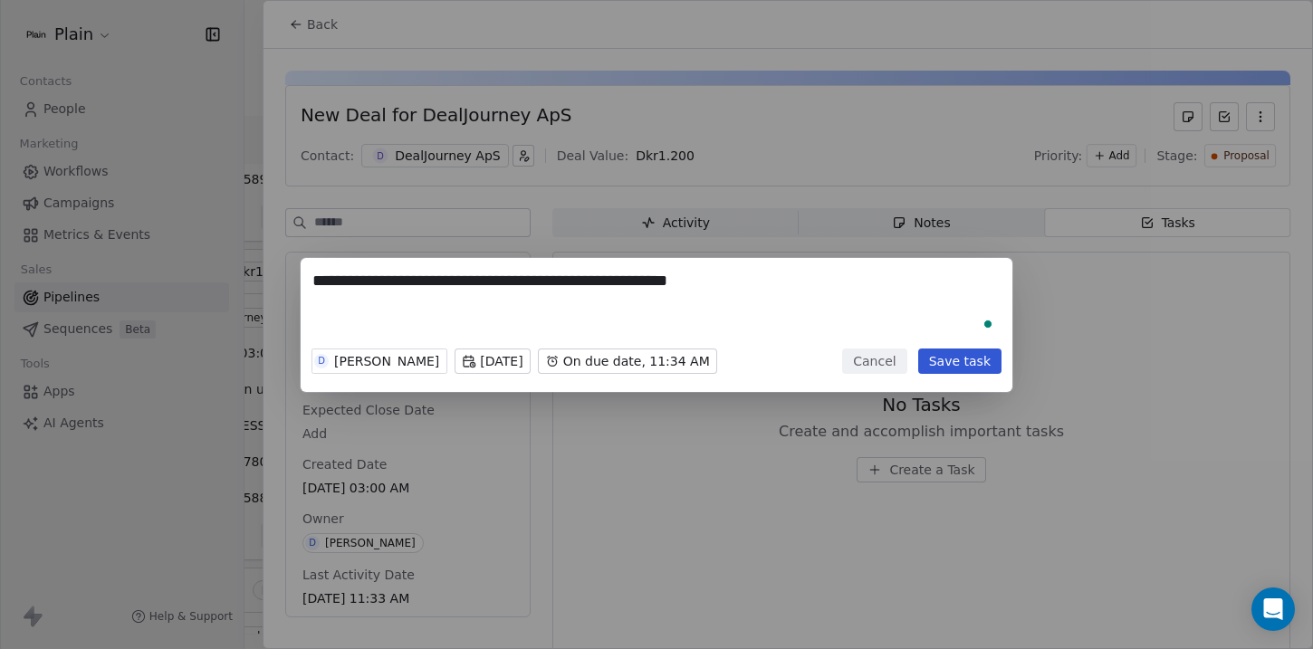
type textarea "**********"
click at [956, 372] on button "Save task" at bounding box center [959, 361] width 83 height 25
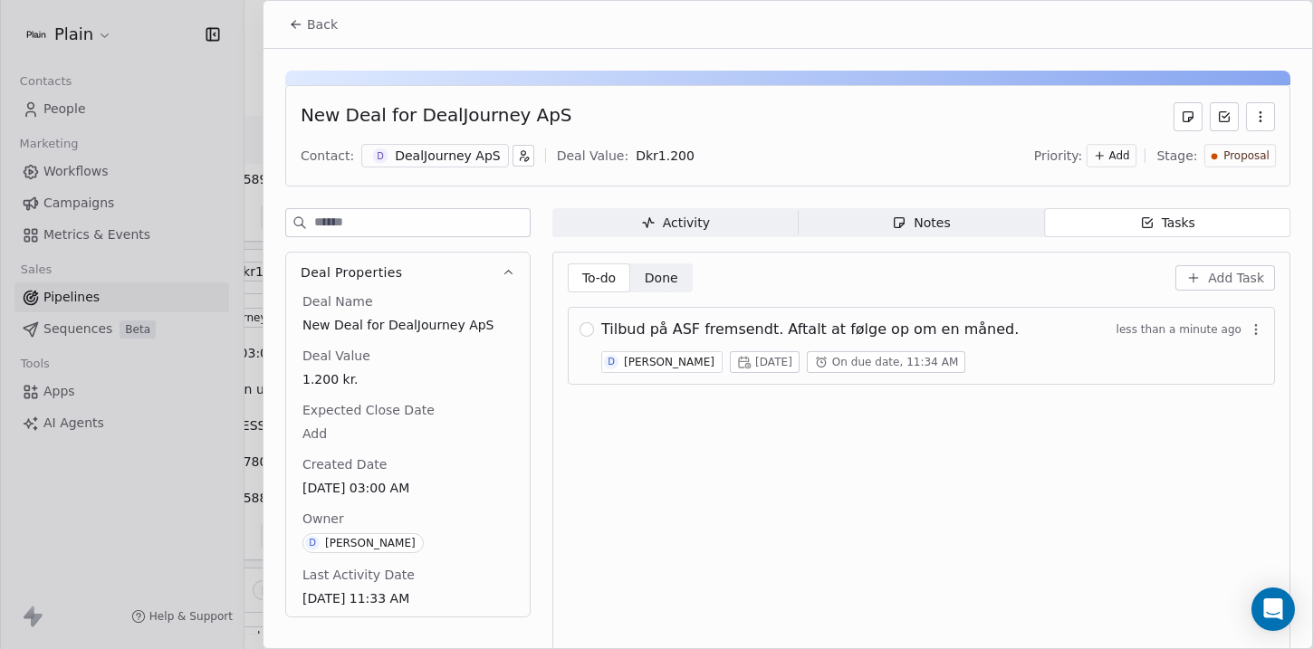
click at [895, 214] on div "Notes" at bounding box center [921, 223] width 58 height 19
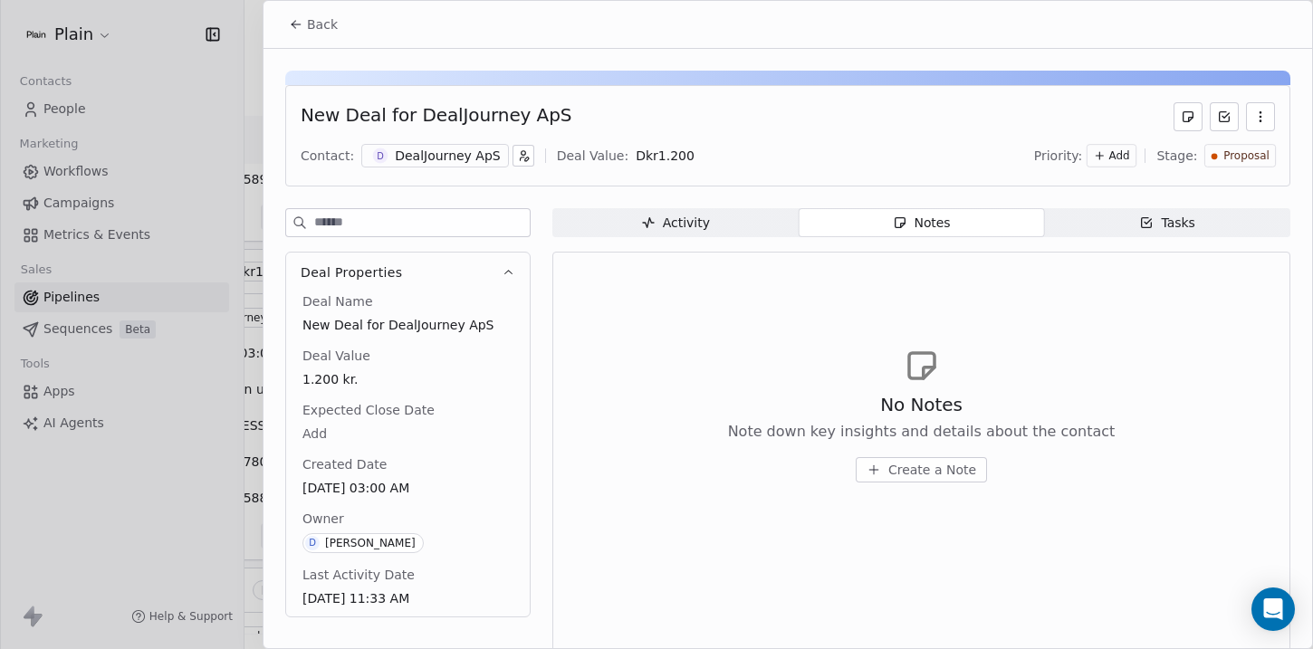
click at [915, 473] on span "Create a Note" at bounding box center [932, 470] width 88 height 18
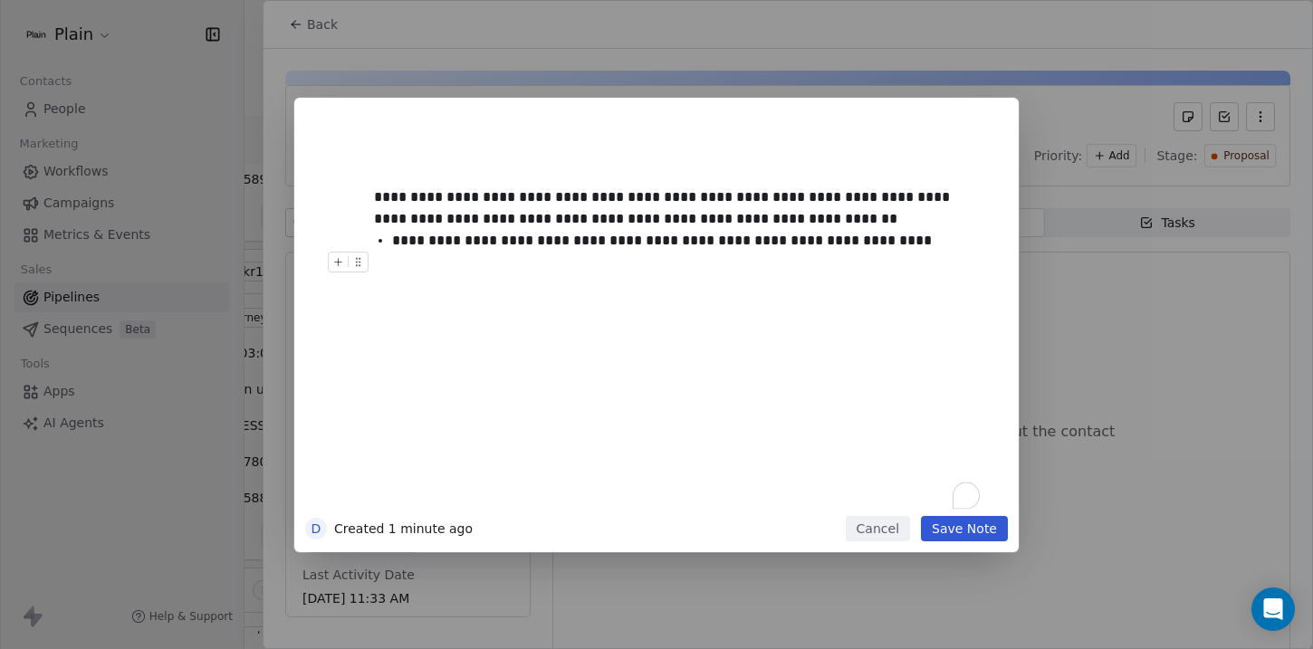
click at [994, 524] on button "Save Note" at bounding box center [964, 528] width 87 height 25
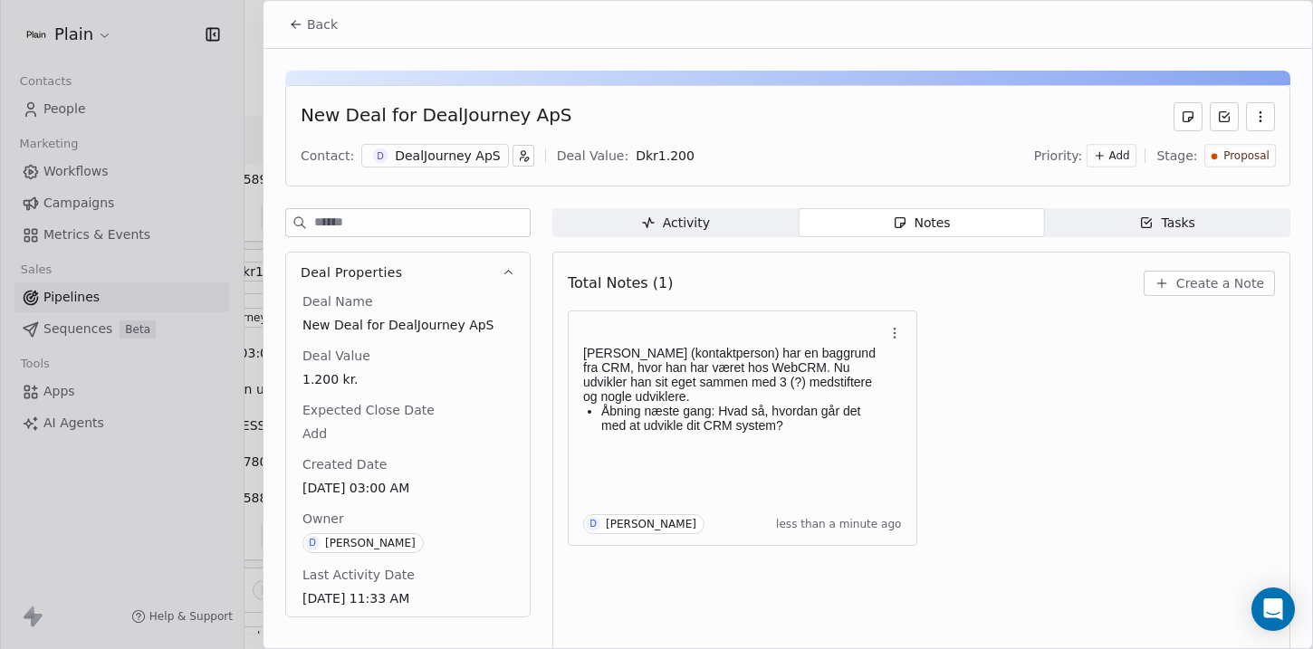
click at [305, 29] on button "Back" at bounding box center [313, 24] width 71 height 33
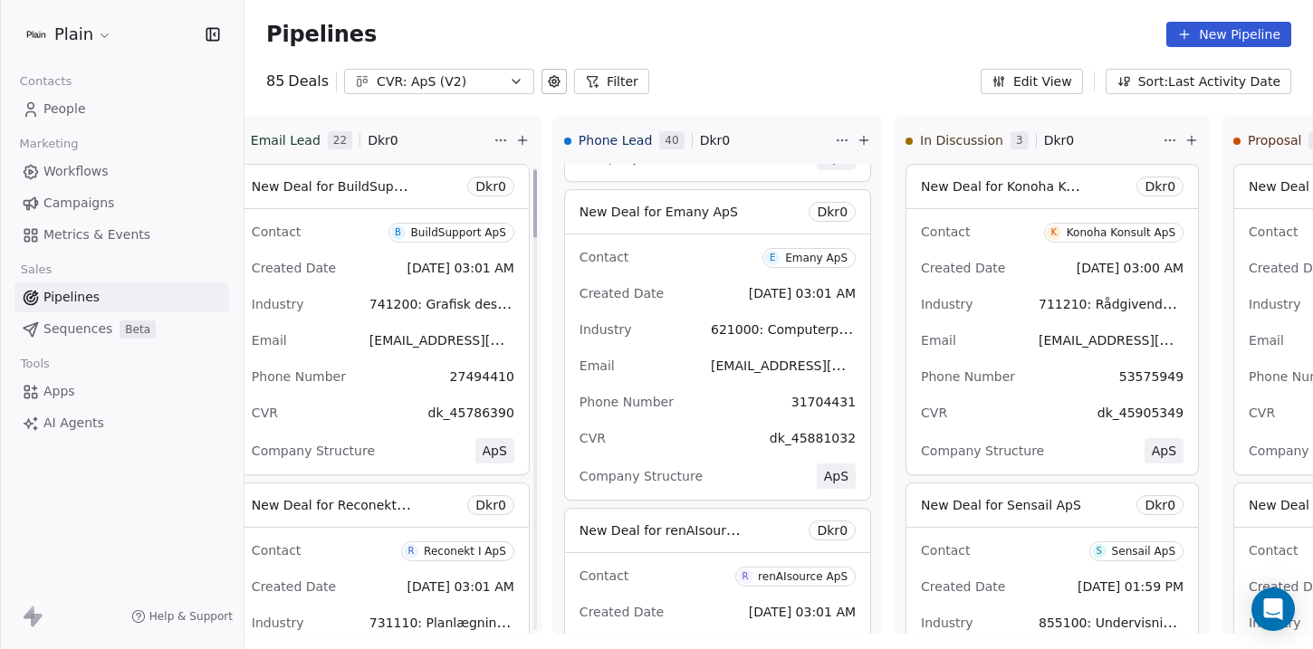
scroll to position [22, 0]
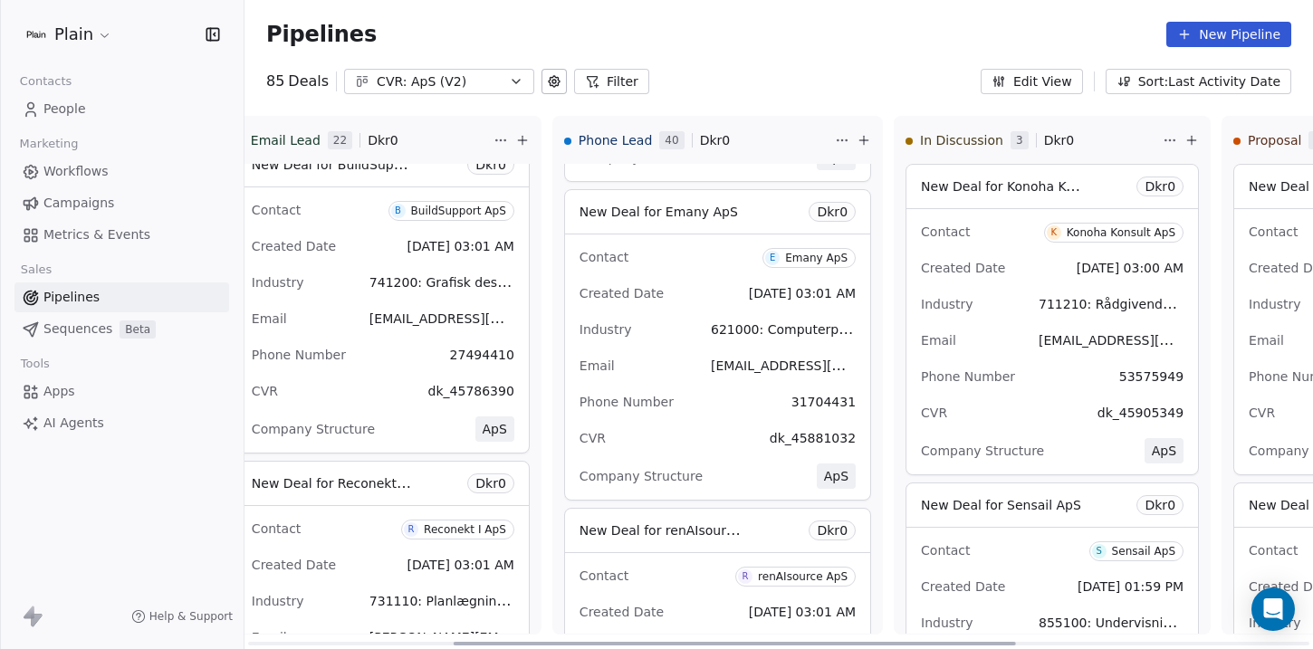
click at [794, 255] on div "Emany ApS" at bounding box center [816, 258] width 62 height 13
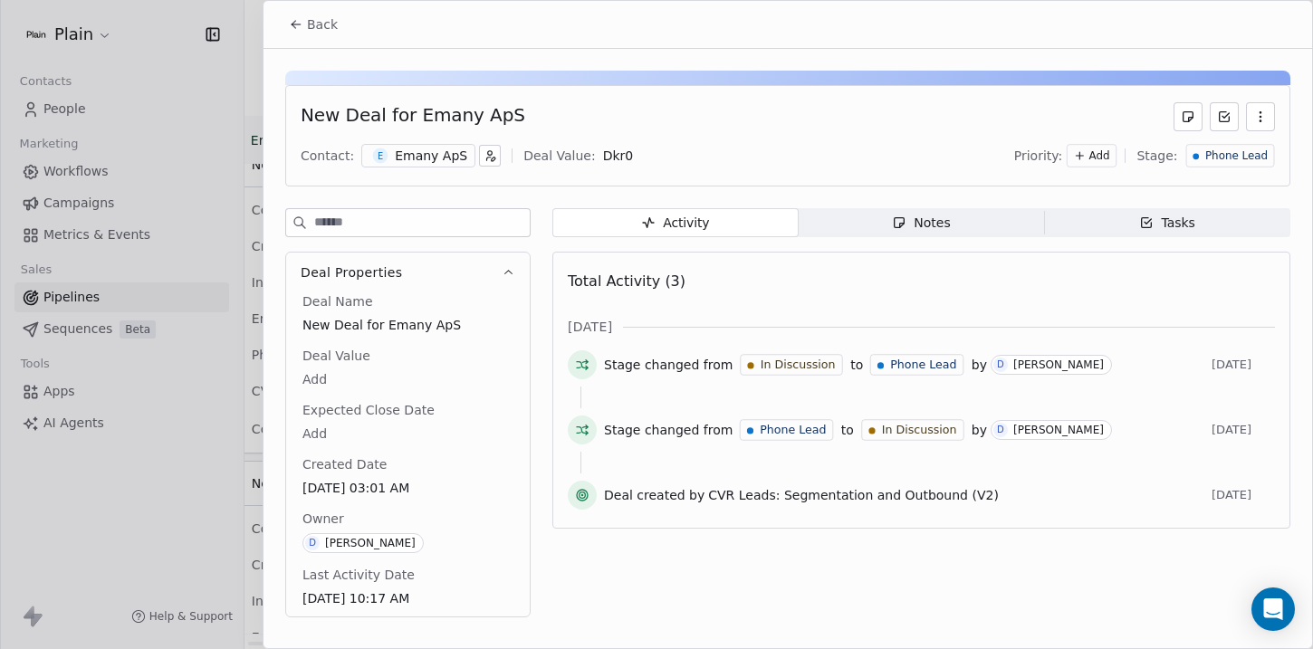
click at [423, 115] on div "New Deal for Emany ApS" at bounding box center [413, 116] width 225 height 29
copy div "Emany"
click at [485, 90] on div "New Deal for Emany ApS Contact: E Emany ApS Deal Value: Dkr 0 Priority: Add Sta…" at bounding box center [787, 135] width 1005 height 101
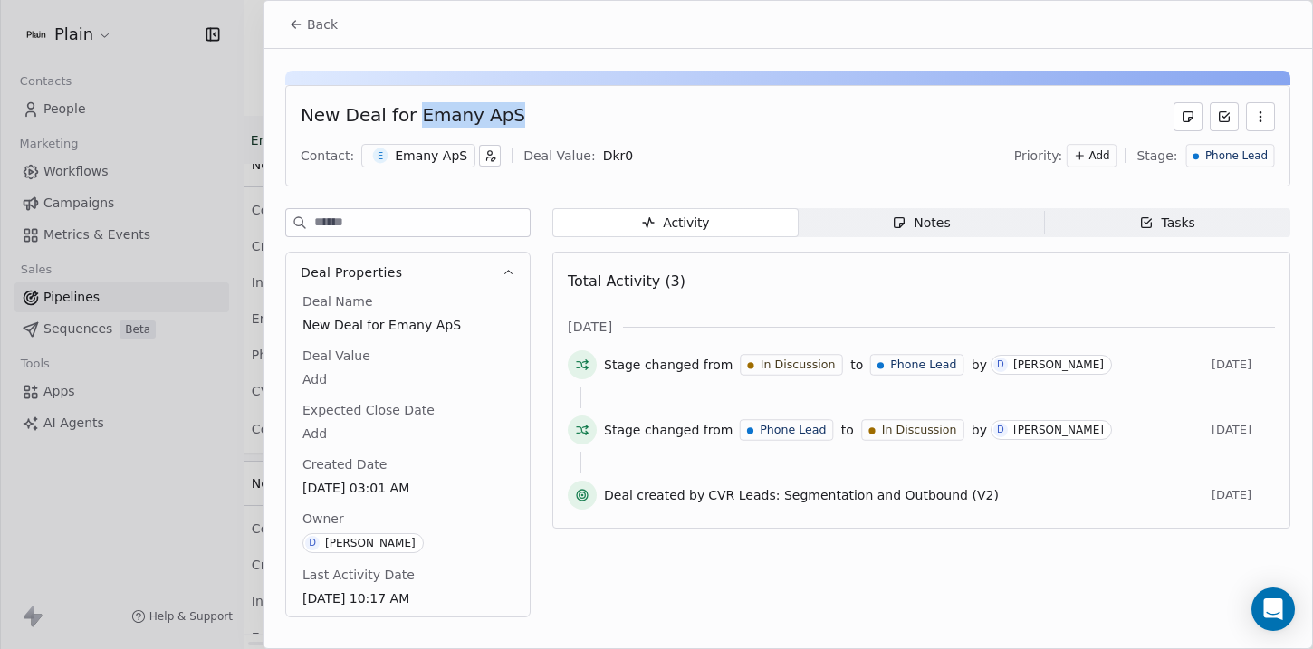
drag, startPoint x: 524, startPoint y: 124, endPoint x: 409, endPoint y: 109, distance: 116.1
click at [409, 109] on div "New Deal for Emany ApS" at bounding box center [788, 116] width 975 height 29
copy div "Emany ApS"
click at [314, 26] on span "Back" at bounding box center [322, 24] width 31 height 18
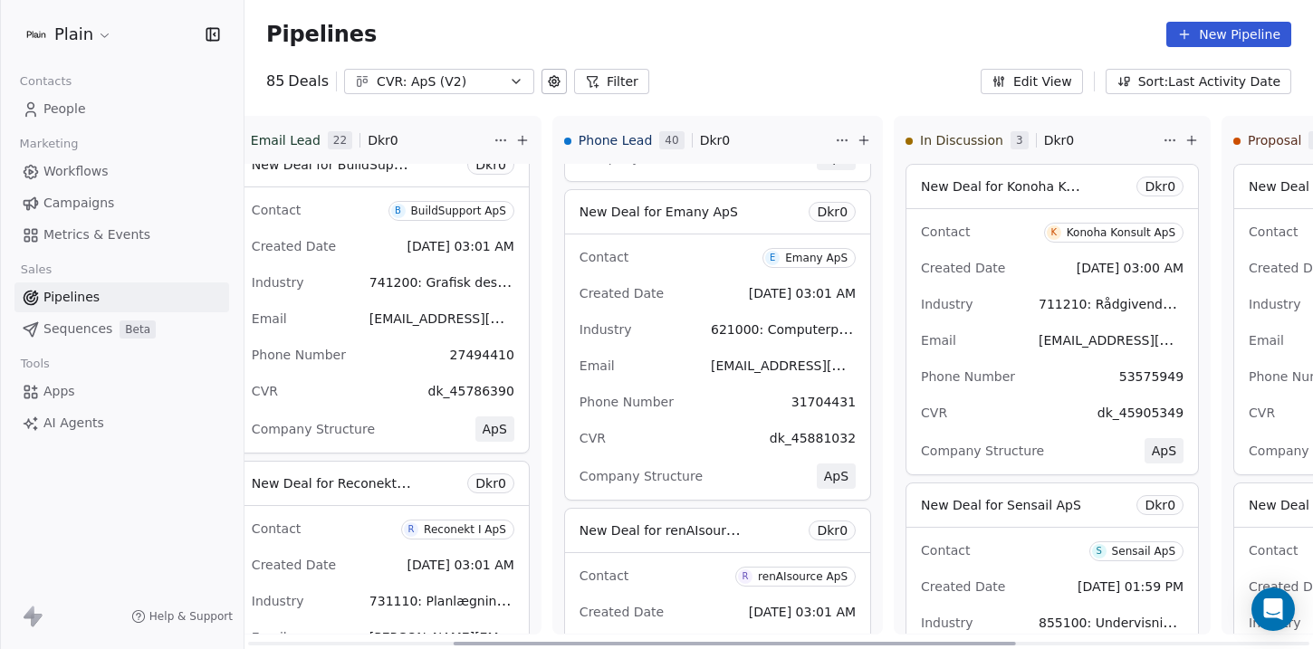
click at [677, 306] on div "Created Date Sep 16, 2025 03:01 AM" at bounding box center [718, 293] width 276 height 29
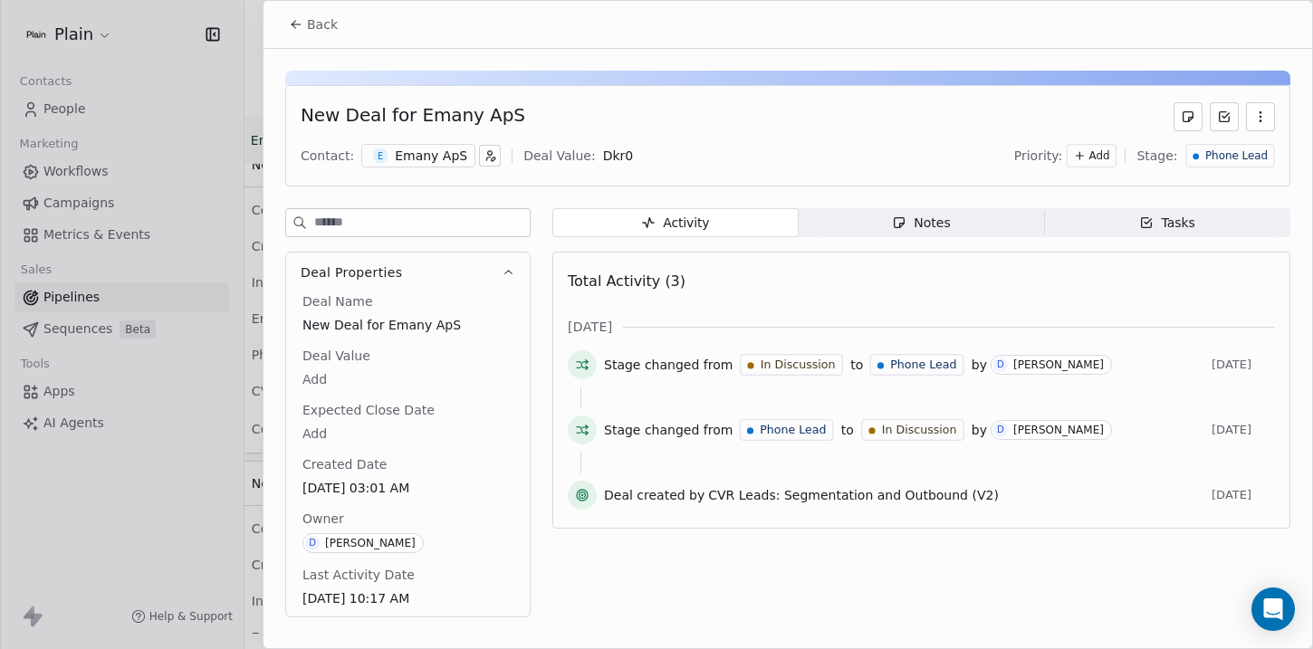
click at [312, 27] on span "Back" at bounding box center [322, 24] width 31 height 18
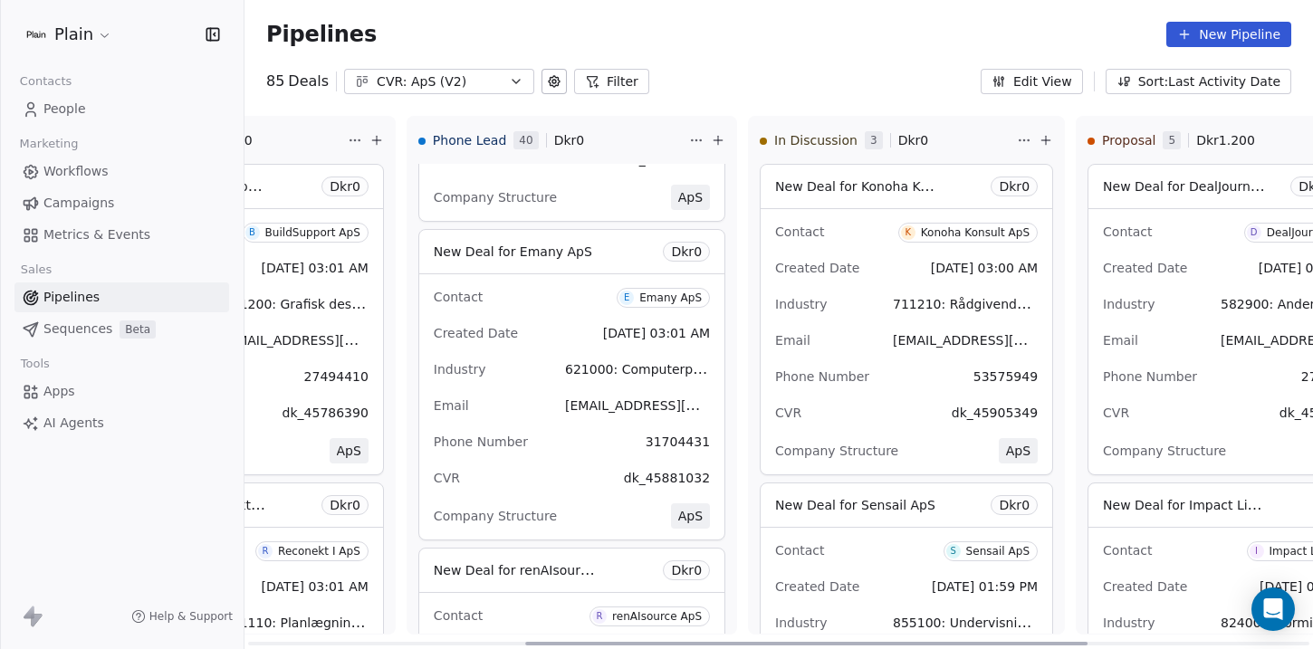
scroll to position [0, 603]
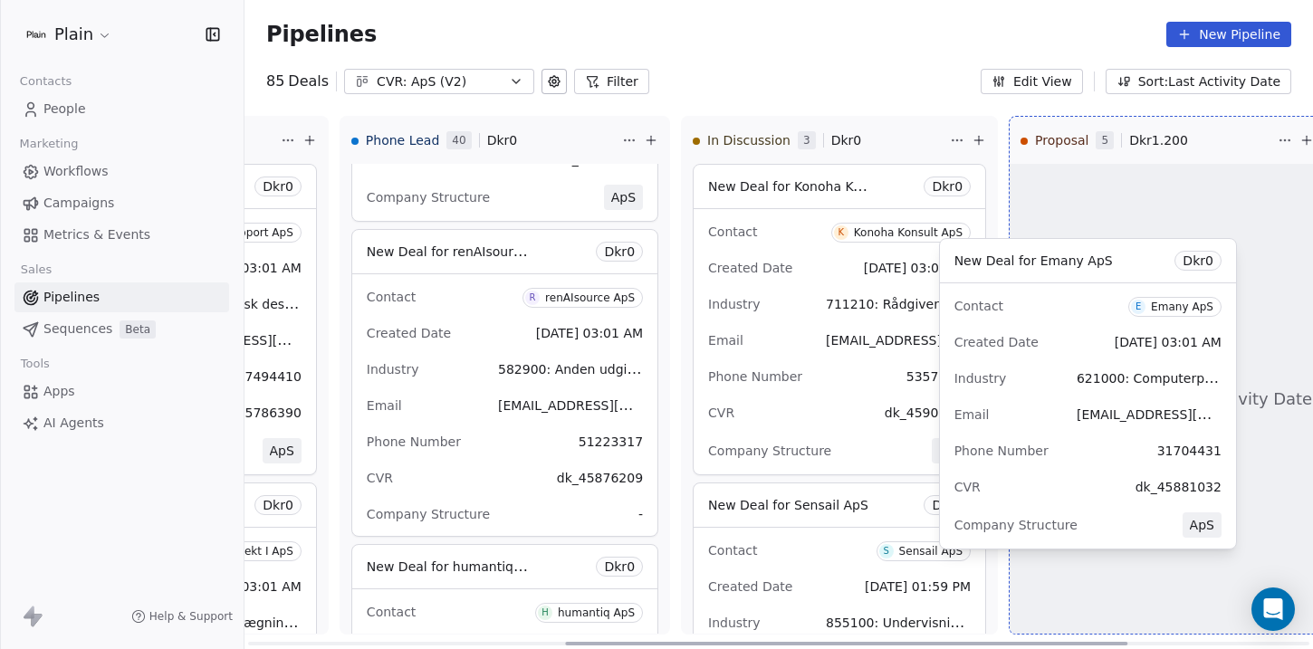
drag, startPoint x: 452, startPoint y: 329, endPoint x: 1048, endPoint y: 334, distance: 596.0
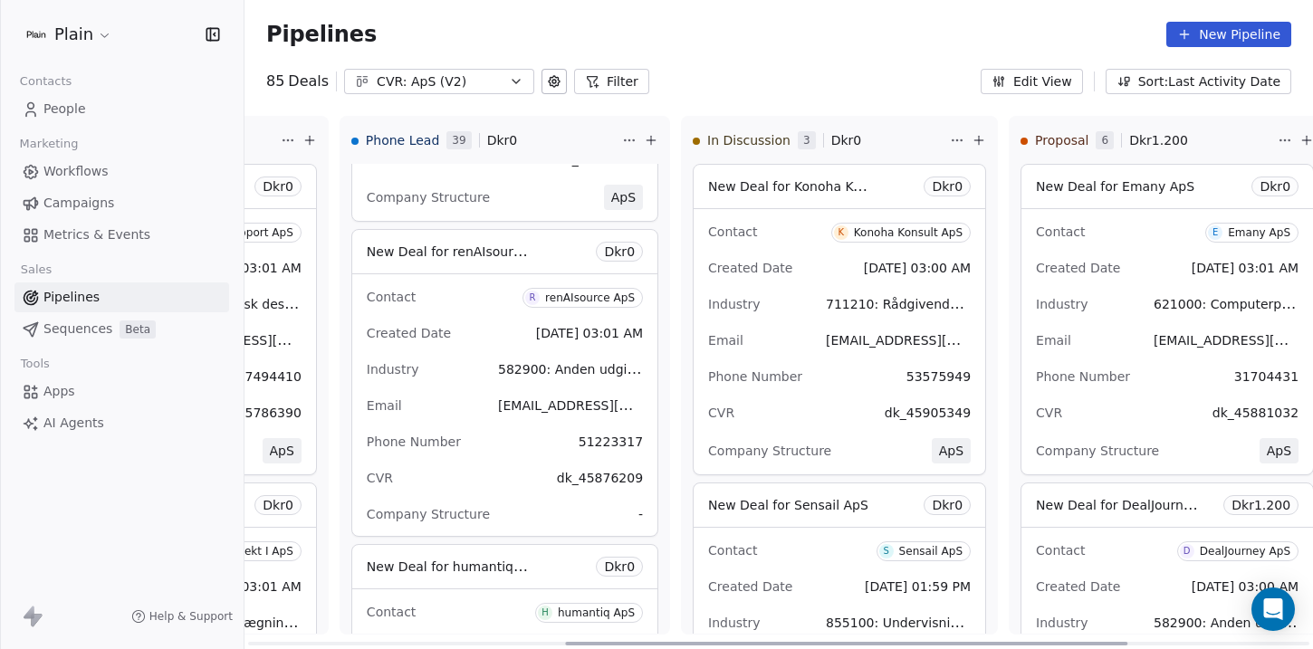
click at [1269, 186] on span "Dkr 0" at bounding box center [1275, 187] width 31 height 18
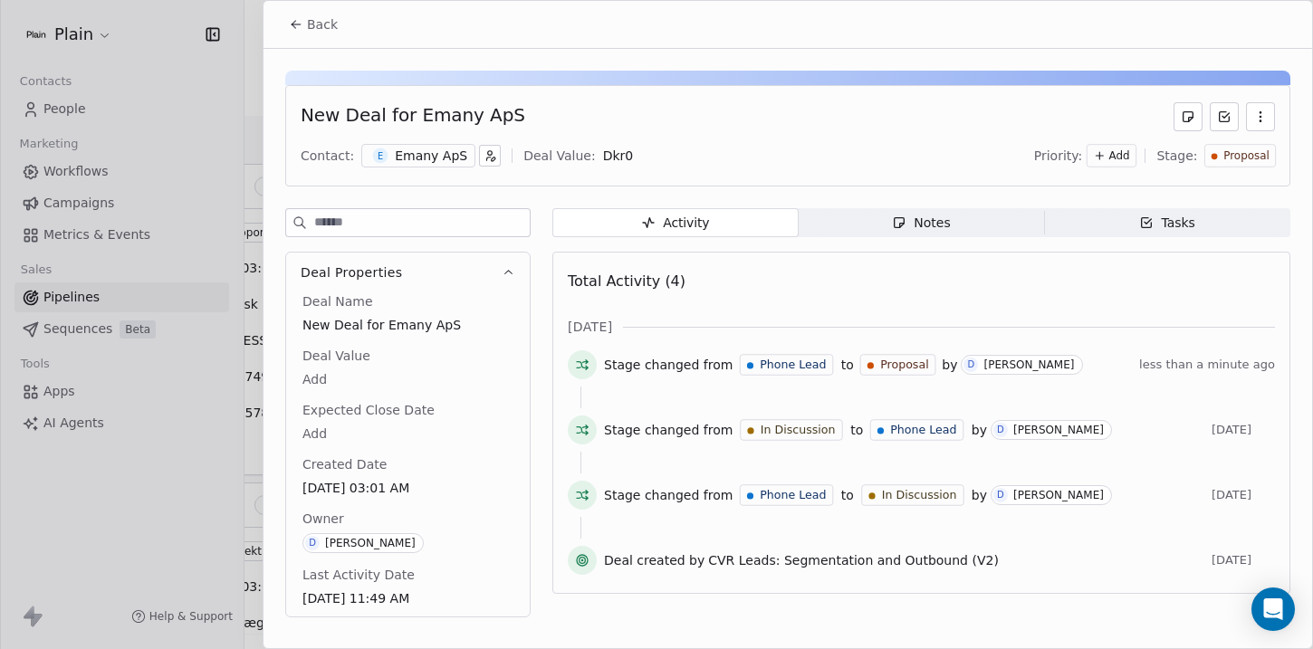
click at [605, 157] on body "Plain Contacts People Marketing Workflows Campaigns Metrics & Events Sales Pipe…" at bounding box center [656, 324] width 1313 height 649
type input "*****"
click at [909, 110] on div "New Deal for Emany ApS" at bounding box center [788, 116] width 975 height 29
click at [1107, 163] on div "Add" at bounding box center [1112, 156] width 50 height 24
click at [977, 132] on html "Plain Contacts People Marketing Workflows Campaigns Metrics & Events Sales Pipe…" at bounding box center [656, 324] width 1313 height 649
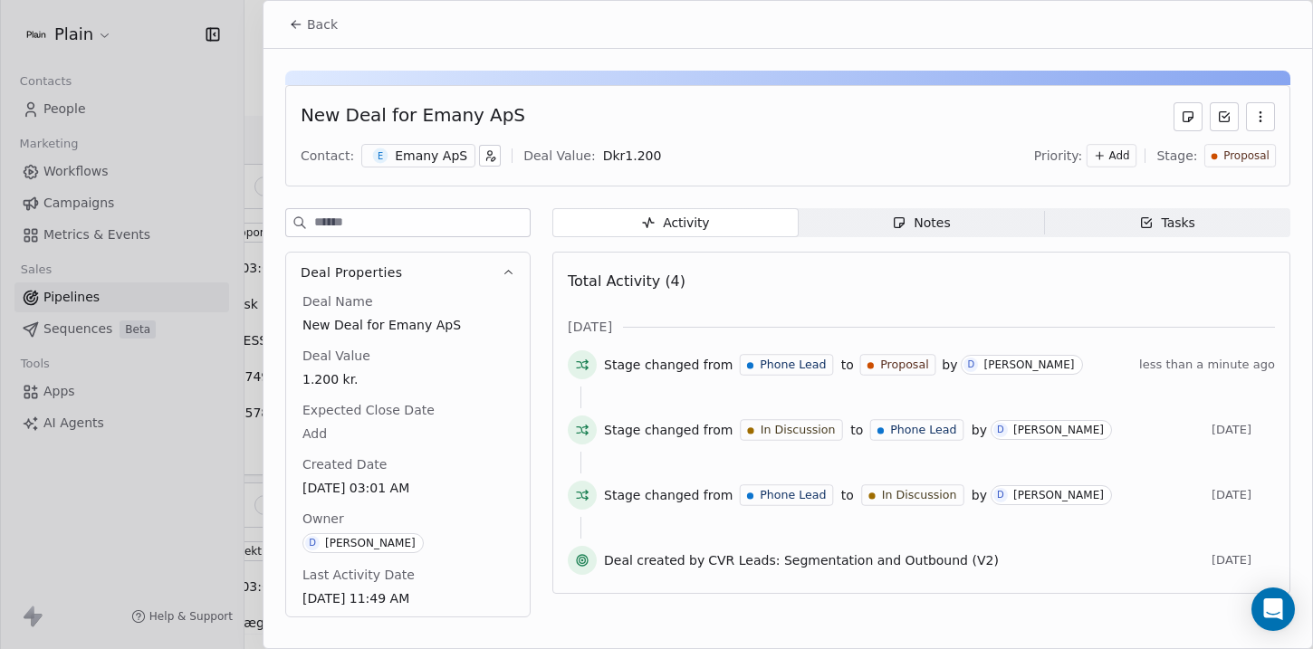
click at [1127, 159] on span "Add" at bounding box center [1119, 156] width 21 height 15
click at [1096, 245] on span "Low" at bounding box center [1077, 252] width 51 height 18
click at [894, 231] on div "Notes" at bounding box center [921, 223] width 58 height 19
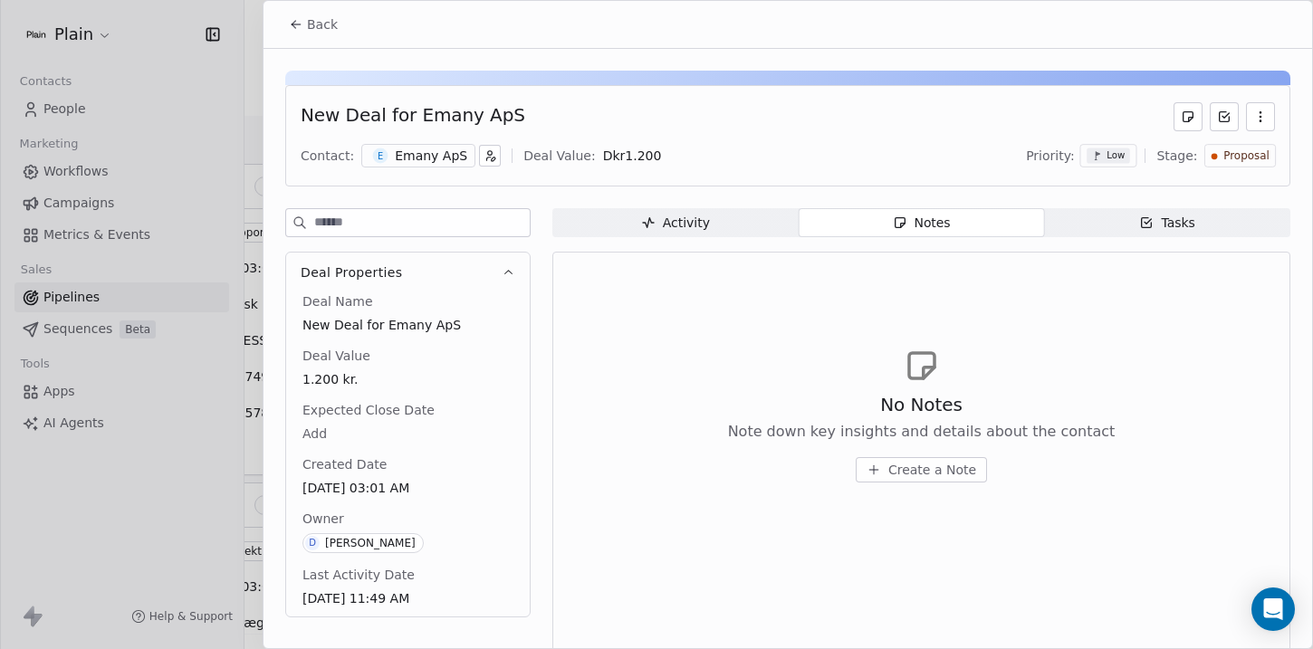
click at [710, 377] on div "No Notes Note down key insights and details about the contact Create a Note" at bounding box center [921, 414] width 707 height 223
click at [898, 473] on span "Create a Note" at bounding box center [932, 470] width 88 height 18
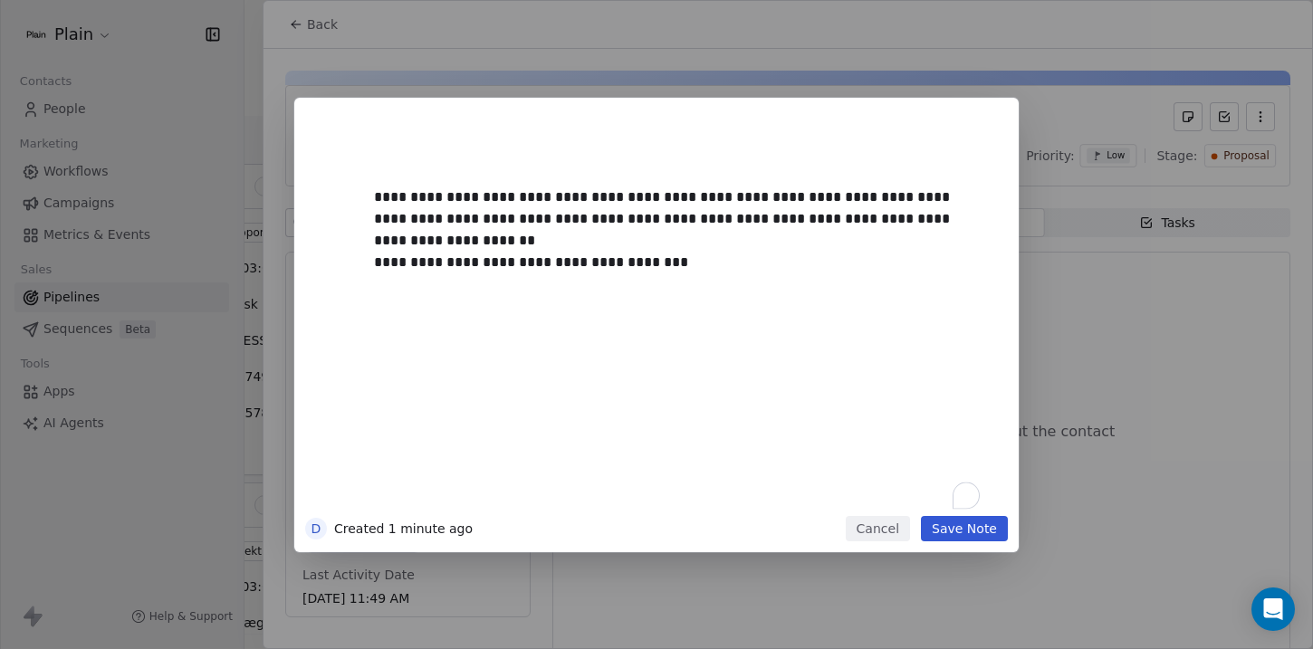
click at [975, 523] on button "Save Note" at bounding box center [964, 528] width 87 height 25
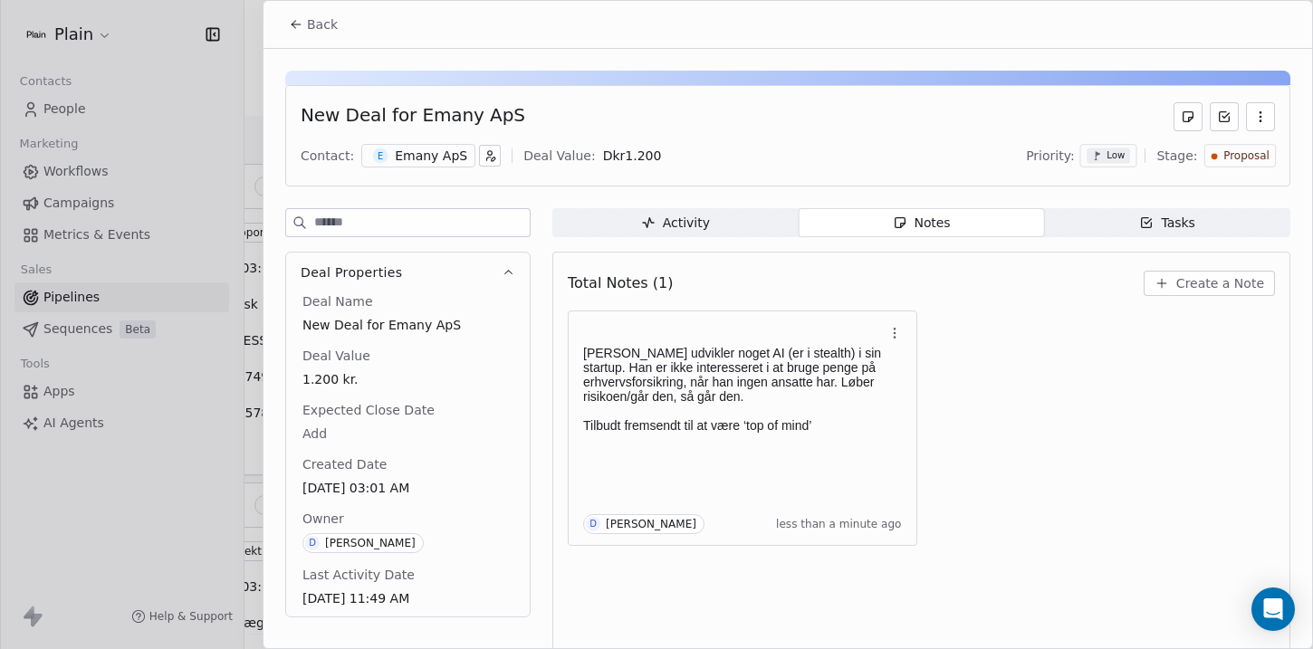
click at [318, 23] on span "Back" at bounding box center [322, 24] width 31 height 18
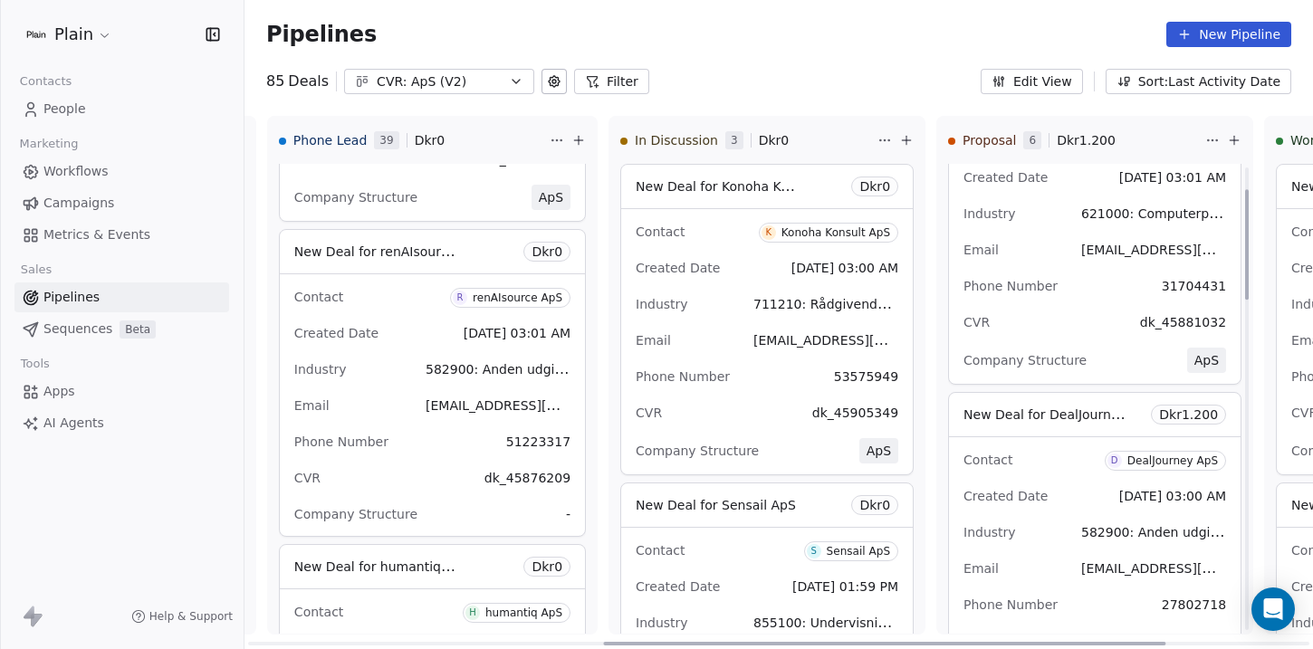
scroll to position [93, 0]
click at [1029, 449] on div "Contact D DealJourney ApS" at bounding box center [1095, 457] width 263 height 30
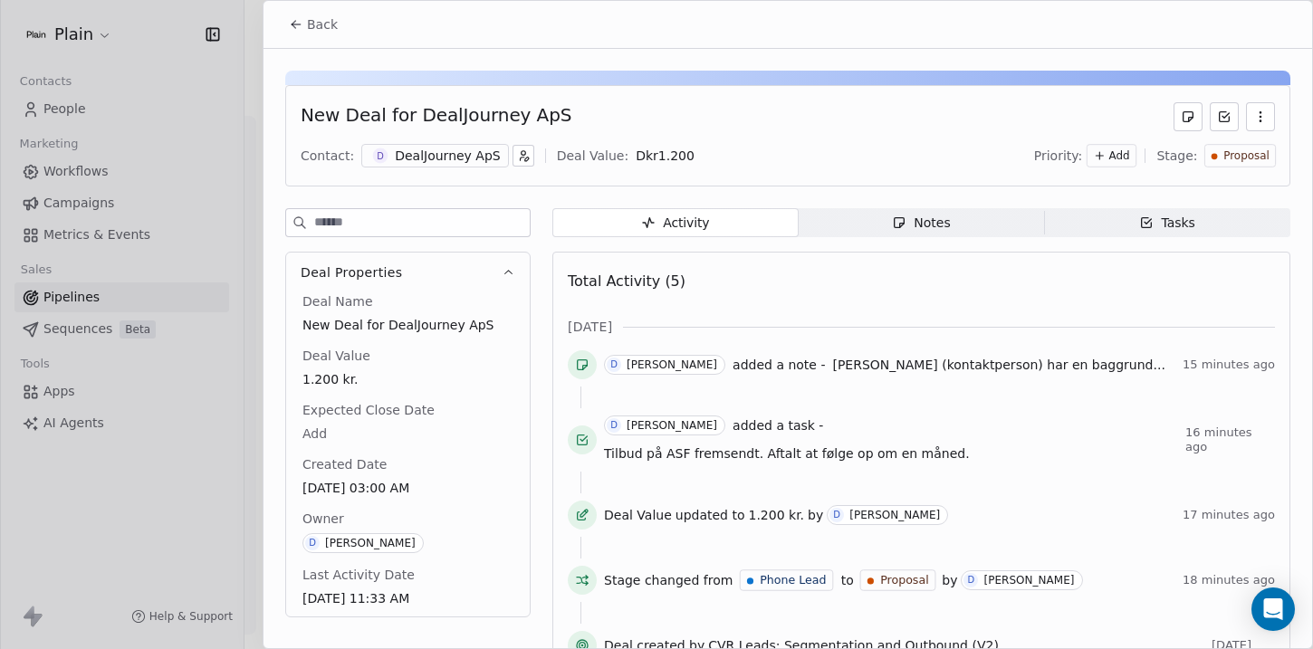
click at [1111, 162] on span "Add" at bounding box center [1119, 156] width 21 height 15
click at [1101, 195] on div "High" at bounding box center [1075, 194] width 72 height 18
click at [306, 25] on button "Back" at bounding box center [313, 24] width 71 height 33
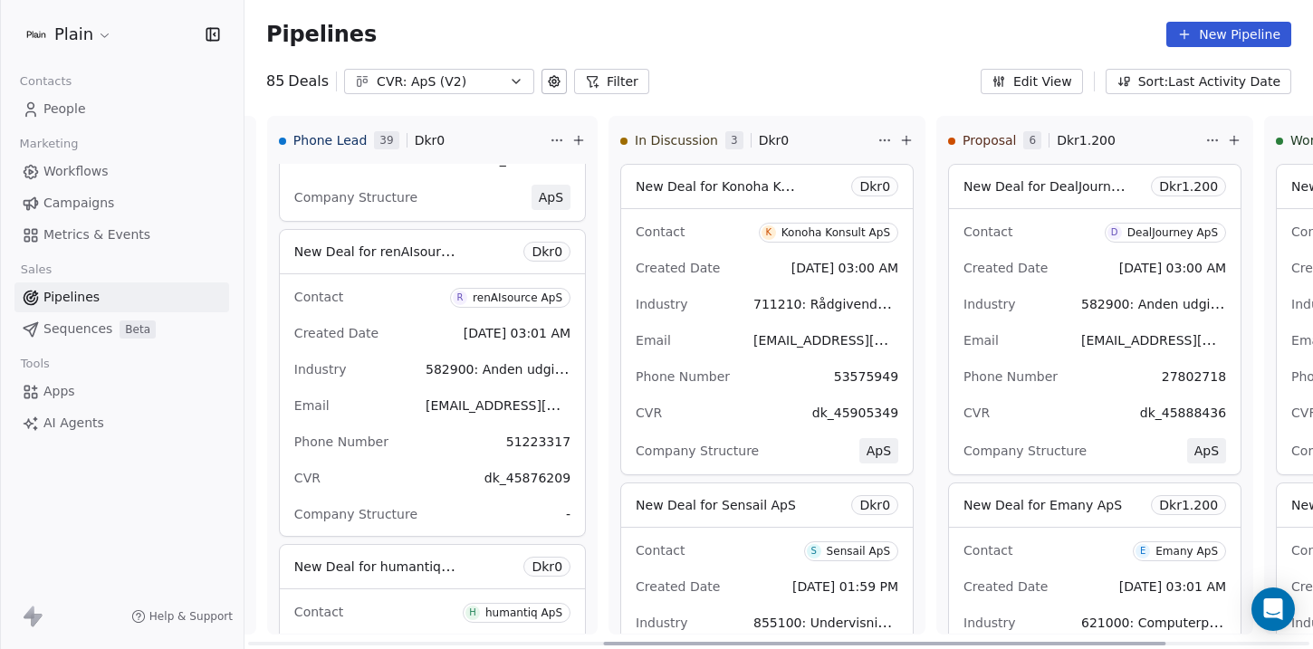
click at [734, 245] on div "Contact K Konoha Konsult ApS" at bounding box center [767, 231] width 263 height 30
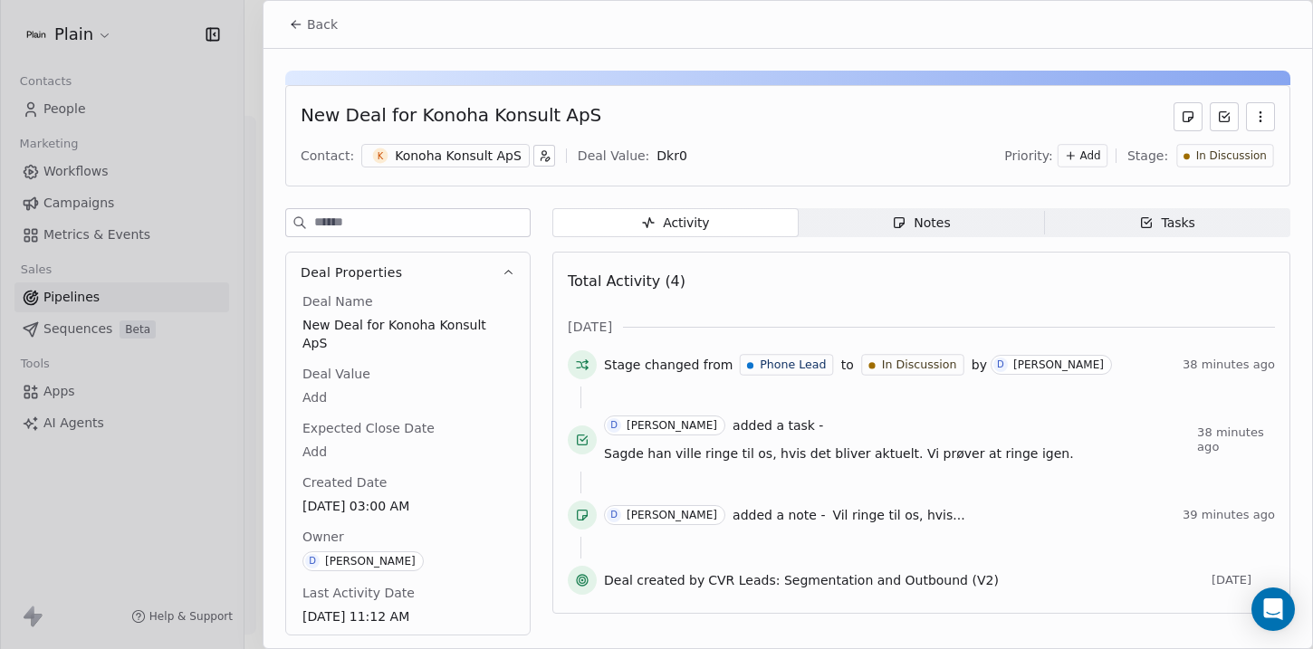
click at [852, 219] on span "Notes Notes" at bounding box center [922, 222] width 246 height 29
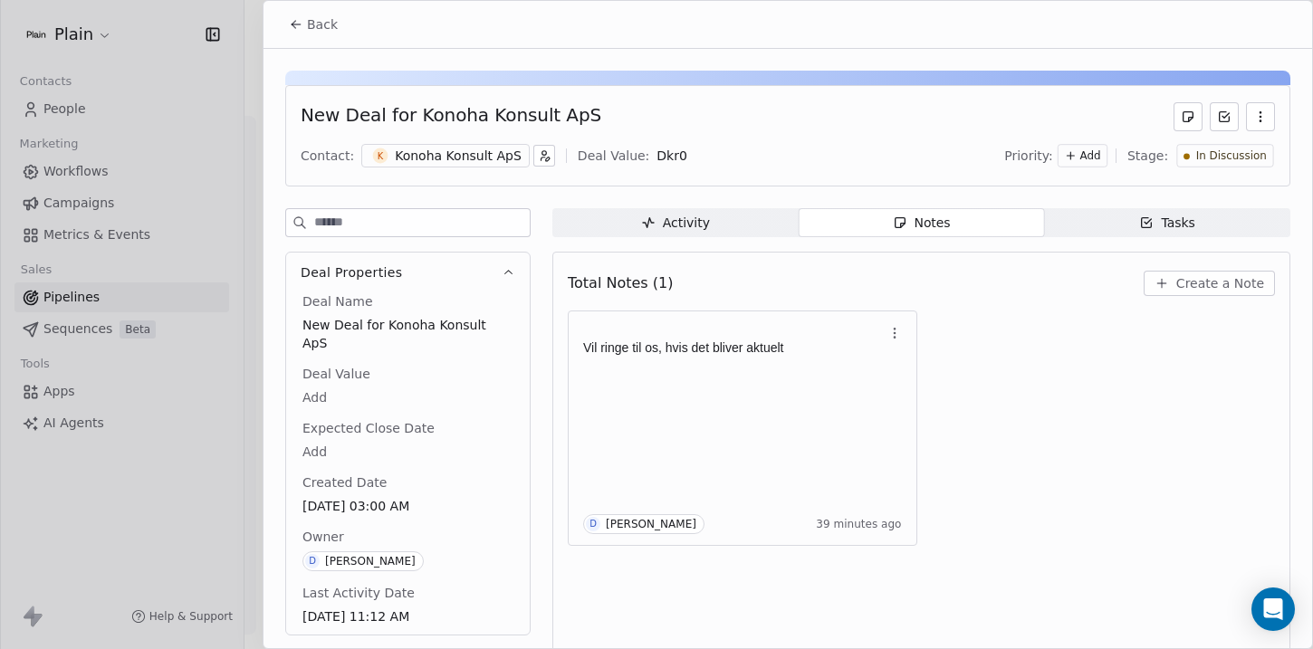
click at [1162, 211] on span "Tasks Tasks" at bounding box center [1167, 222] width 246 height 29
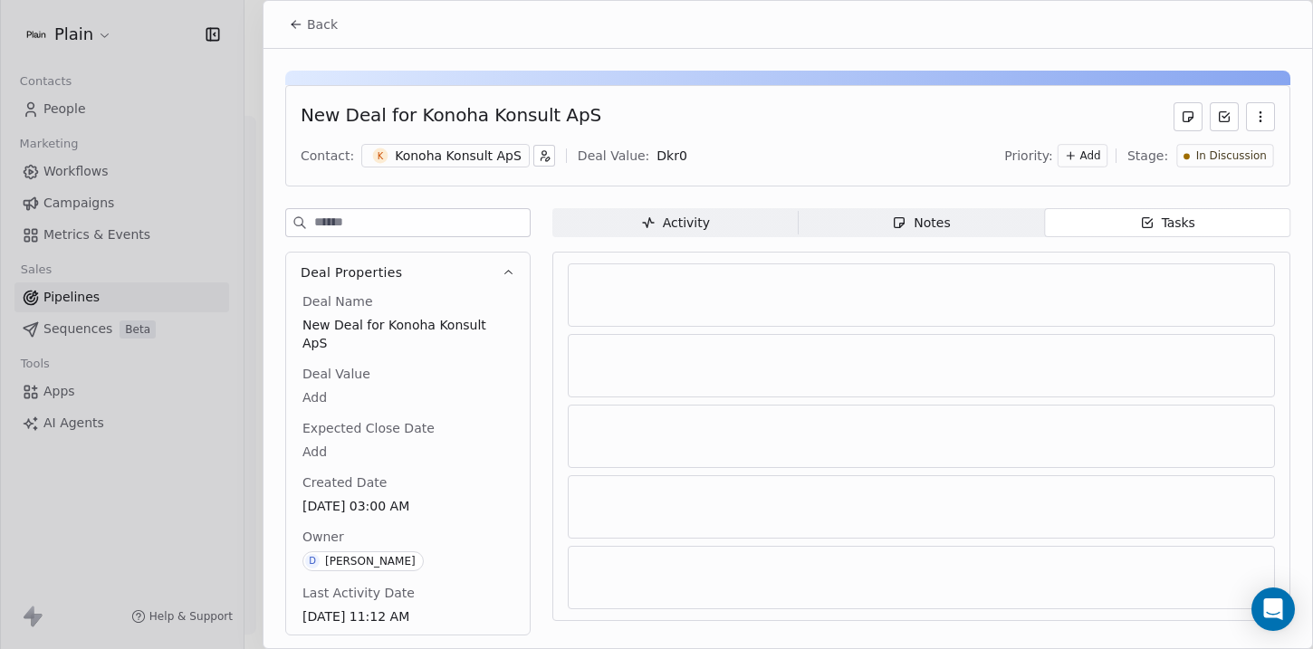
click at [735, 227] on span "Activity Activity" at bounding box center [675, 222] width 246 height 29
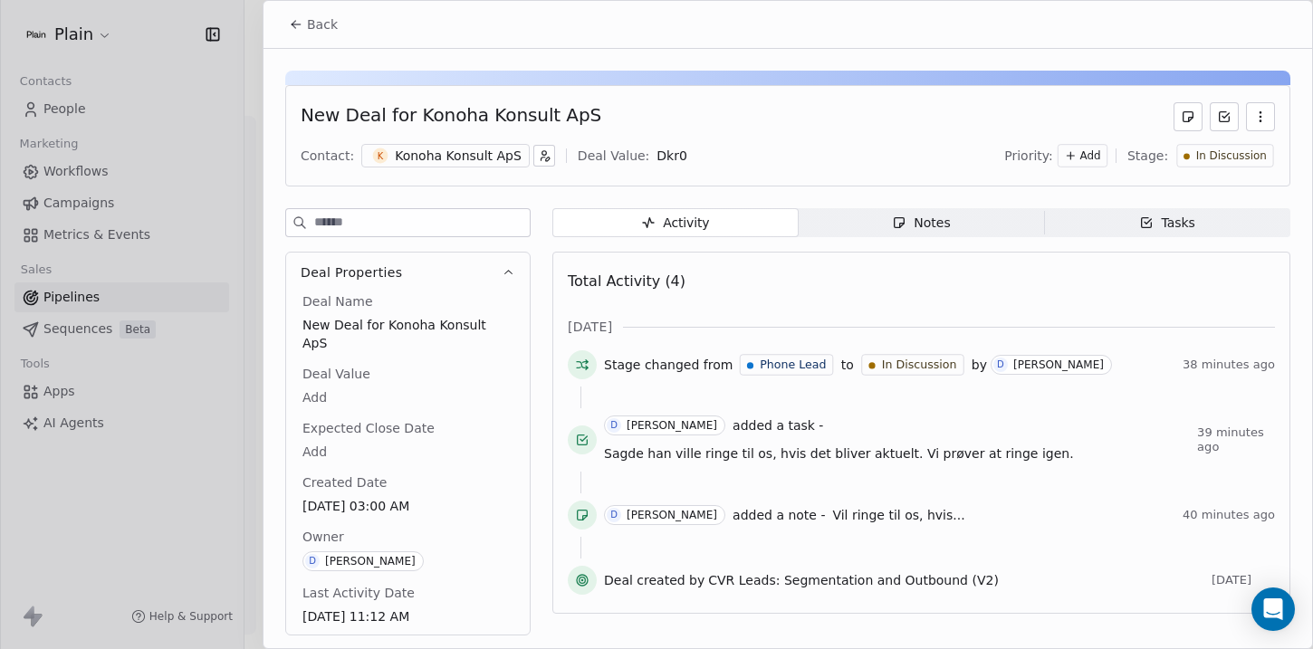
click at [1191, 218] on div "Tasks" at bounding box center [1167, 223] width 56 height 19
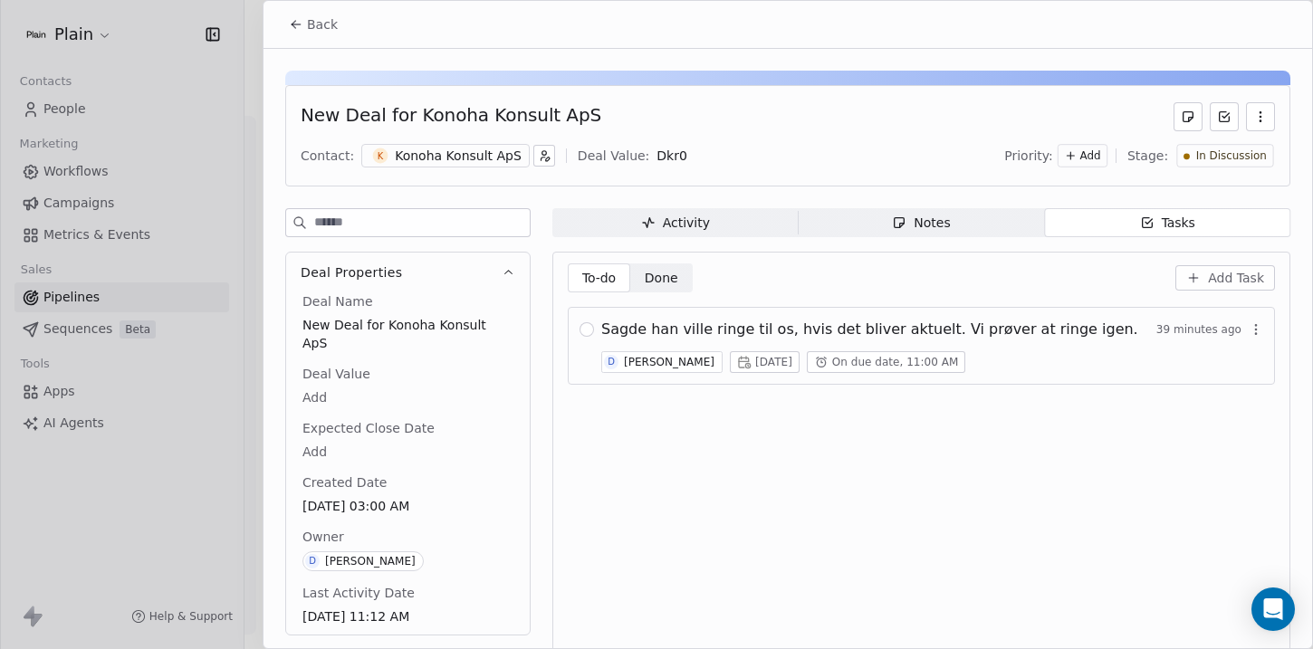
click at [671, 220] on div "Activity" at bounding box center [675, 223] width 69 height 19
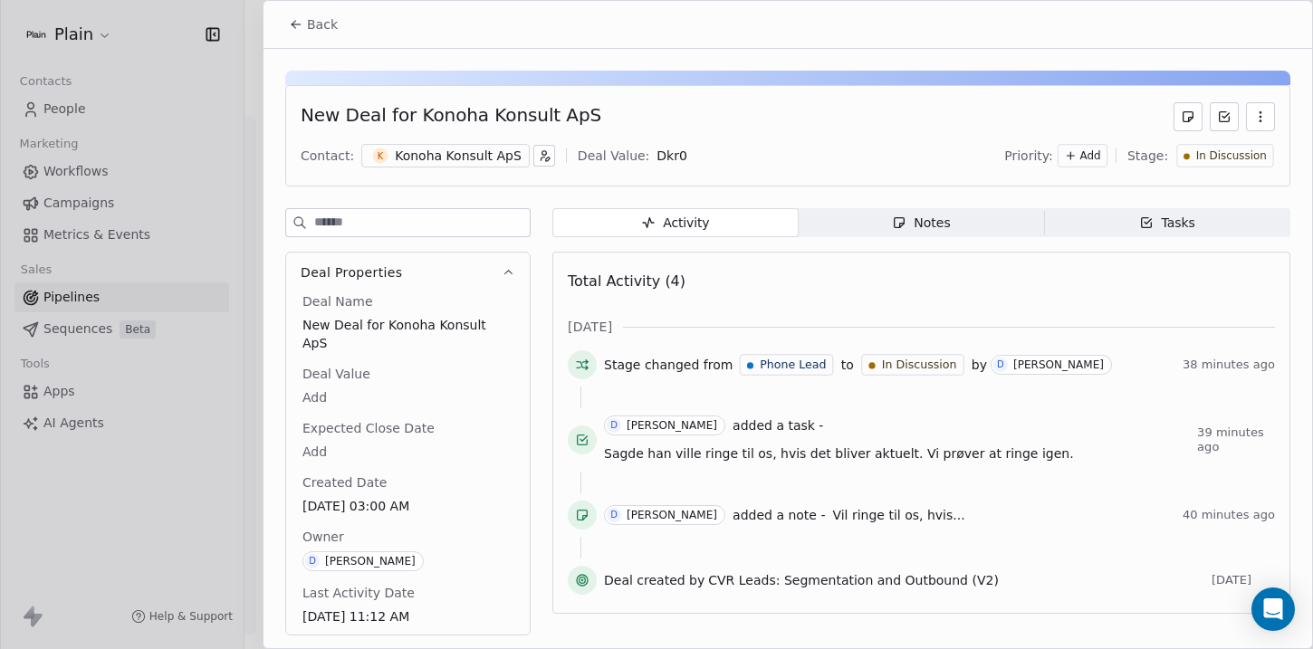
click at [1092, 166] on div "Add" at bounding box center [1083, 156] width 50 height 24
click at [1057, 249] on span "Low" at bounding box center [1060, 252] width 22 height 14
click at [321, 29] on span "Back" at bounding box center [322, 24] width 31 height 18
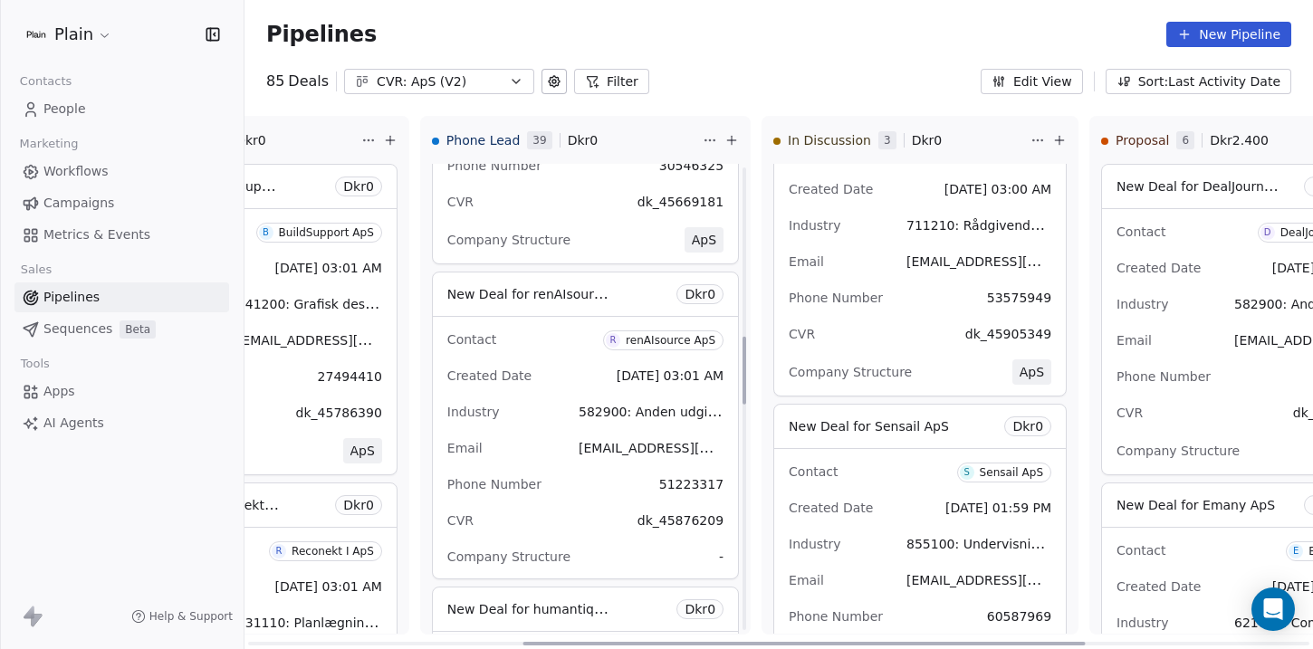
scroll to position [1162, 0]
